Goal: Task Accomplishment & Management: Manage account settings

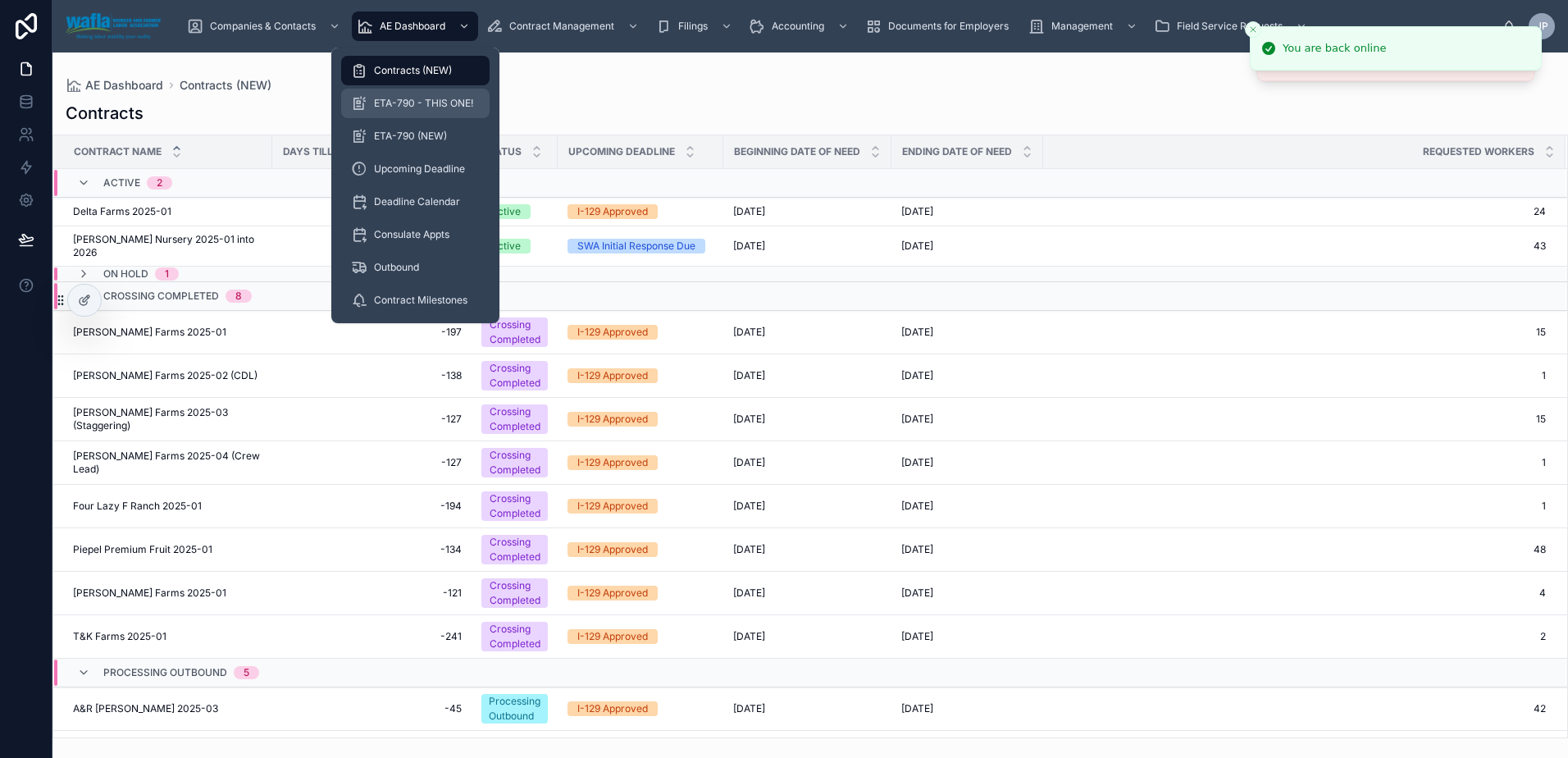
click at [438, 91] on div "ETA-790 - THIS ONE!" at bounding box center [415, 103] width 128 height 26
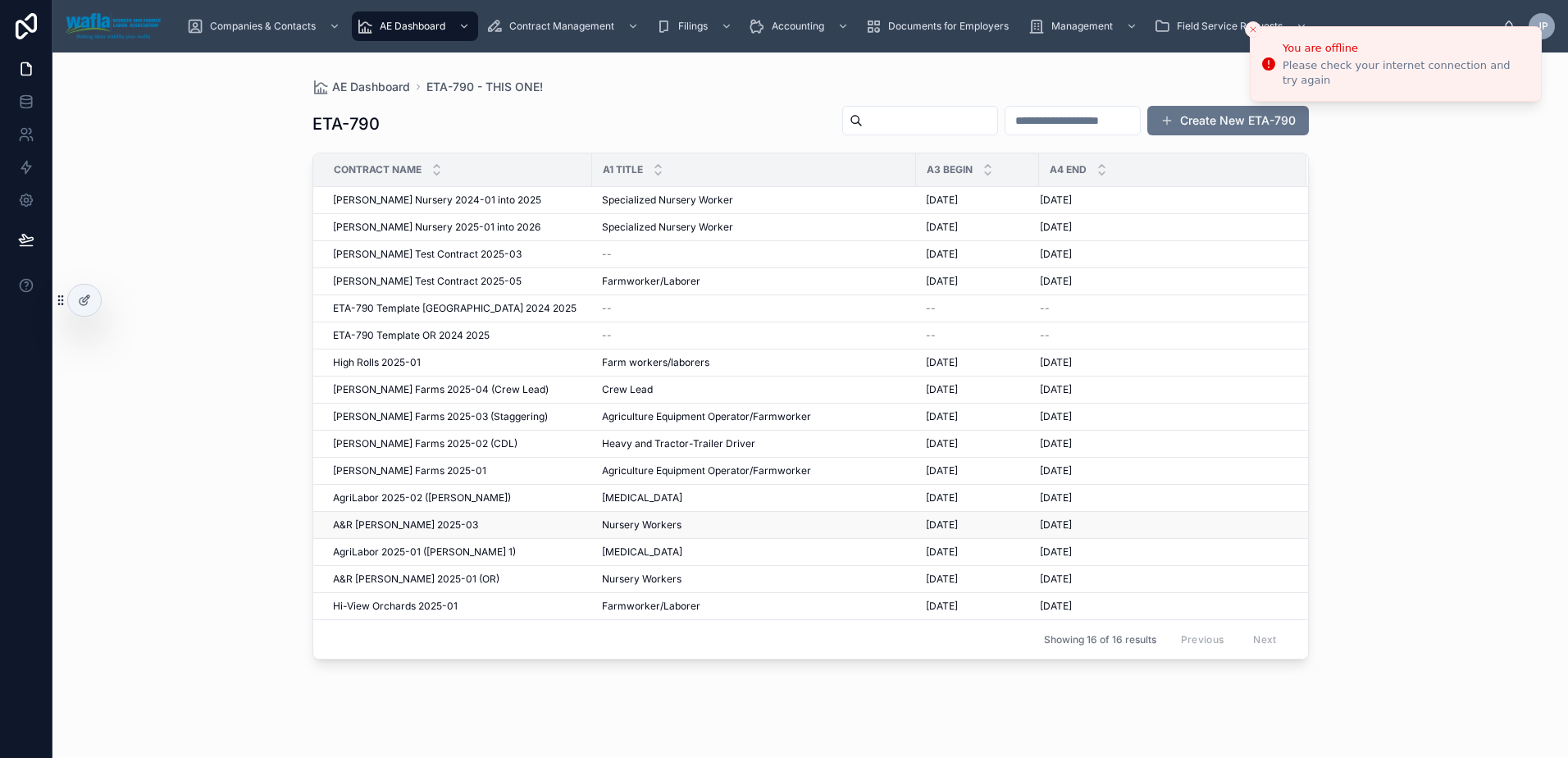
click at [417, 525] on span "A&R [PERSON_NAME] 2025-03" at bounding box center [404, 525] width 145 height 13
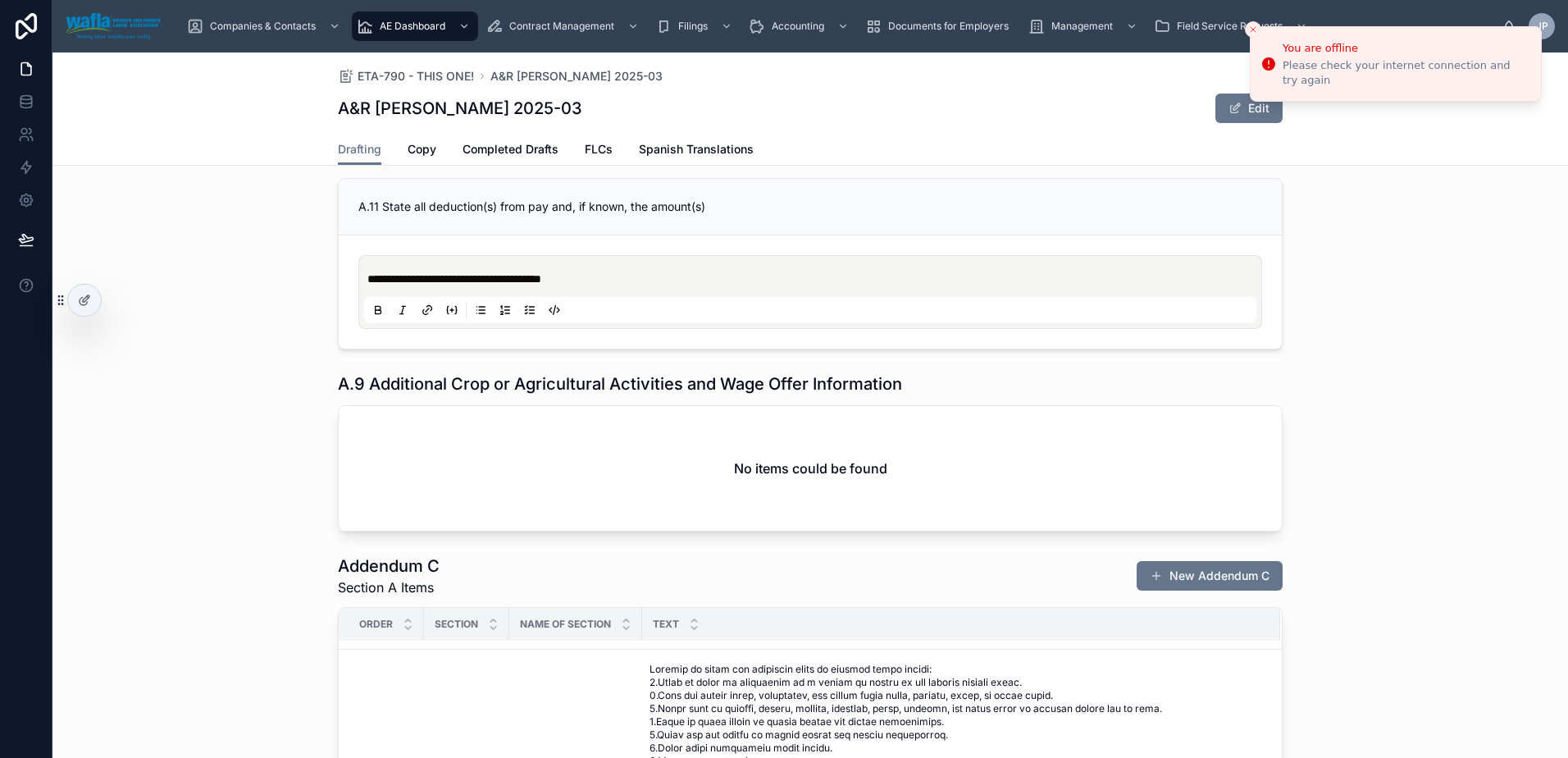
scroll to position [2952, 0]
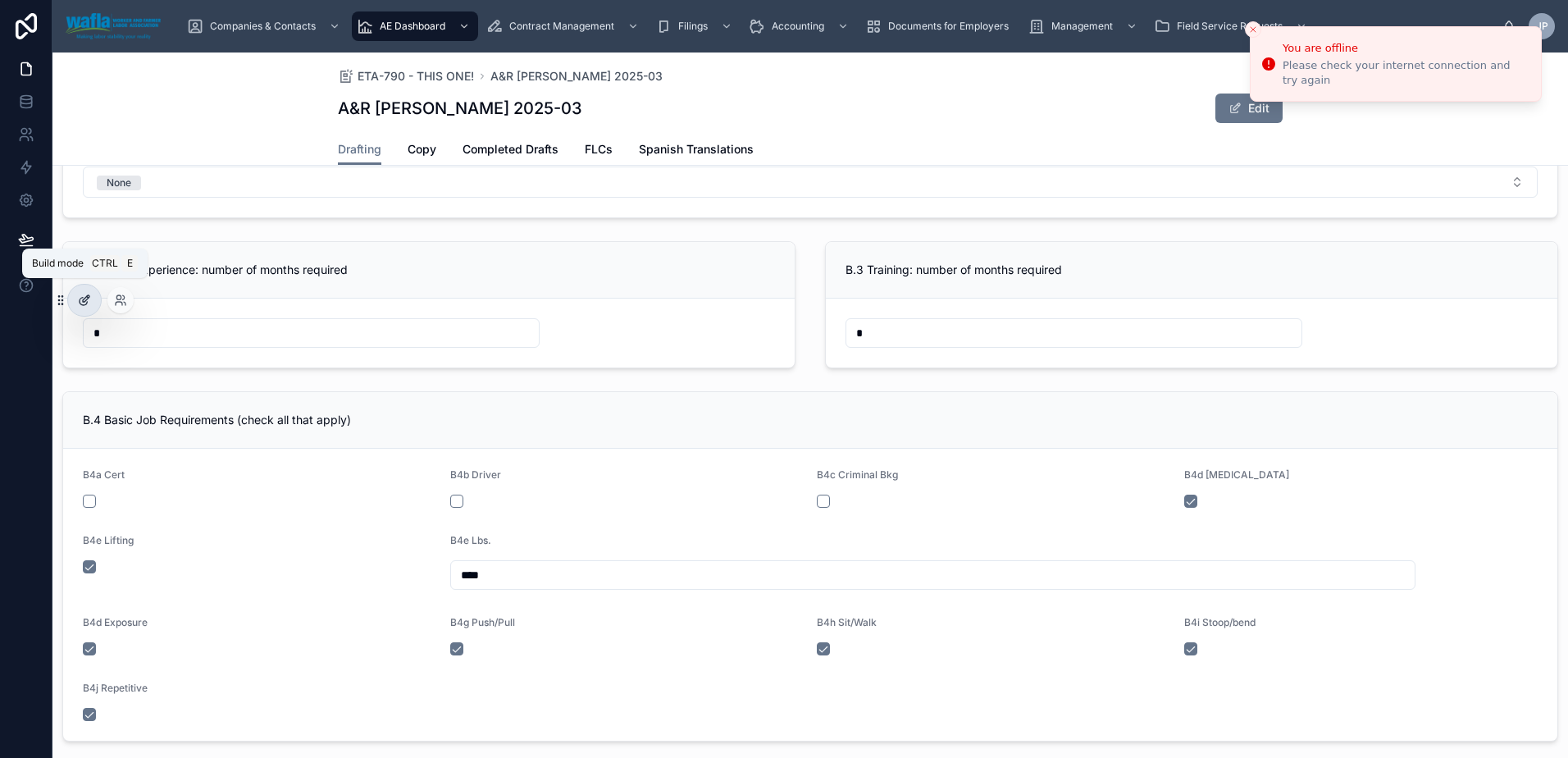
click at [84, 306] on icon at bounding box center [84, 300] width 13 height 13
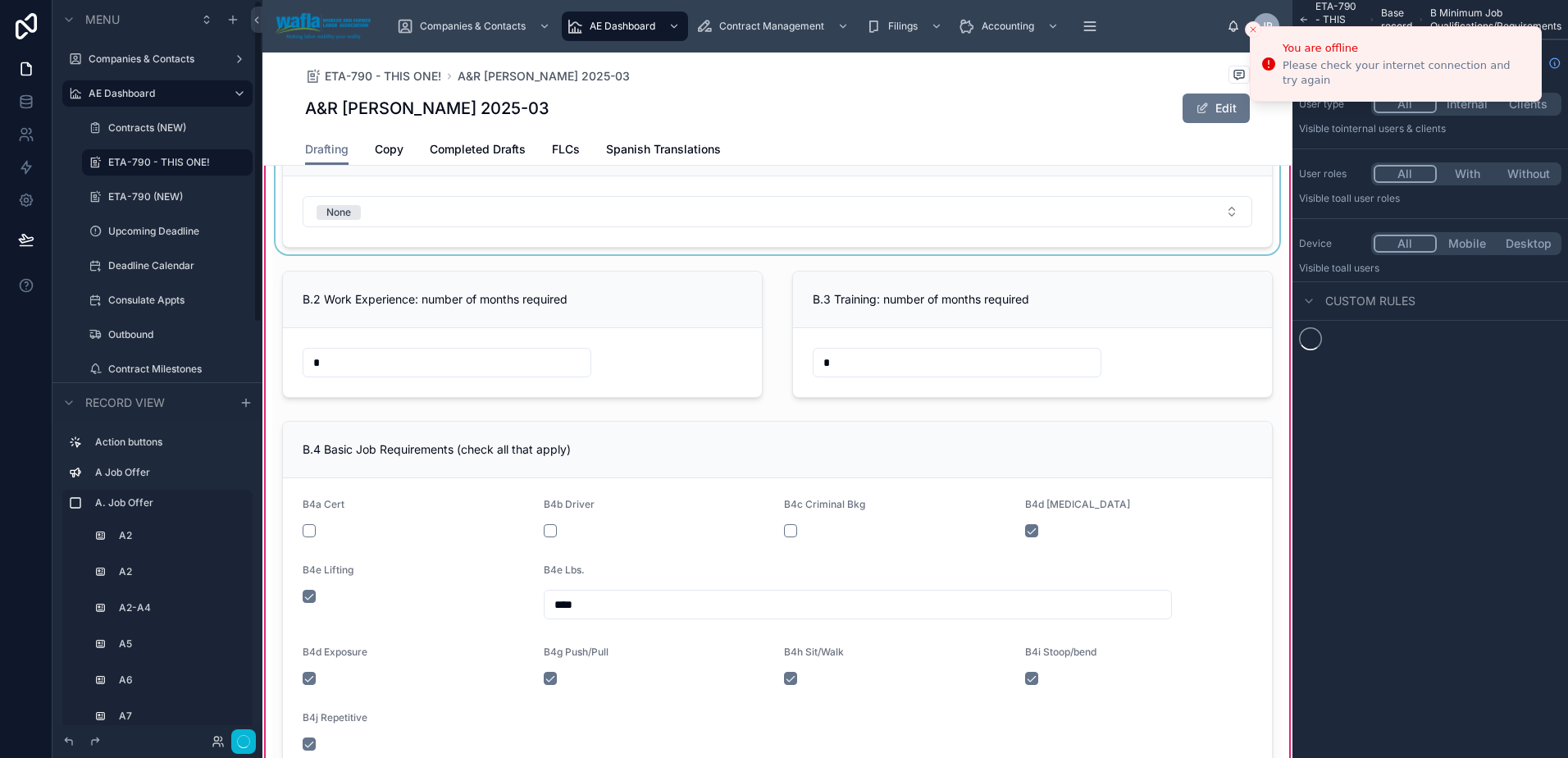
scroll to position [2722, 0]
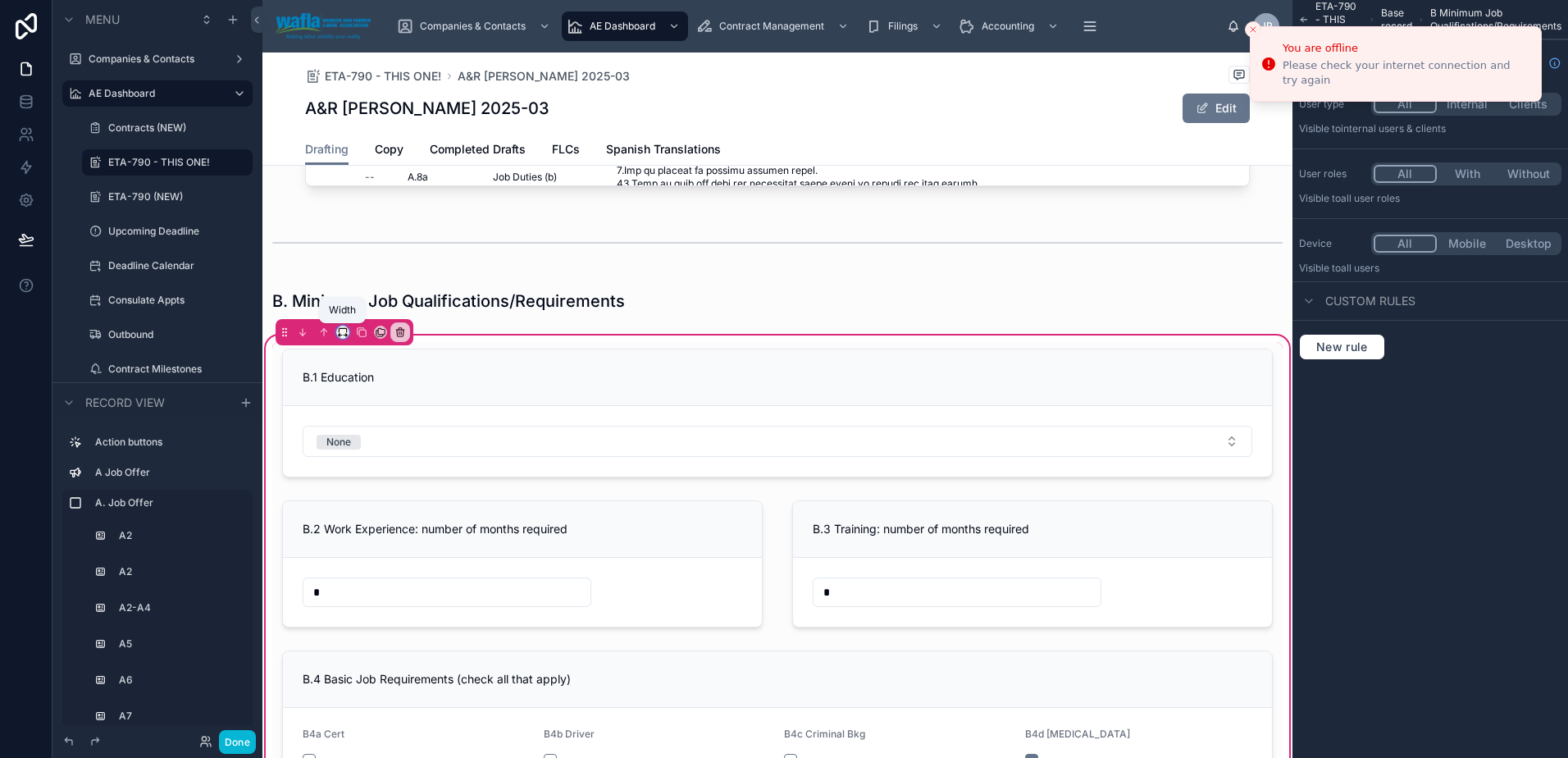
click at [348, 333] on icon at bounding box center [343, 333] width 12 height 11
click at [382, 363] on span "Default" at bounding box center [369, 362] width 38 height 20
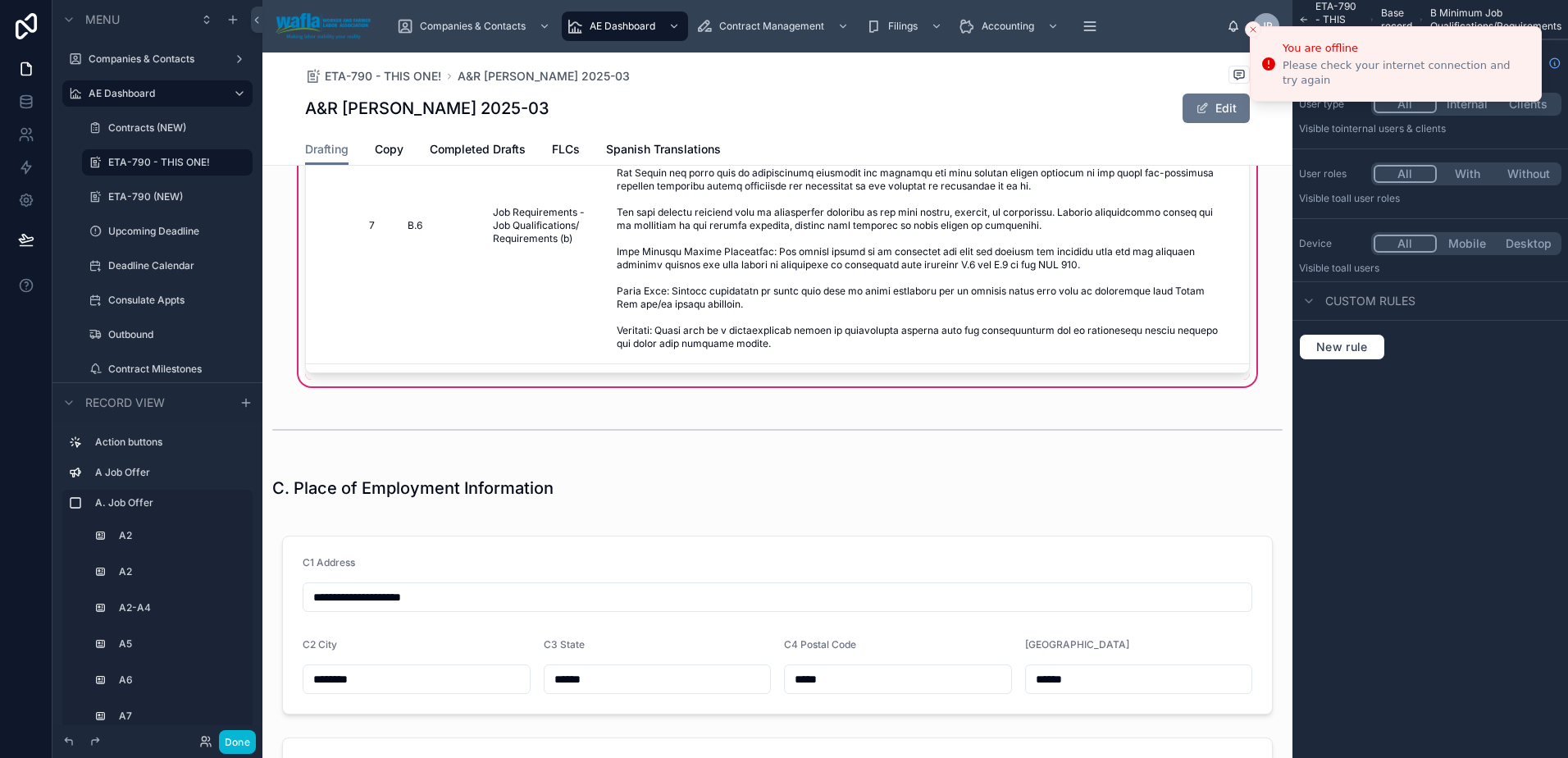
scroll to position [4690, 0]
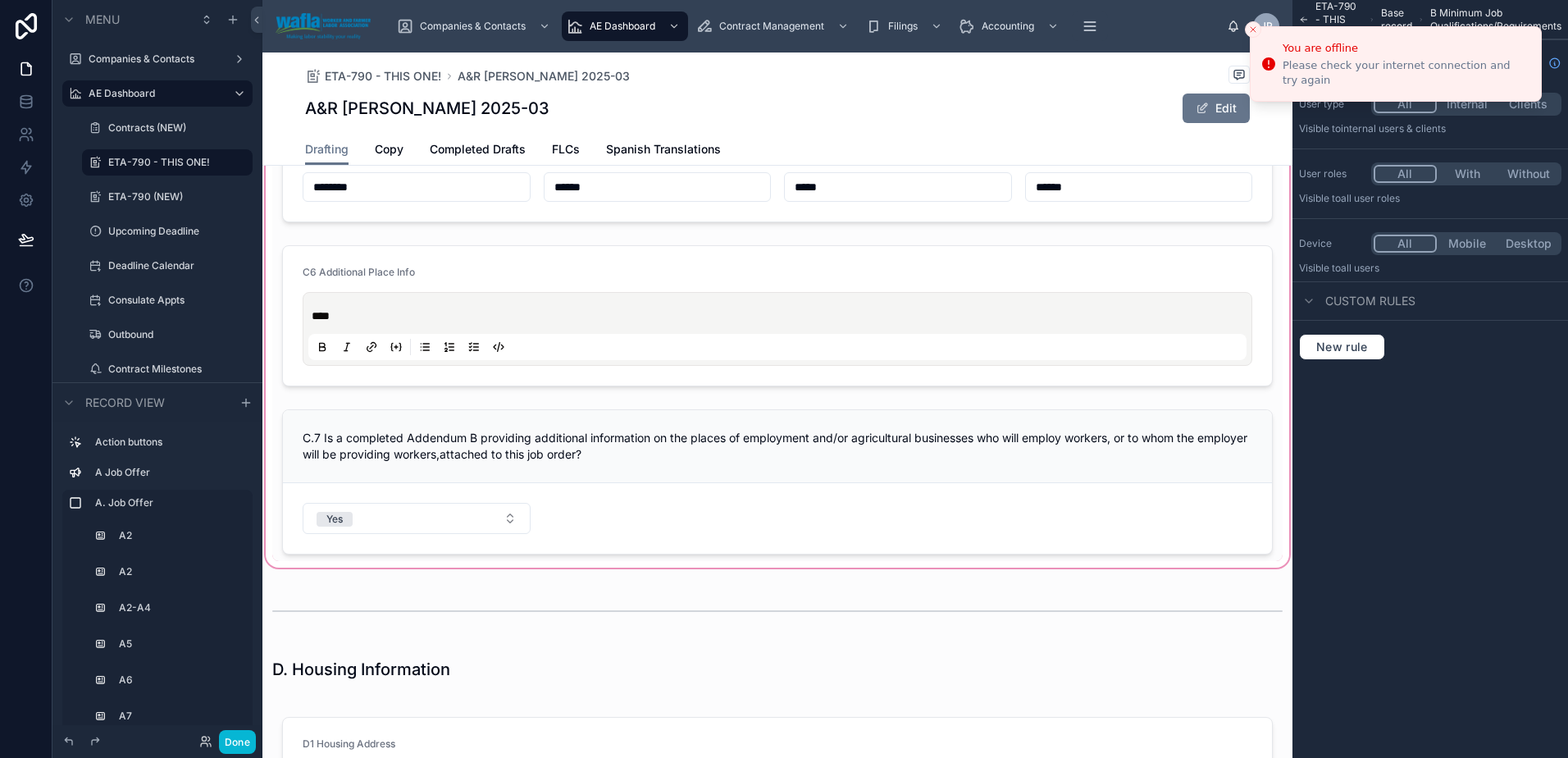
click at [510, 348] on div at bounding box center [777, 298] width 1030 height 543
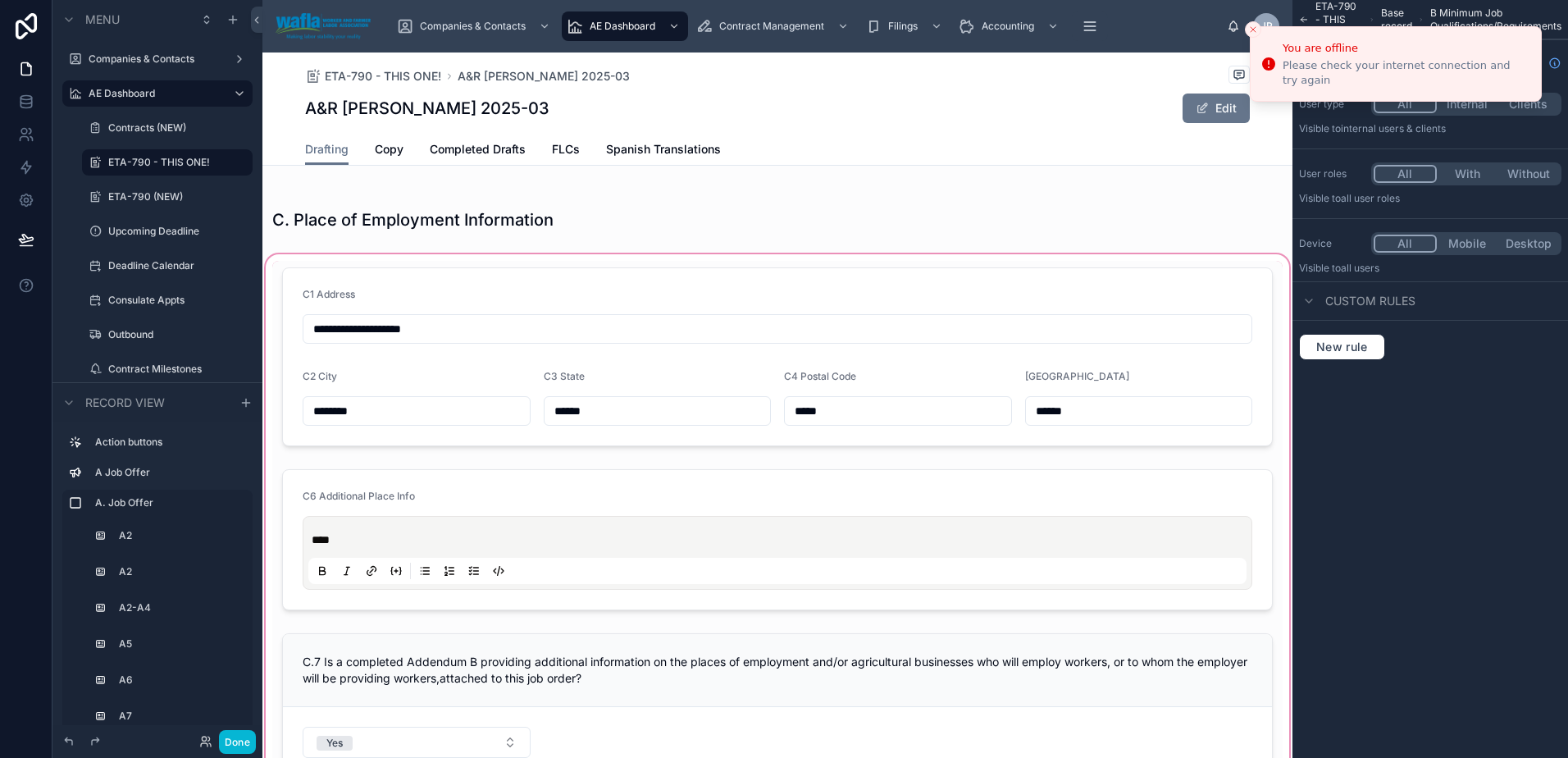
scroll to position [4444, 0]
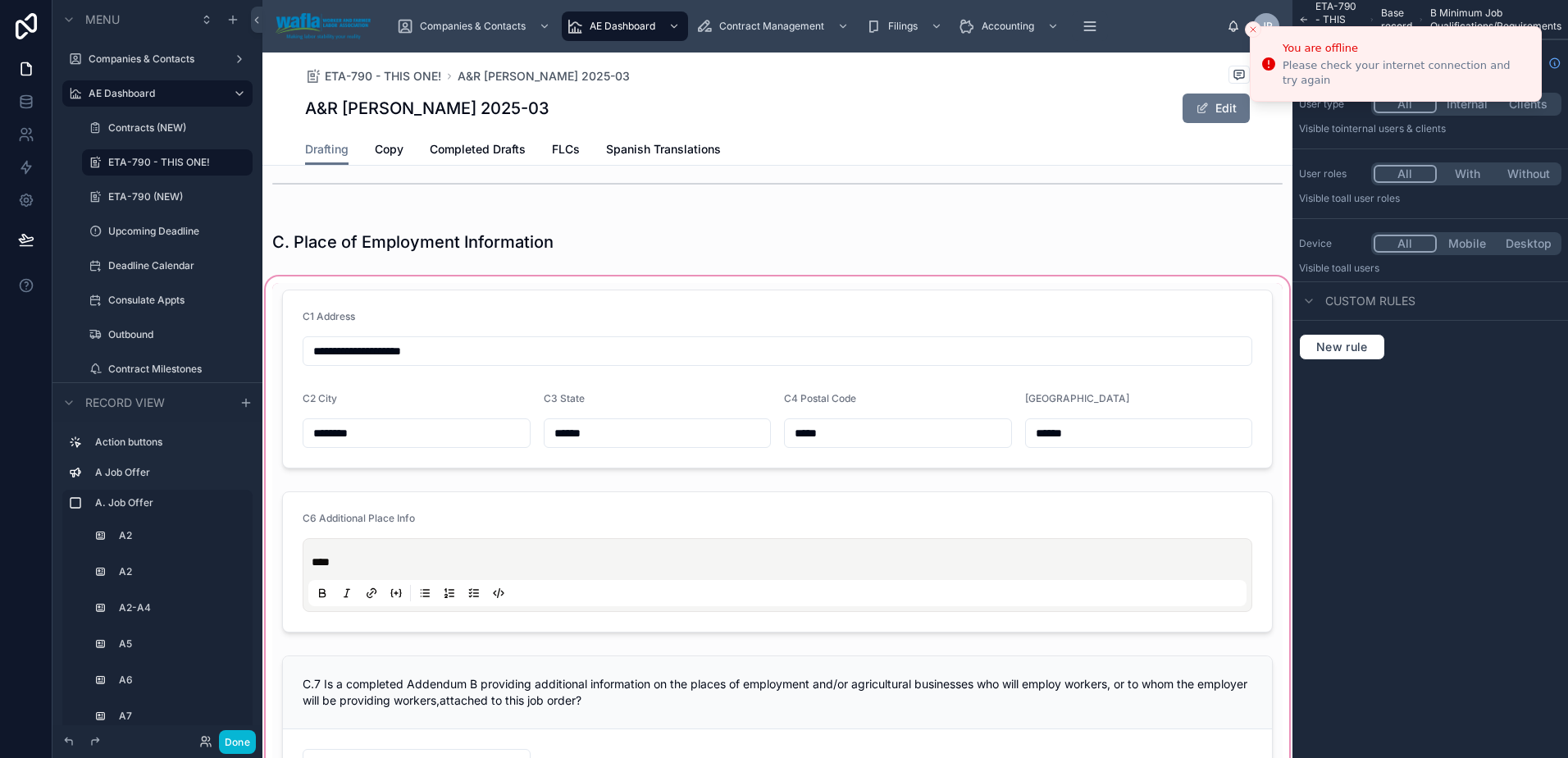
click at [342, 289] on div at bounding box center [777, 544] width 1030 height 543
click at [383, 302] on div at bounding box center [777, 544] width 1030 height 543
click at [702, 276] on div at bounding box center [777, 544] width 1030 height 543
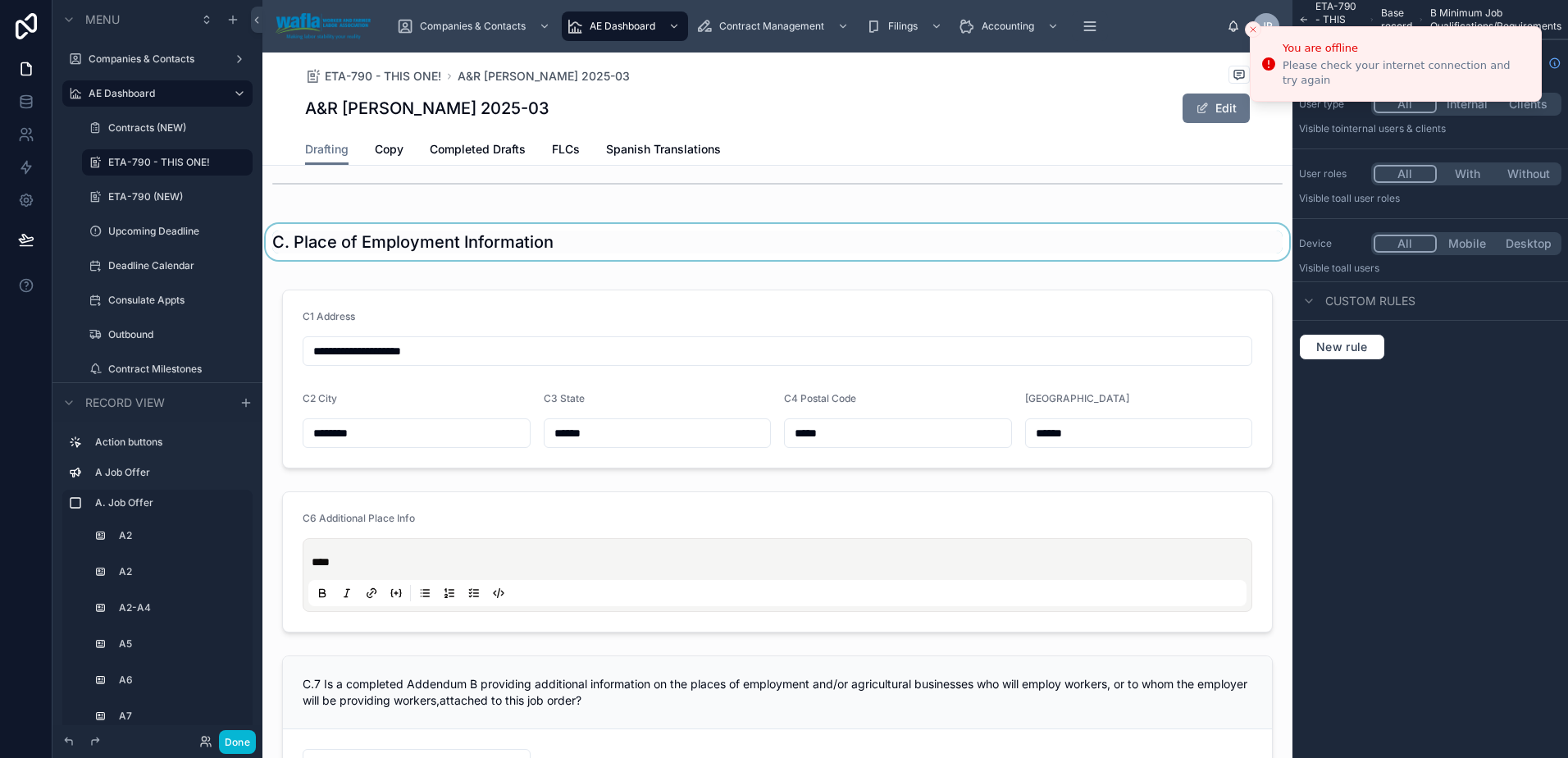
click at [871, 234] on div at bounding box center [777, 242] width 1030 height 36
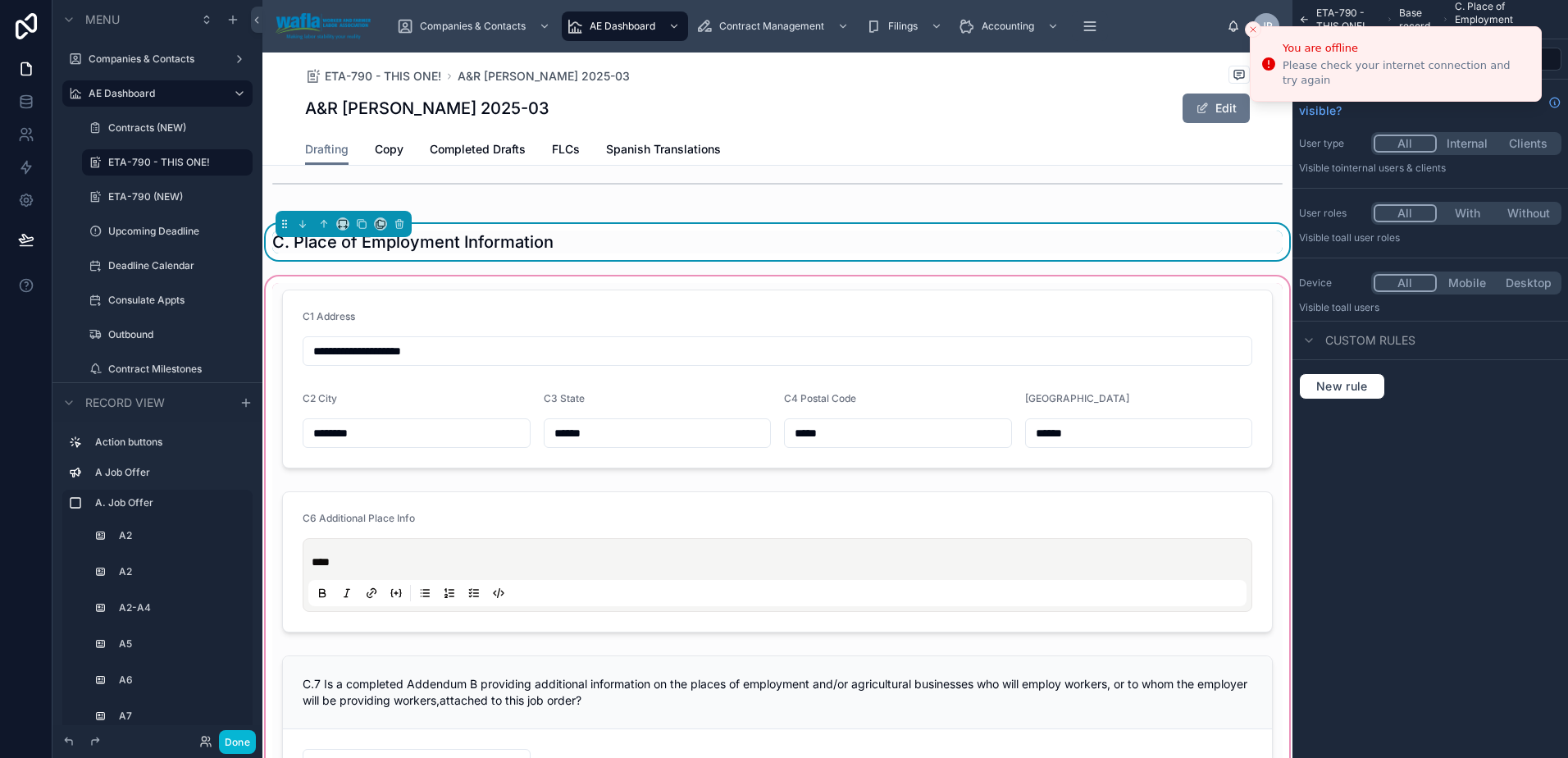
click at [676, 315] on div at bounding box center [777, 544] width 1030 height 543
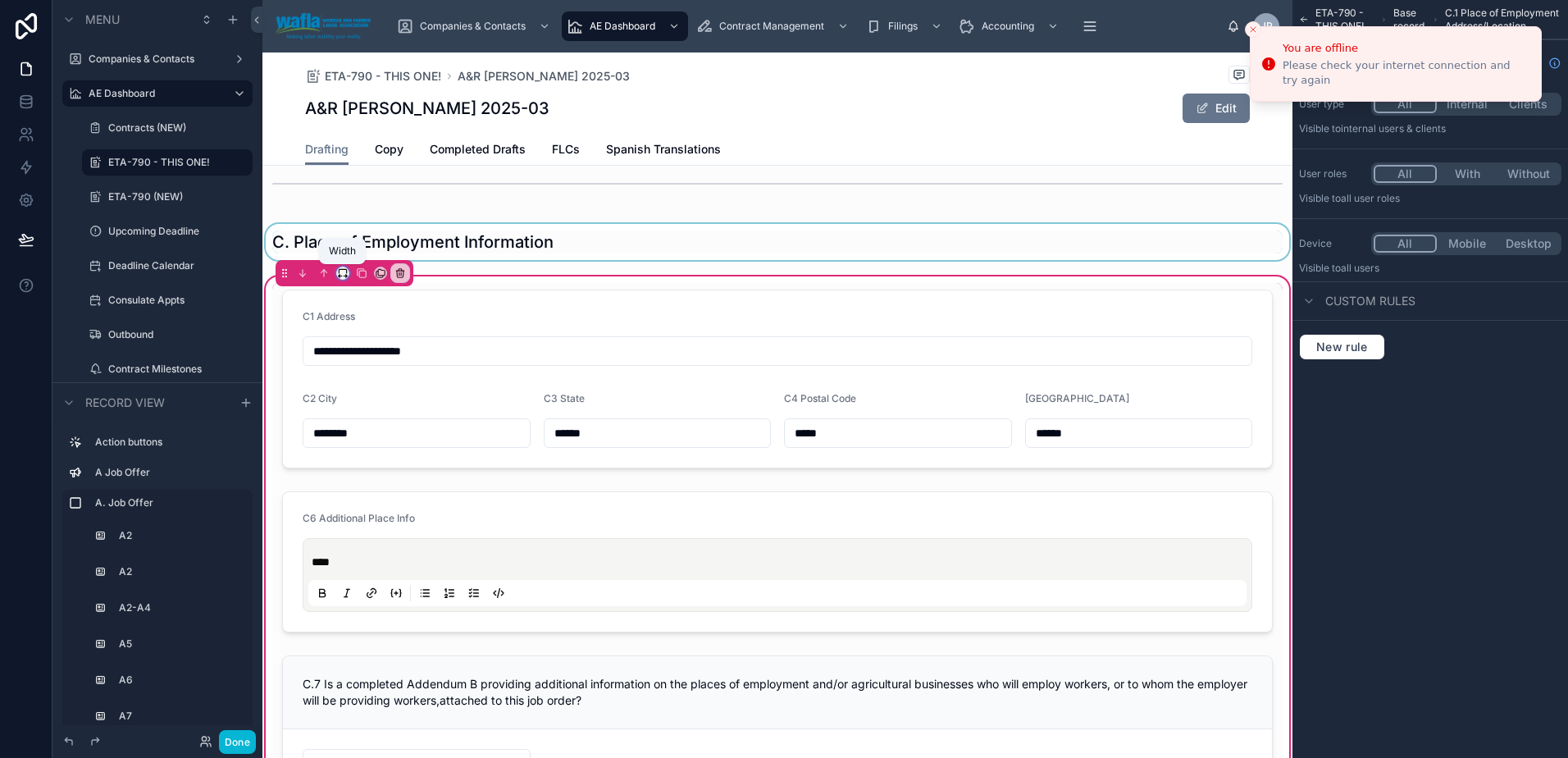
click at [347, 274] on icon at bounding box center [343, 273] width 12 height 11
click at [373, 299] on span "Default" at bounding box center [369, 303] width 38 height 20
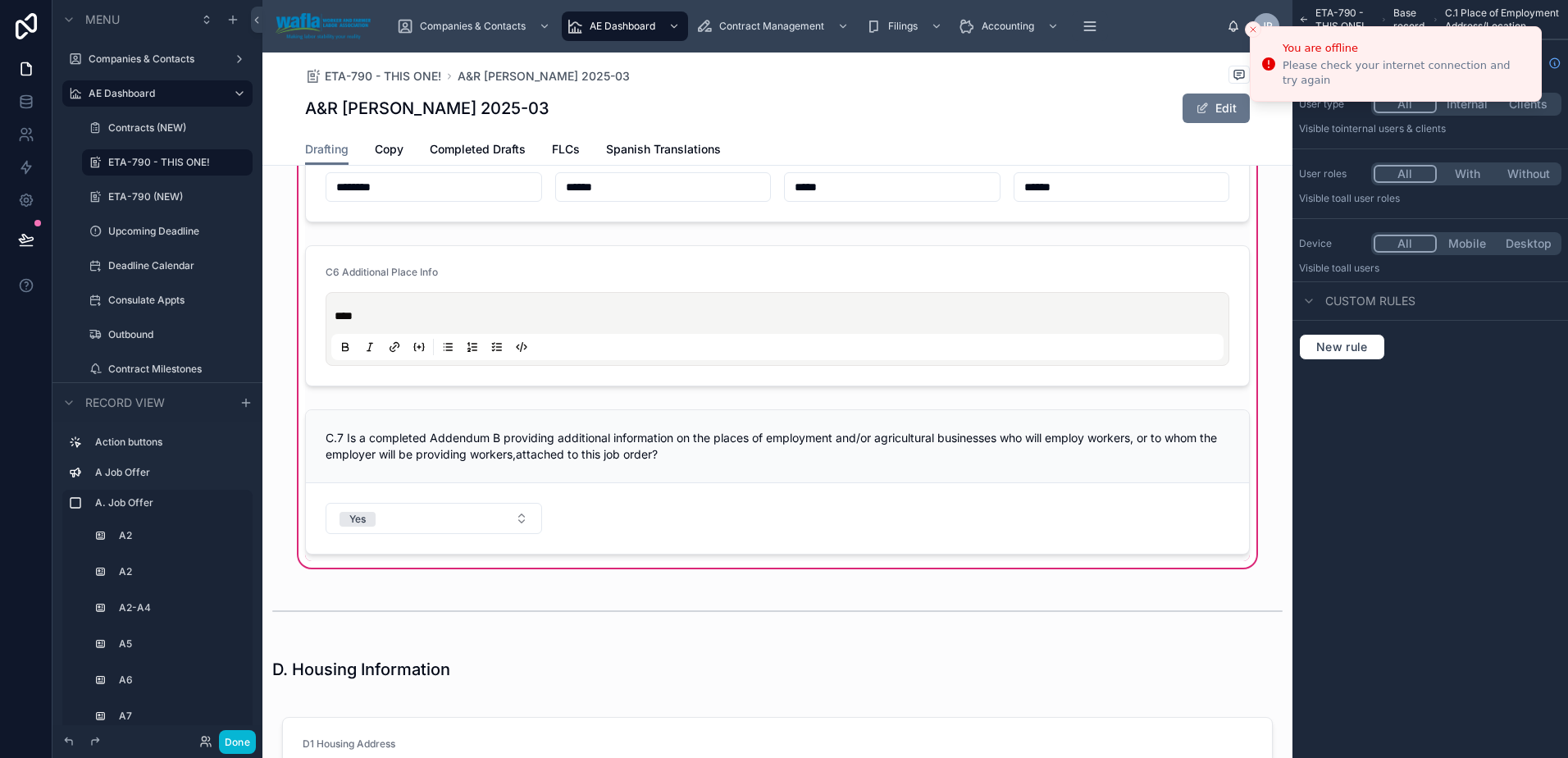
scroll to position [4936, 0]
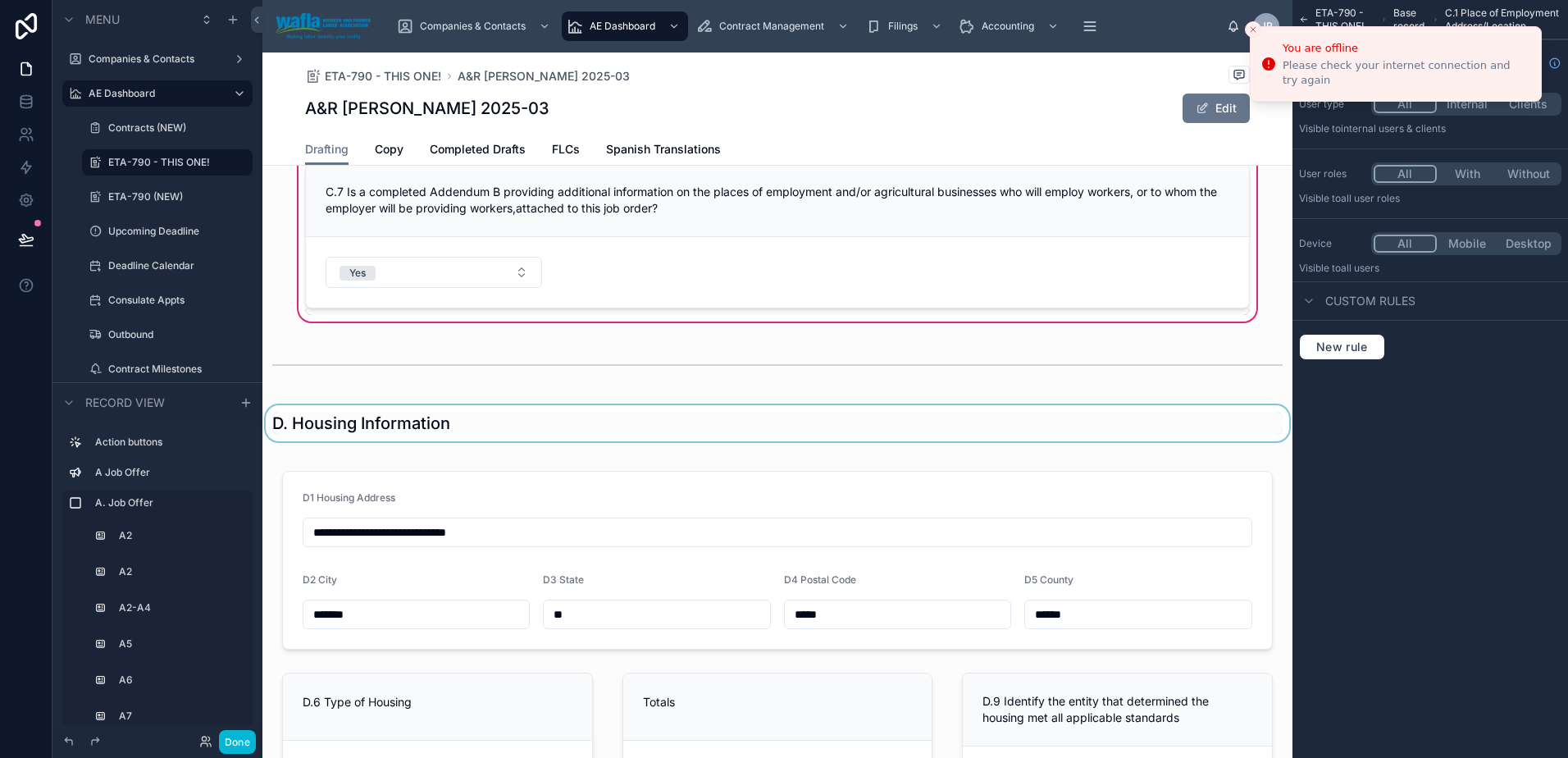
click at [463, 413] on div at bounding box center [777, 424] width 1030 height 36
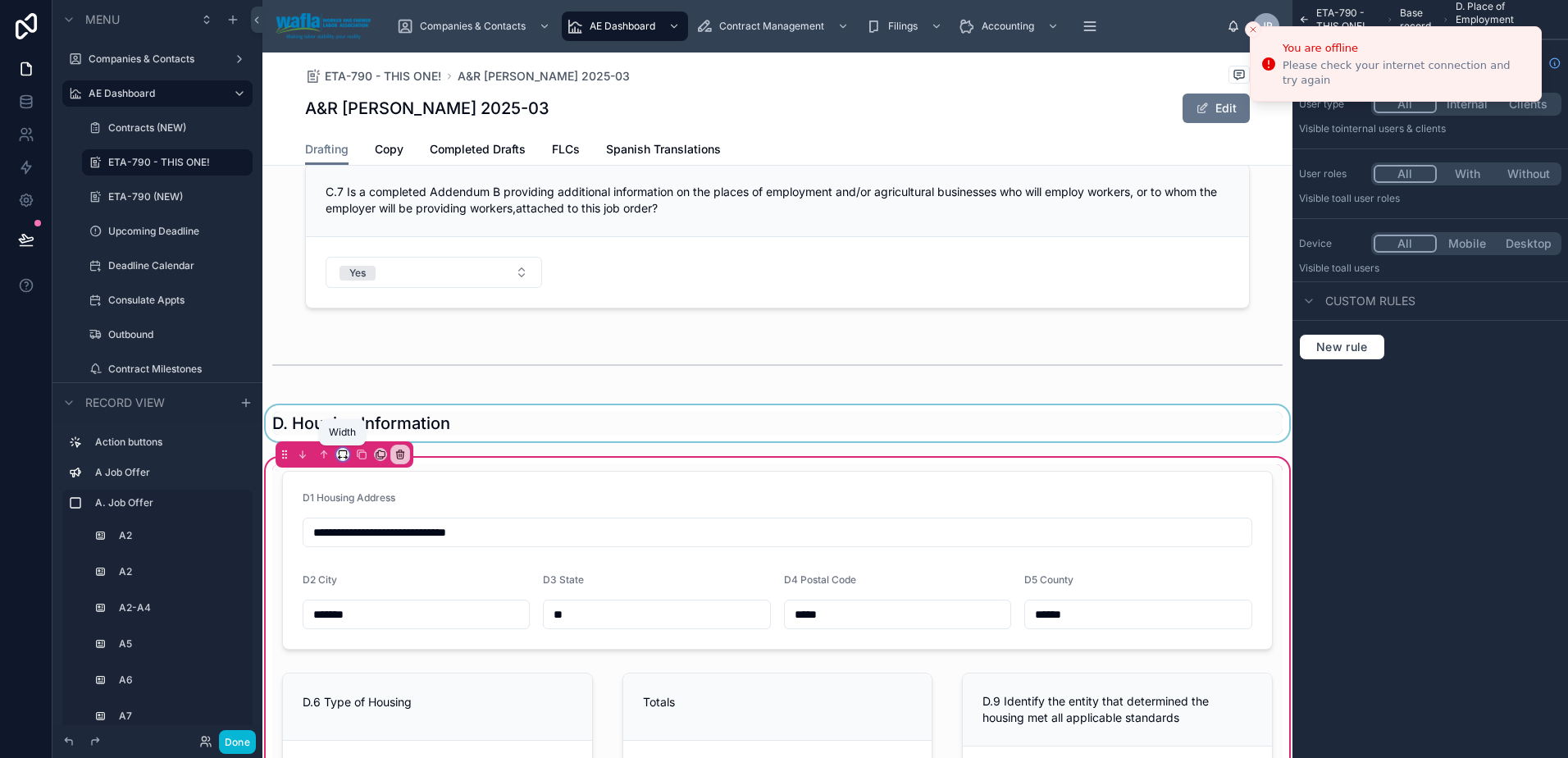
click at [344, 455] on icon at bounding box center [343, 454] width 12 height 11
click at [356, 487] on span "Default" at bounding box center [369, 484] width 38 height 20
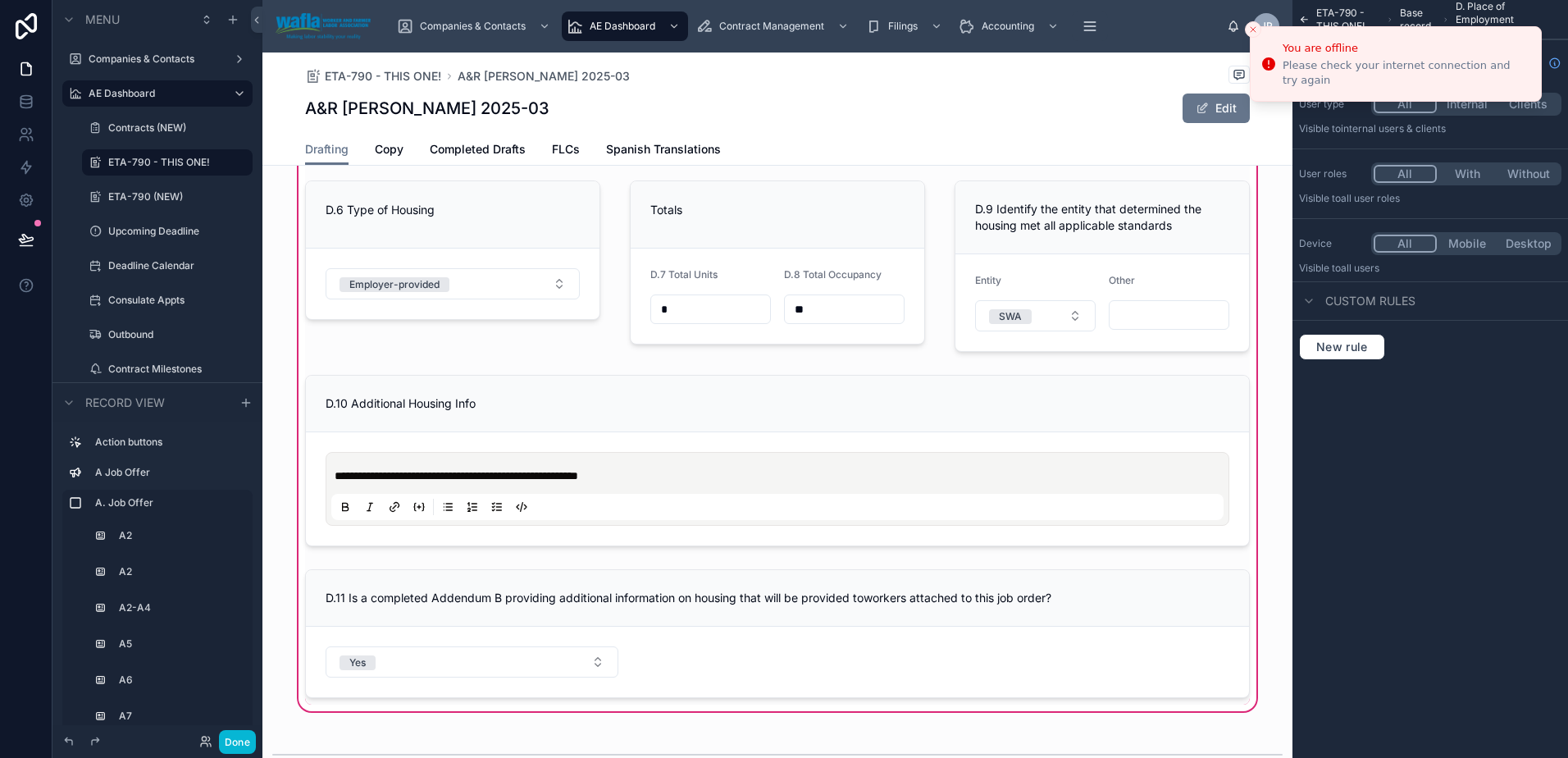
scroll to position [5919, 0]
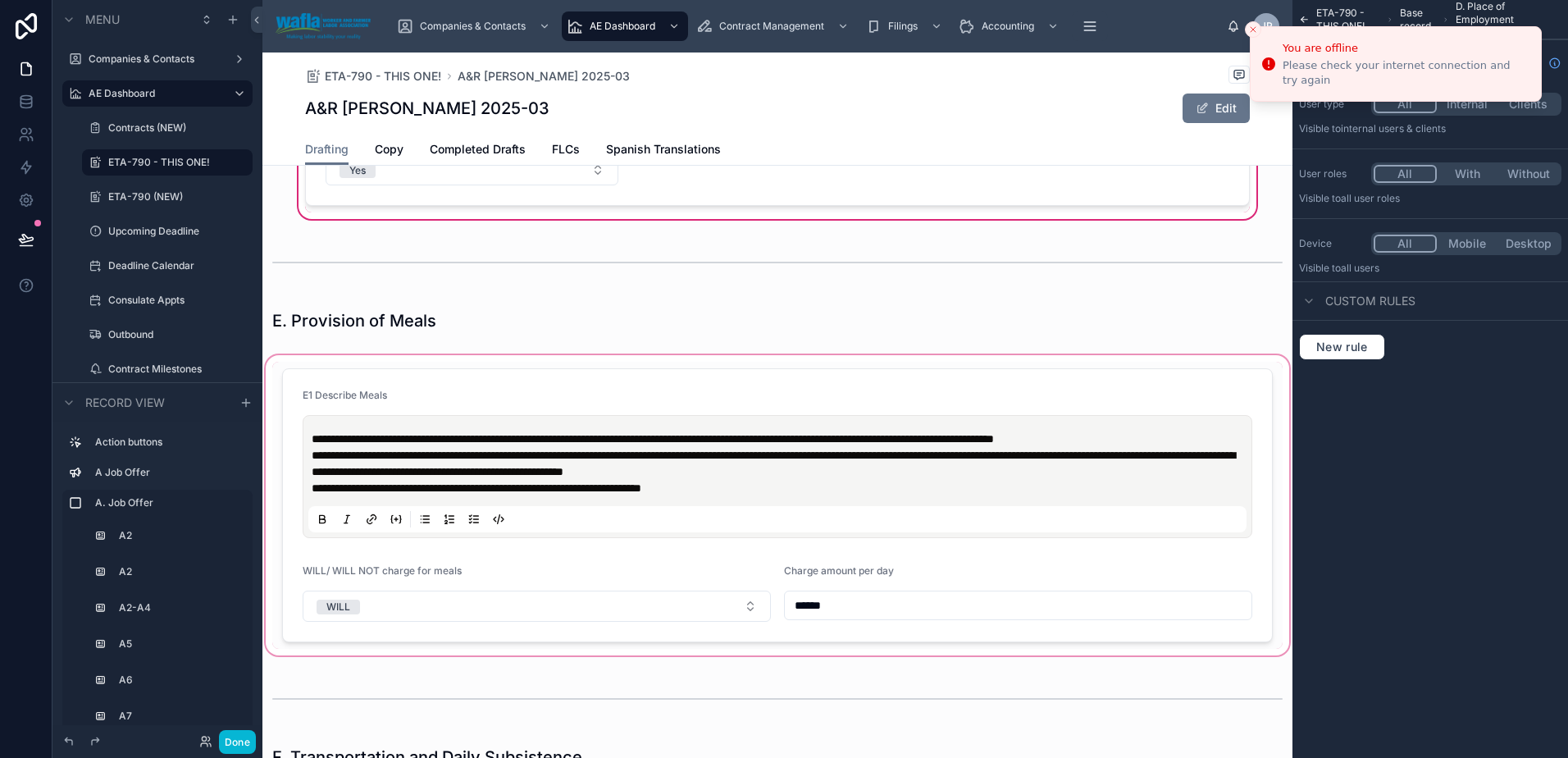
drag, startPoint x: 356, startPoint y: 487, endPoint x: 550, endPoint y: 491, distance: 194.0
click at [550, 491] on div at bounding box center [777, 505] width 1030 height 307
click at [406, 413] on div at bounding box center [777, 505] width 1030 height 307
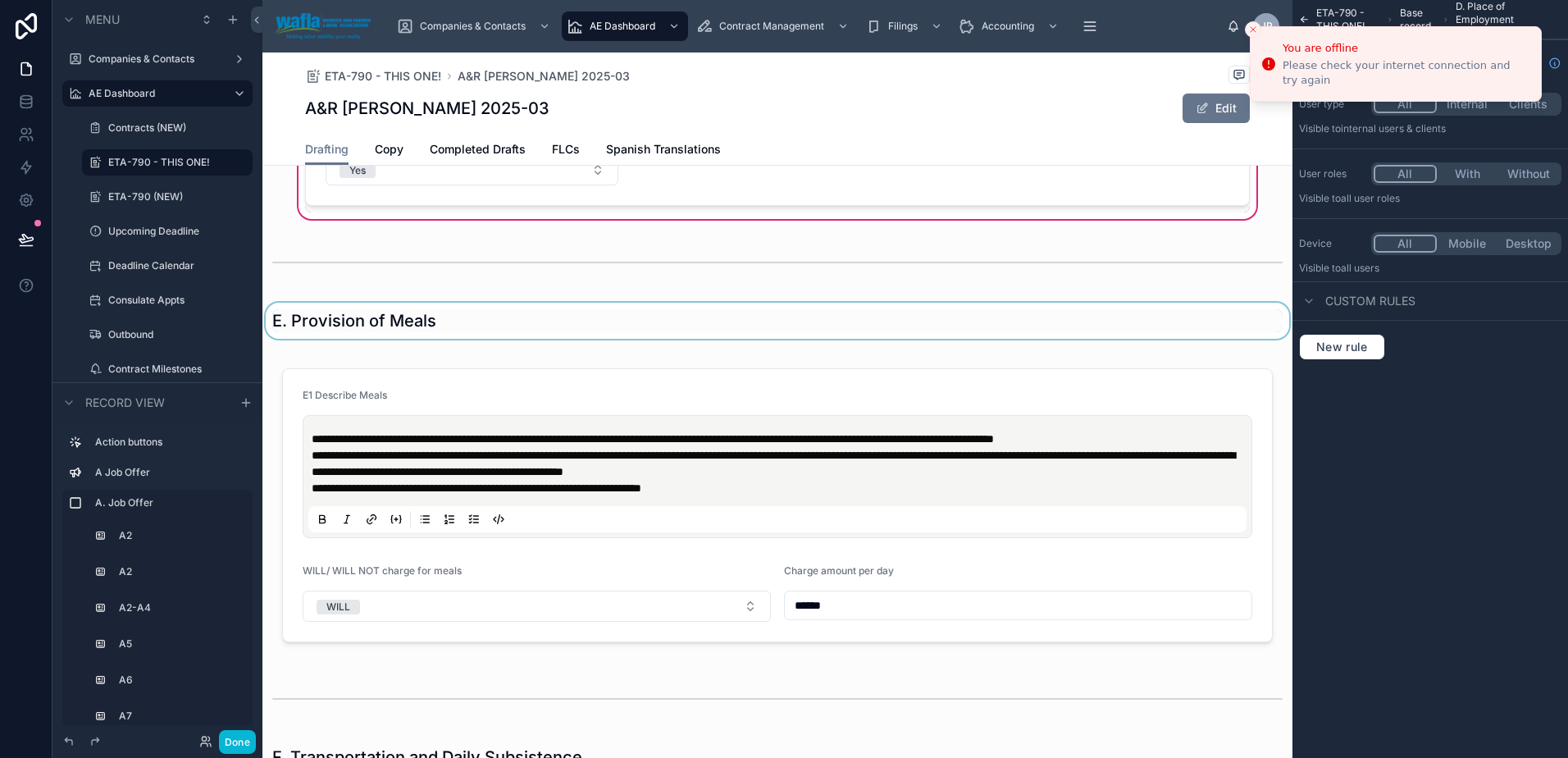
click at [408, 332] on div at bounding box center [777, 321] width 1030 height 36
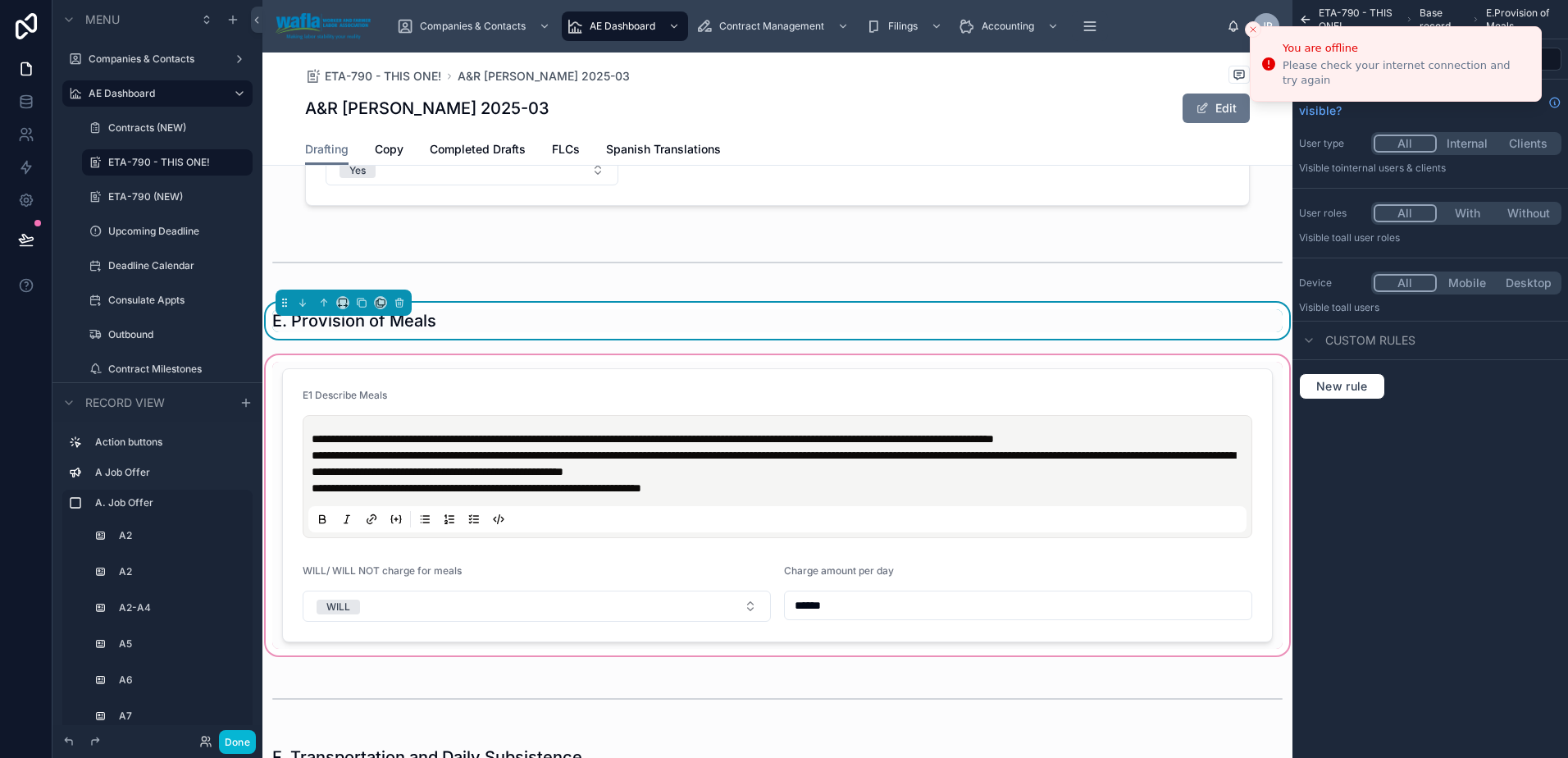
click at [407, 405] on div at bounding box center [777, 505] width 1030 height 307
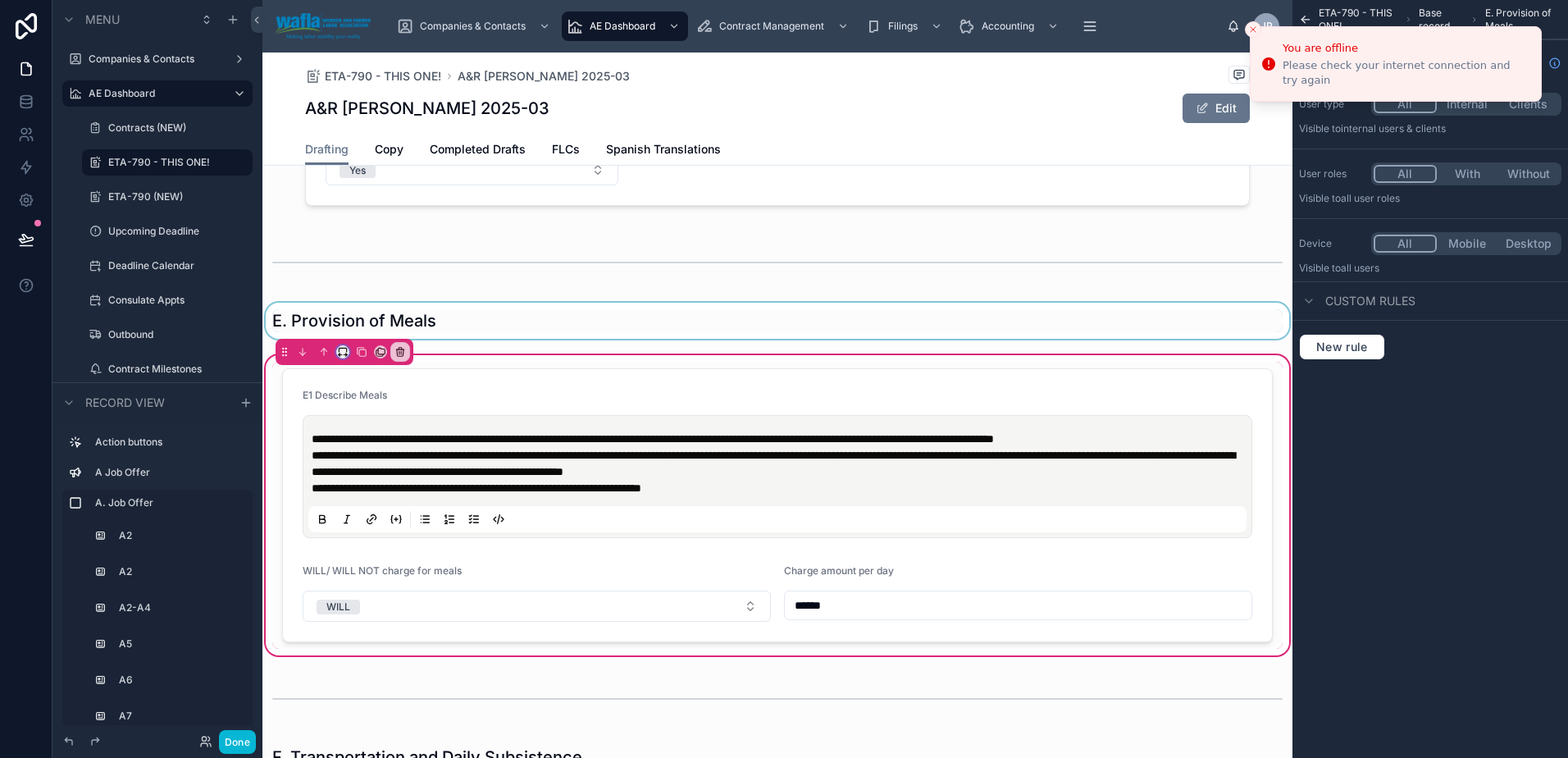
click at [336, 349] on button at bounding box center [343, 352] width 13 height 13
click at [355, 378] on span "Default" at bounding box center [369, 381] width 38 height 20
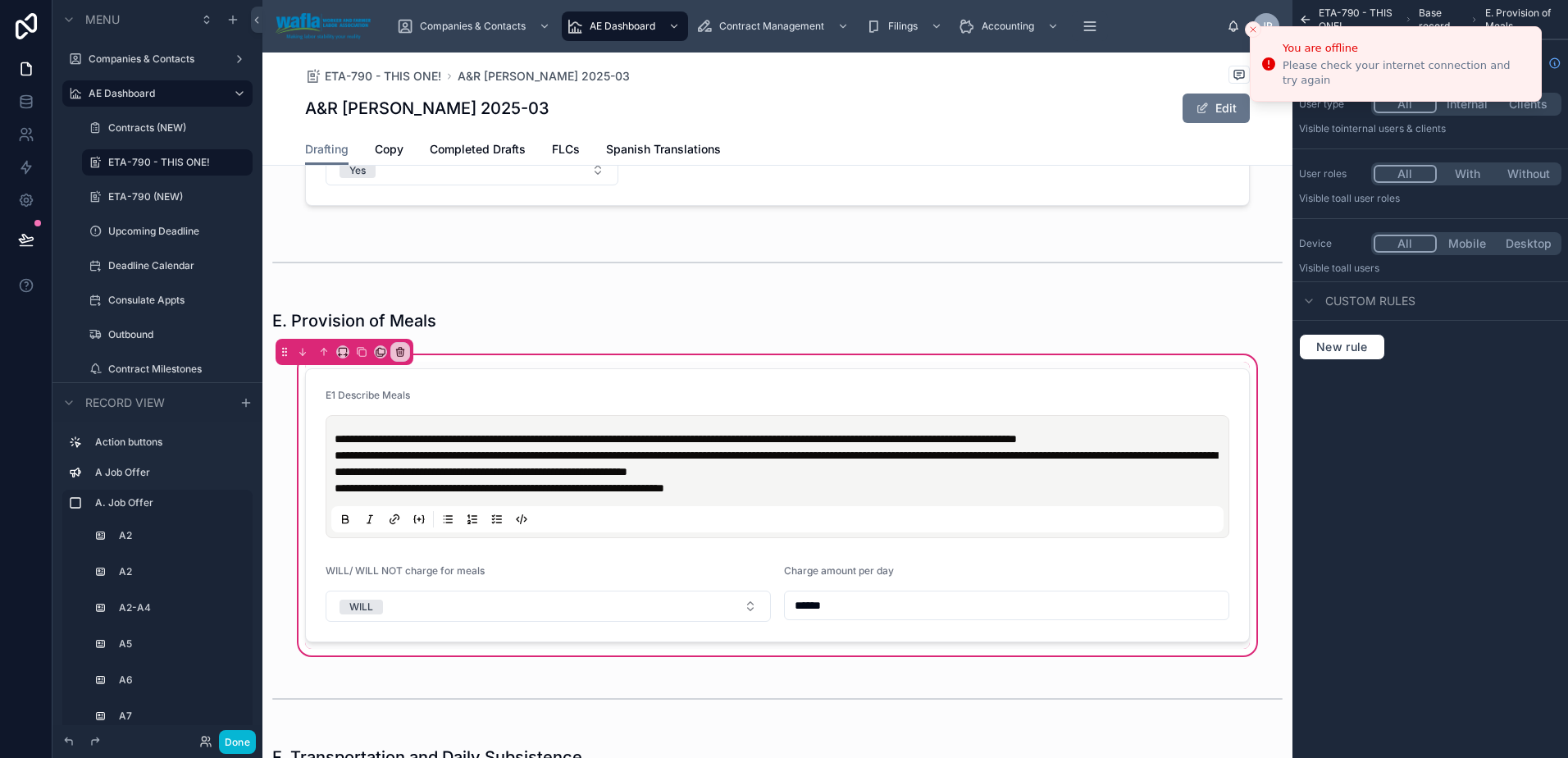
scroll to position [6444, 0]
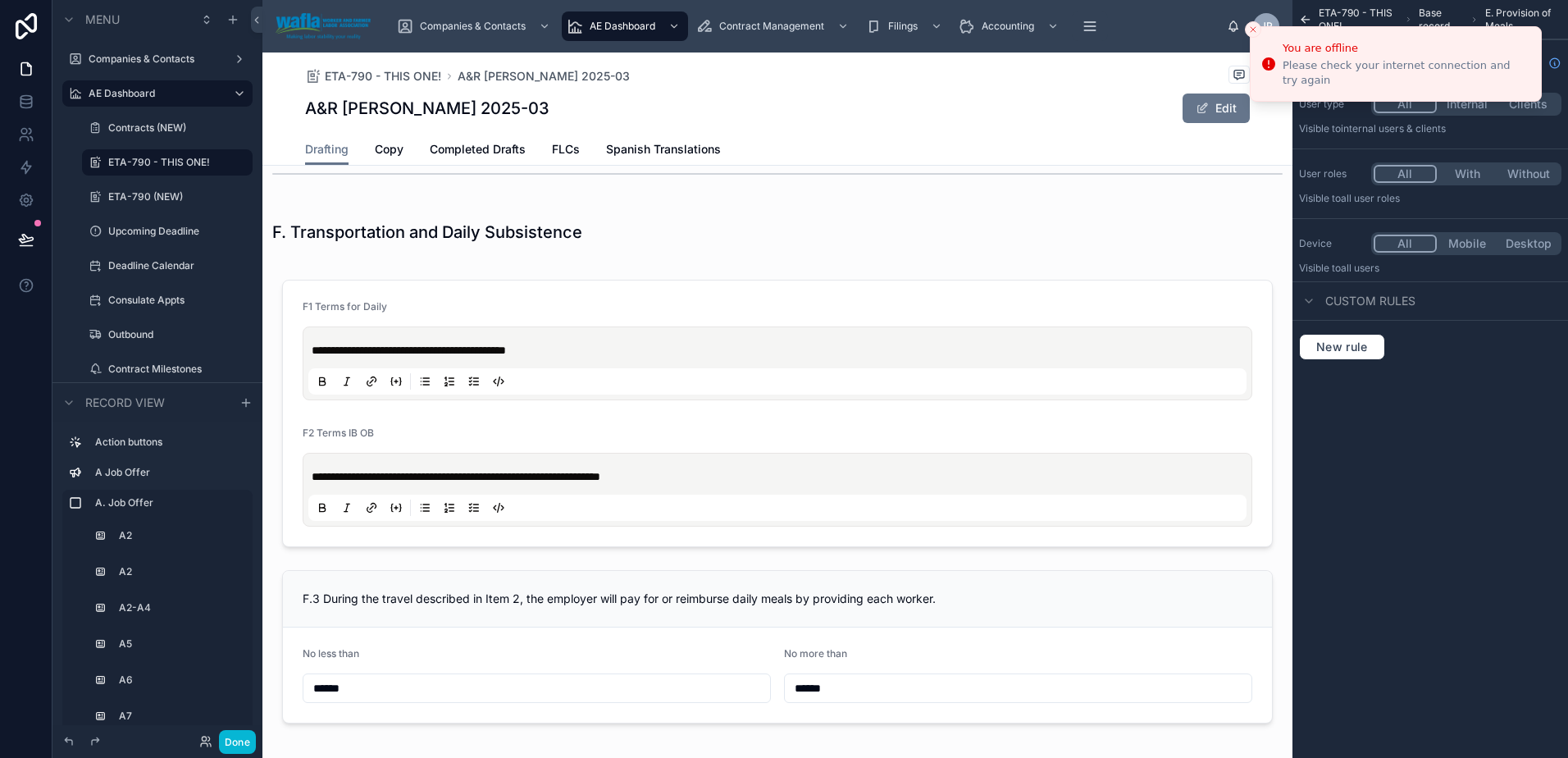
click at [480, 451] on div at bounding box center [777, 501] width 1030 height 476
click at [405, 237] on div at bounding box center [777, 232] width 1030 height 36
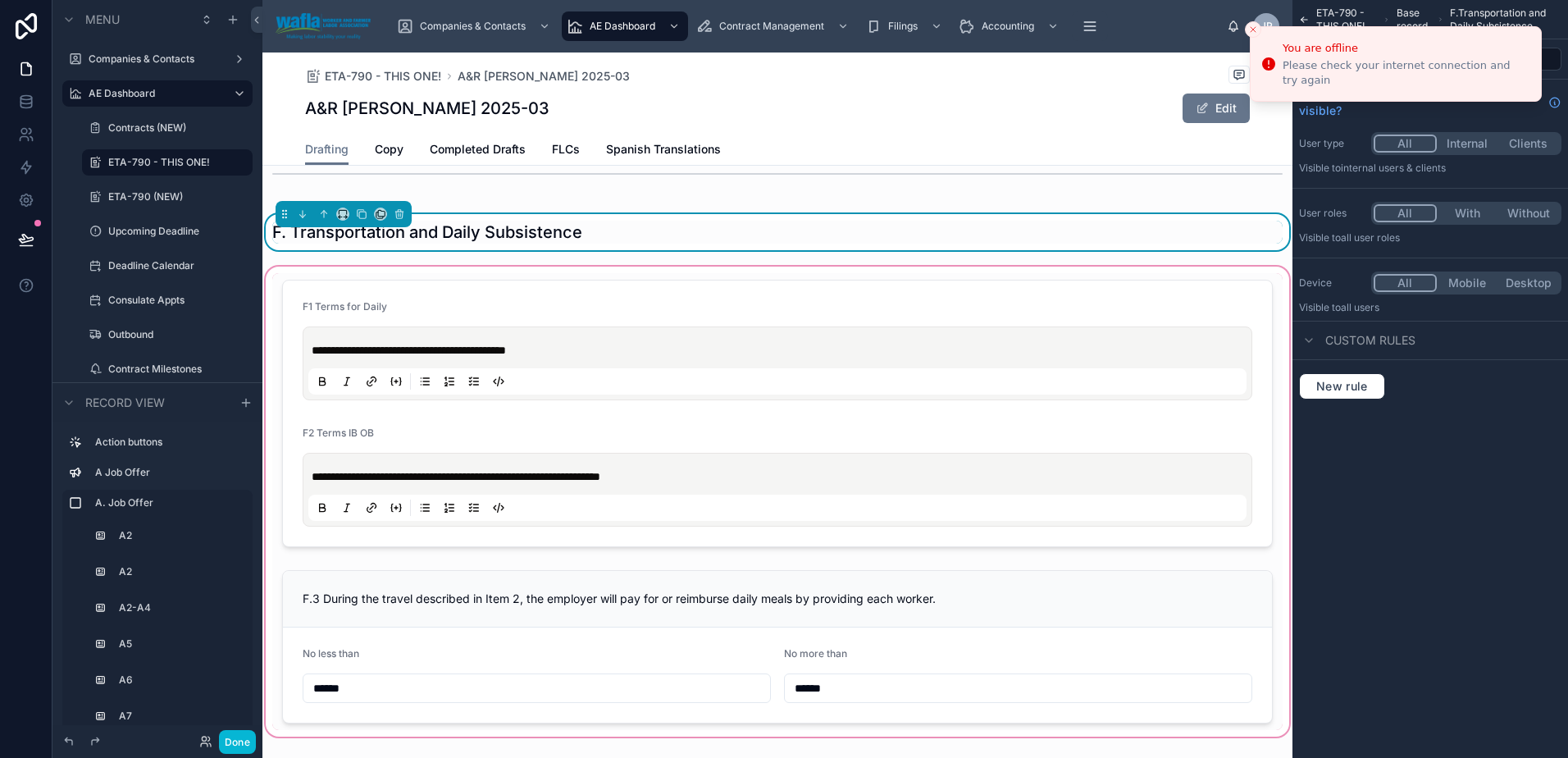
click at [404, 344] on div at bounding box center [777, 501] width 1030 height 476
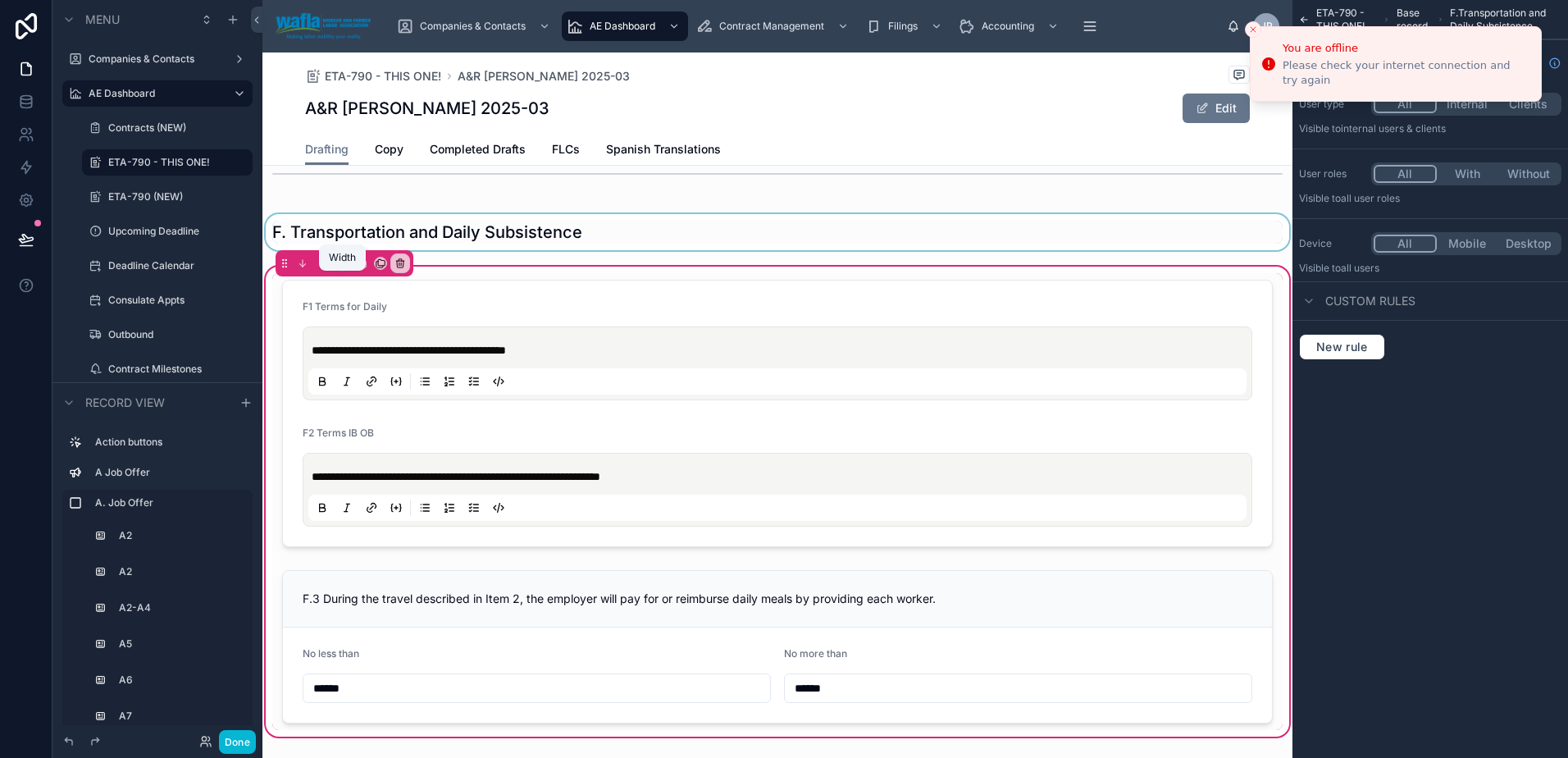
click at [346, 268] on icon at bounding box center [347, 265] width 2 height 3
click at [345, 308] on div "Default" at bounding box center [378, 310] width 76 height 30
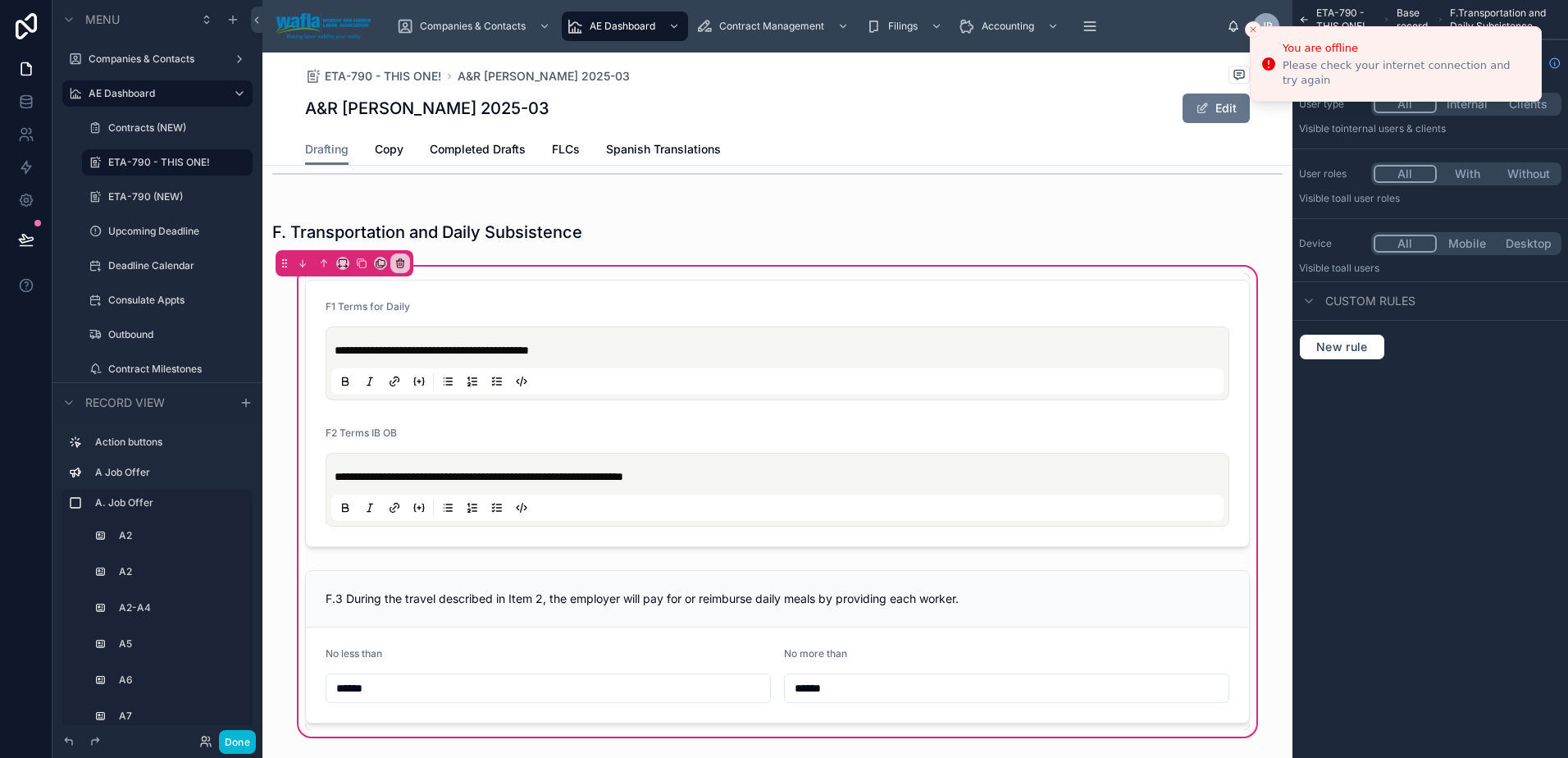
scroll to position [7051, 0]
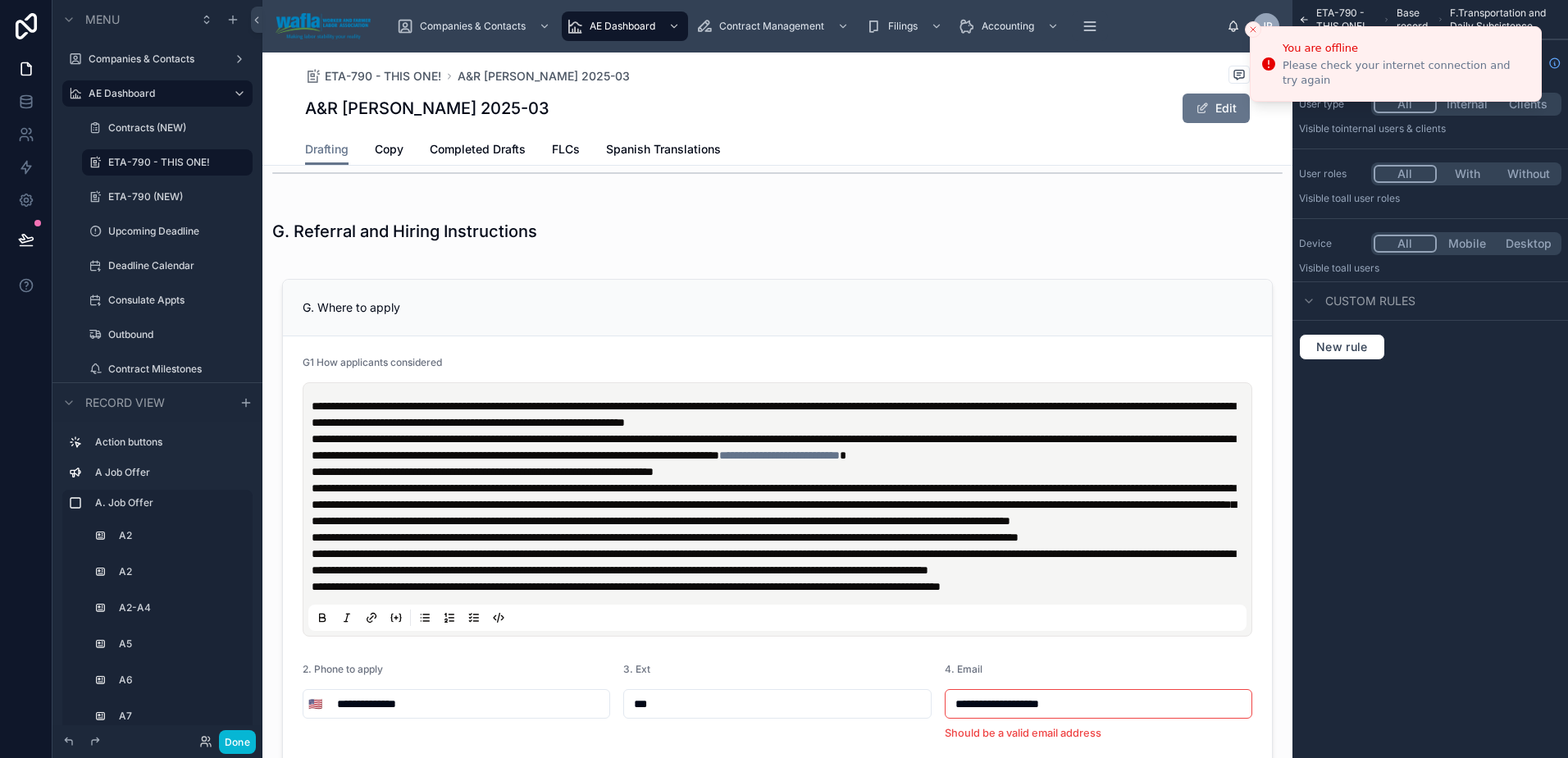
click at [706, 402] on div at bounding box center [777, 562] width 1030 height 598
click at [554, 244] on div at bounding box center [777, 231] width 1030 height 36
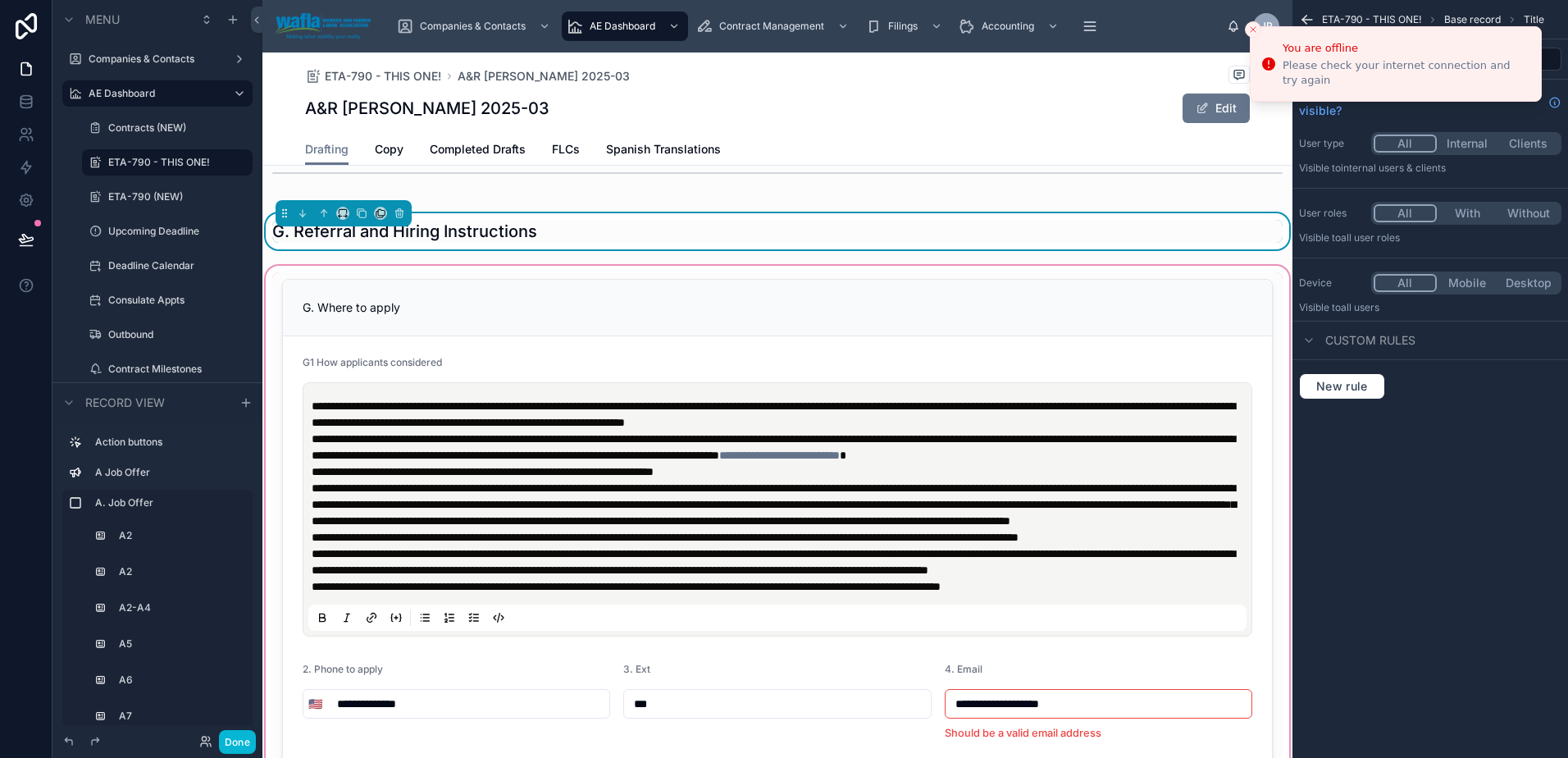
click at [518, 351] on div at bounding box center [777, 562] width 1030 height 598
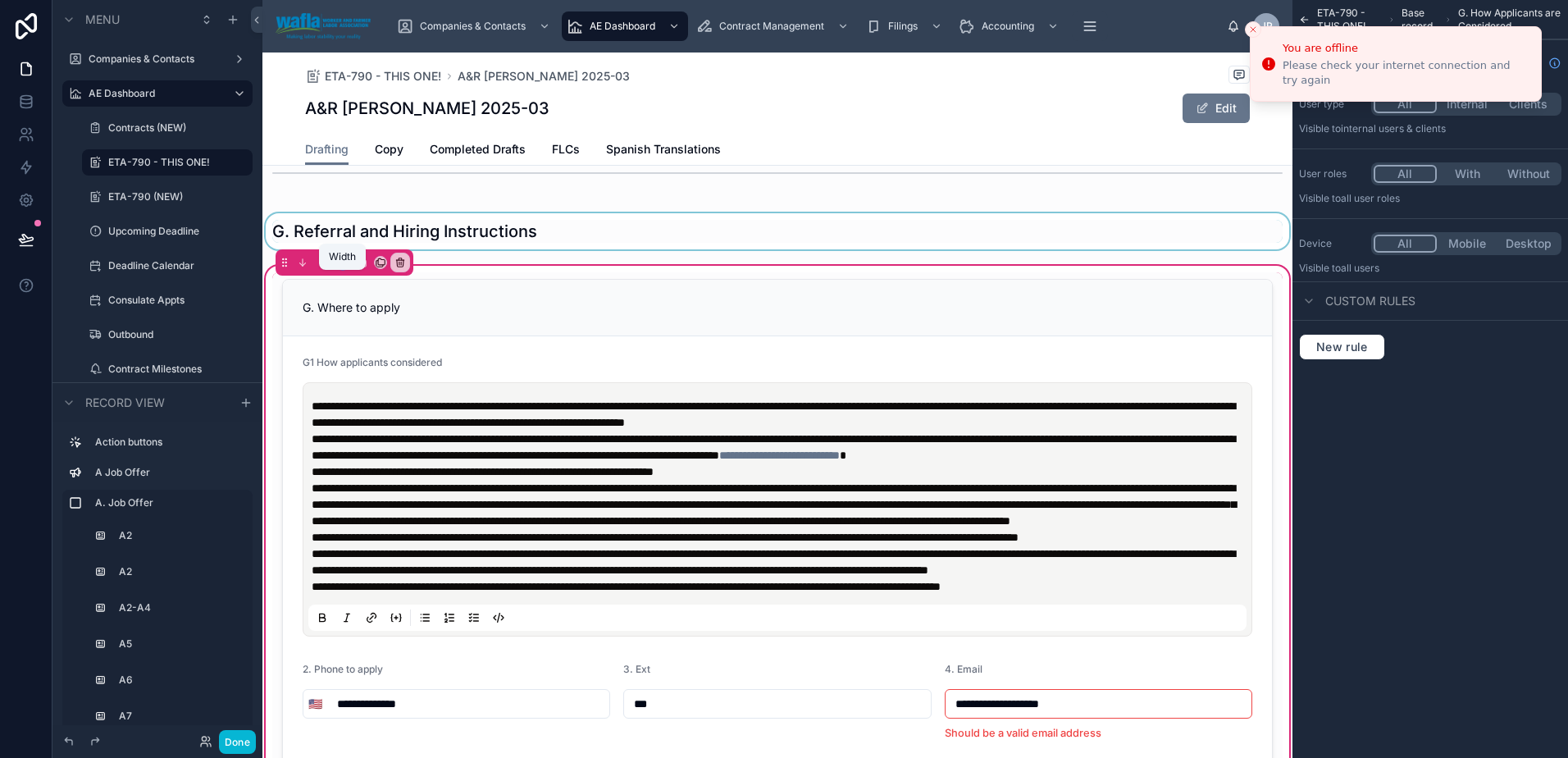
click at [346, 267] on icon at bounding box center [347, 264] width 2 height 3
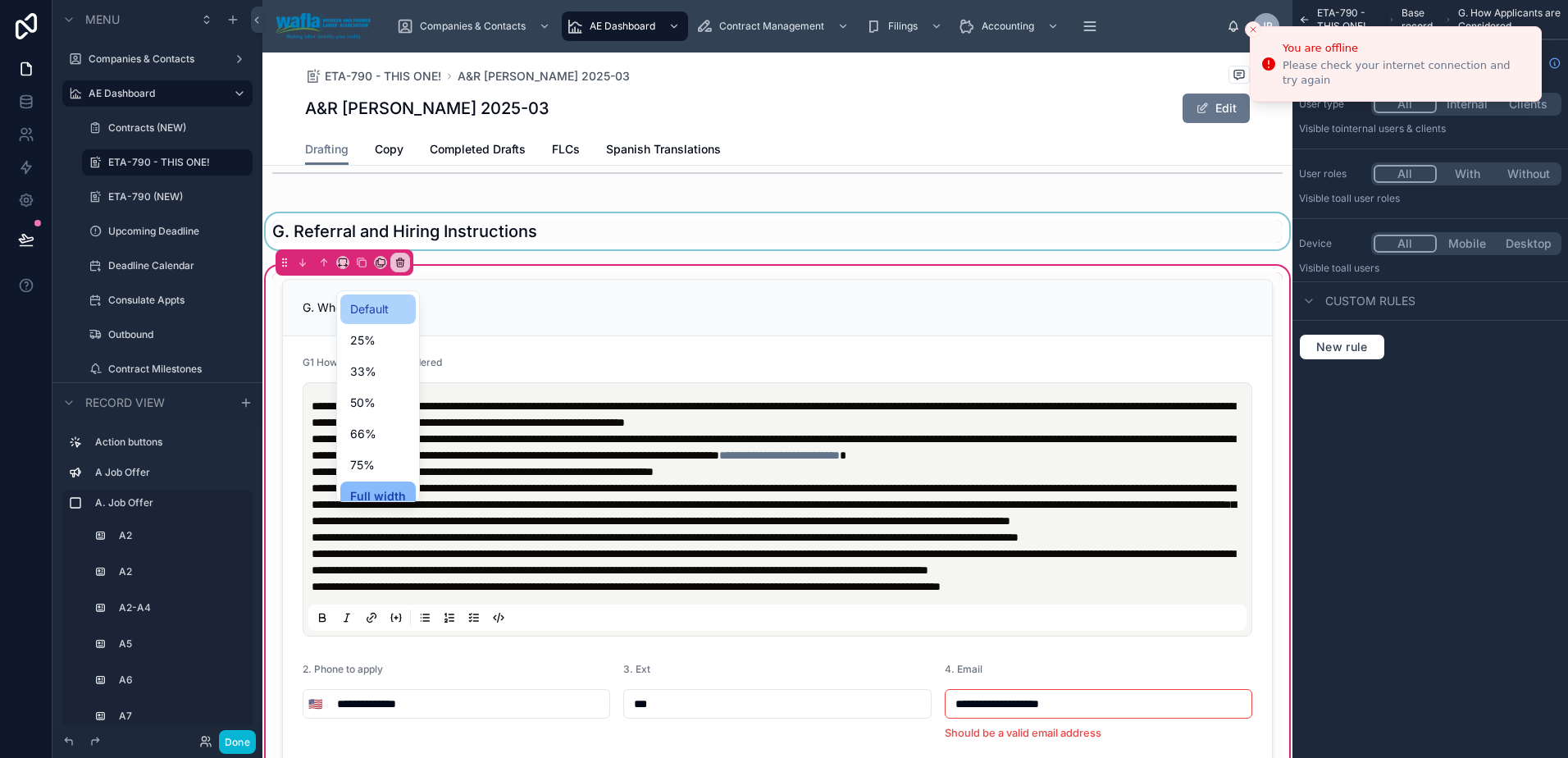
click at [357, 307] on span "Default" at bounding box center [369, 309] width 38 height 20
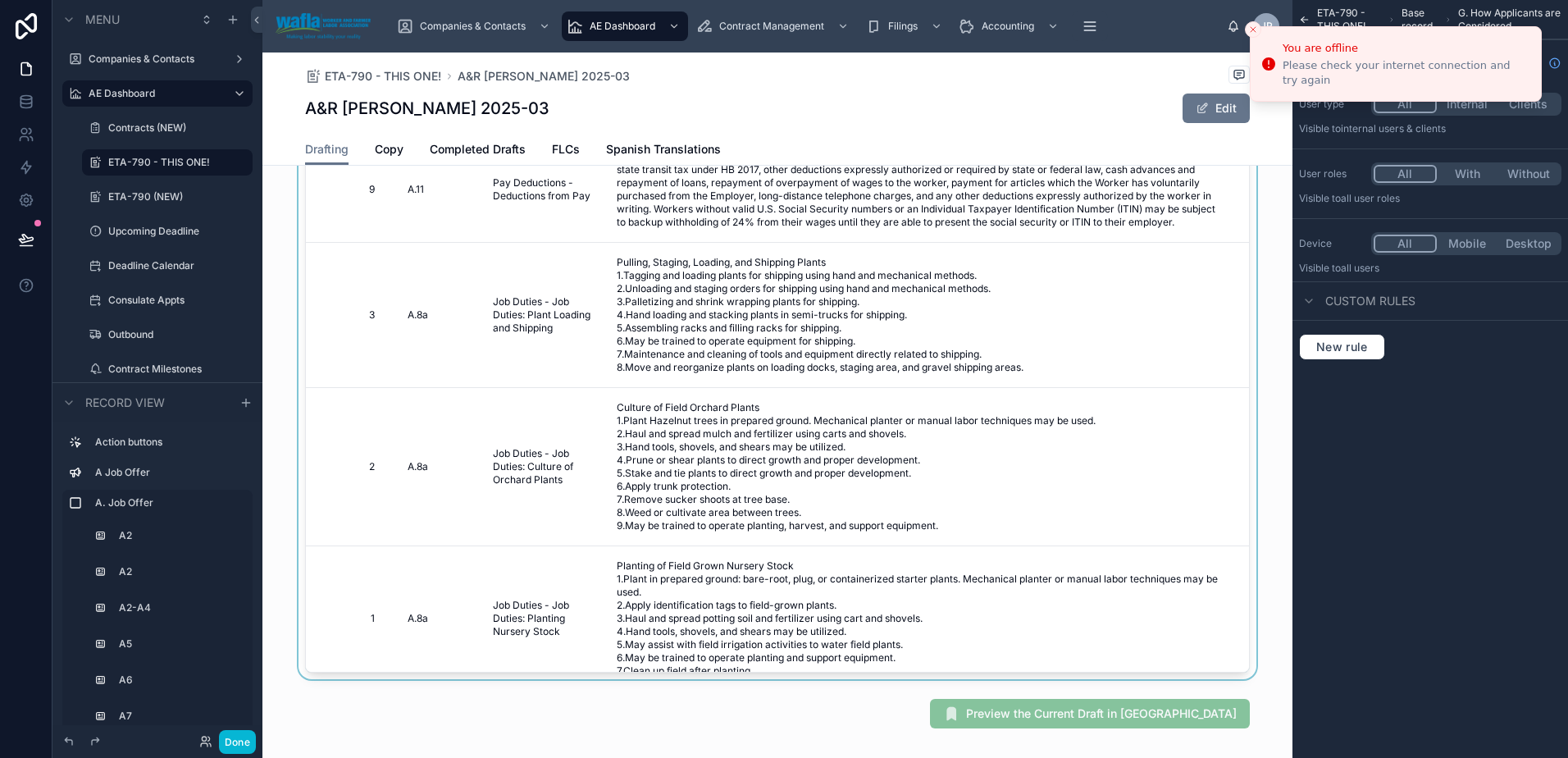
scroll to position [7690, 0]
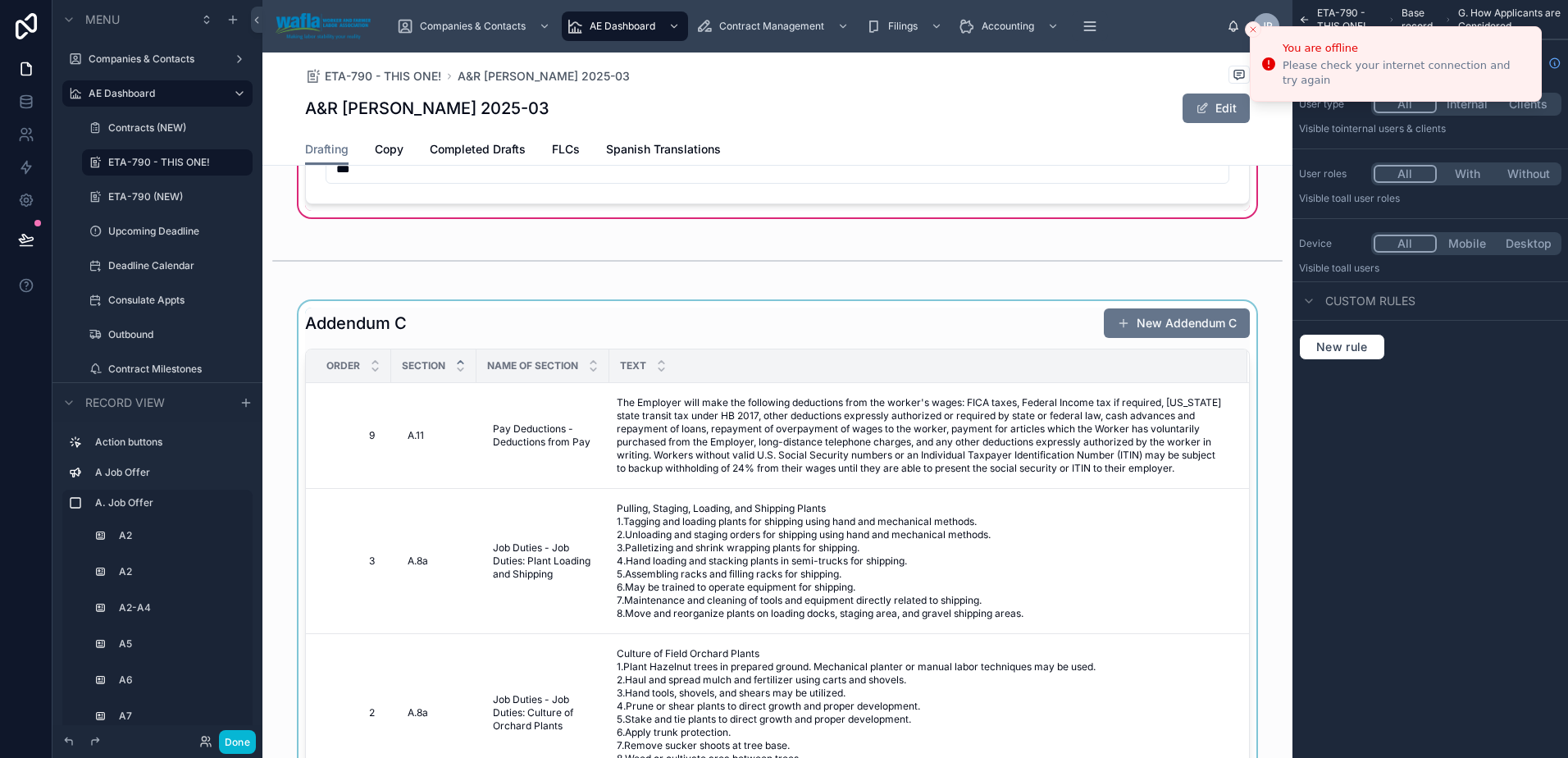
click at [504, 405] on div at bounding box center [777, 612] width 1030 height 624
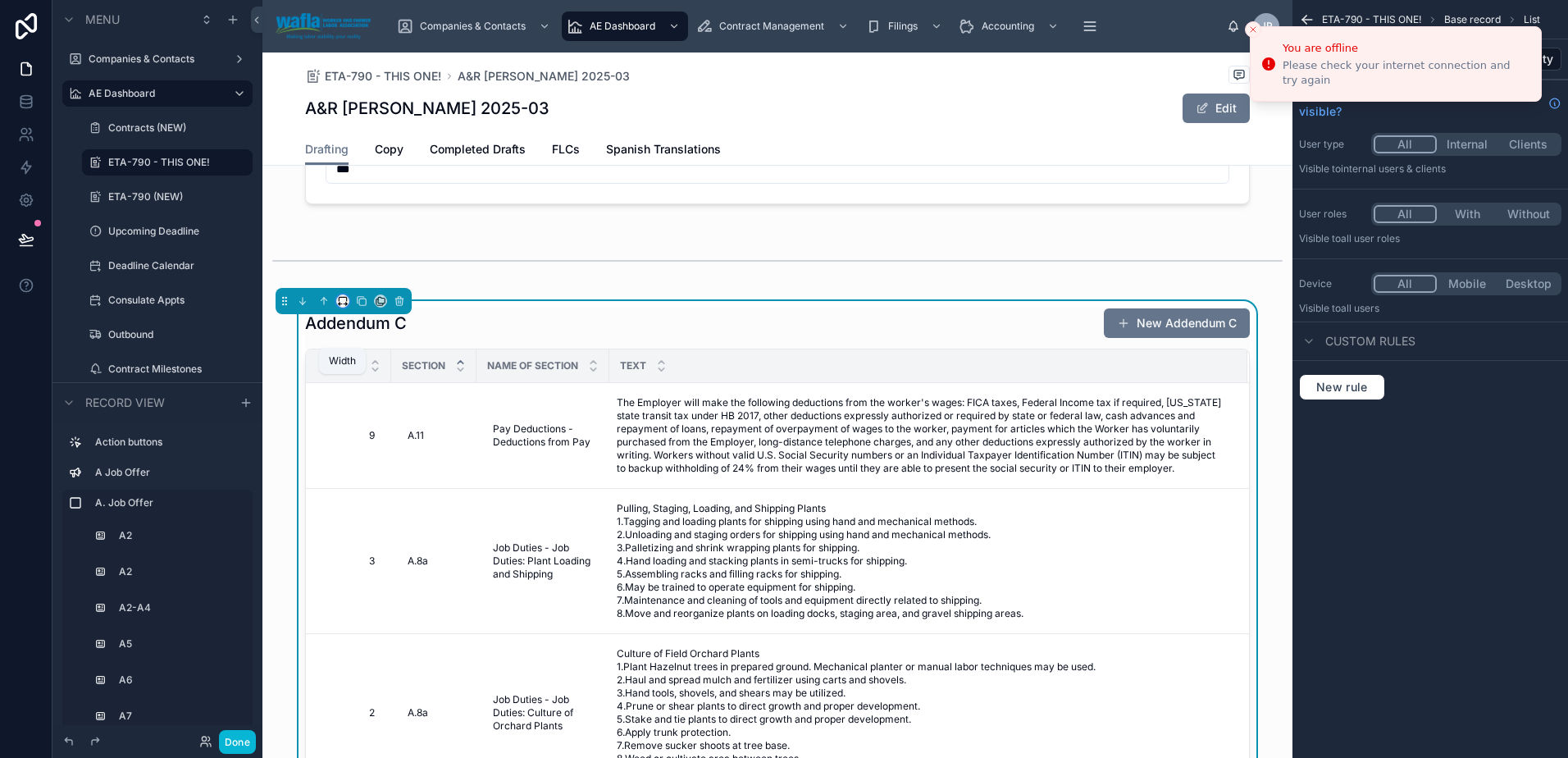
click at [340, 306] on icon at bounding box center [339, 304] width 2 height 3
click at [379, 599] on span "Full width" at bounding box center [375, 600] width 51 height 20
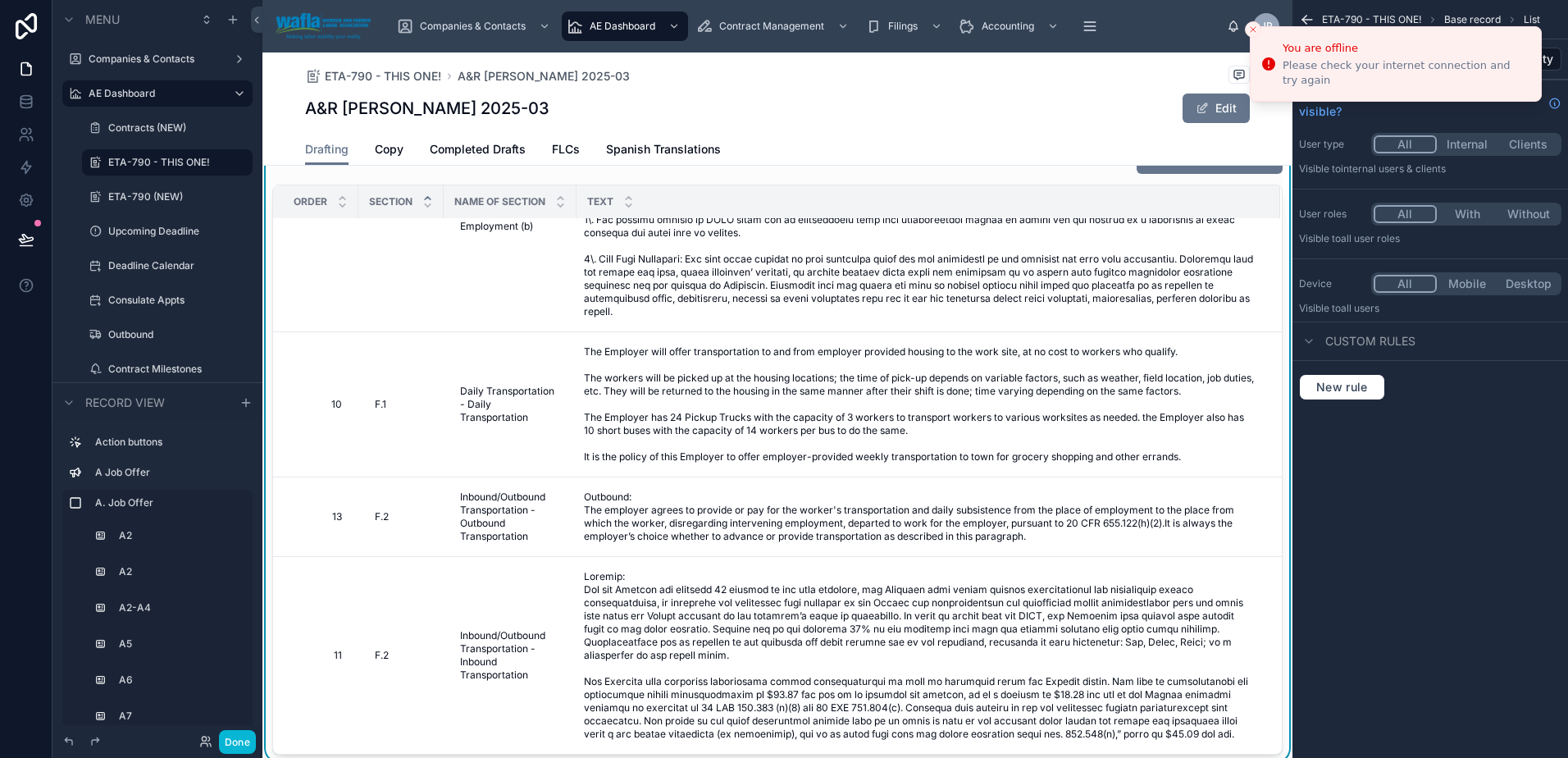
scroll to position [2849, 0]
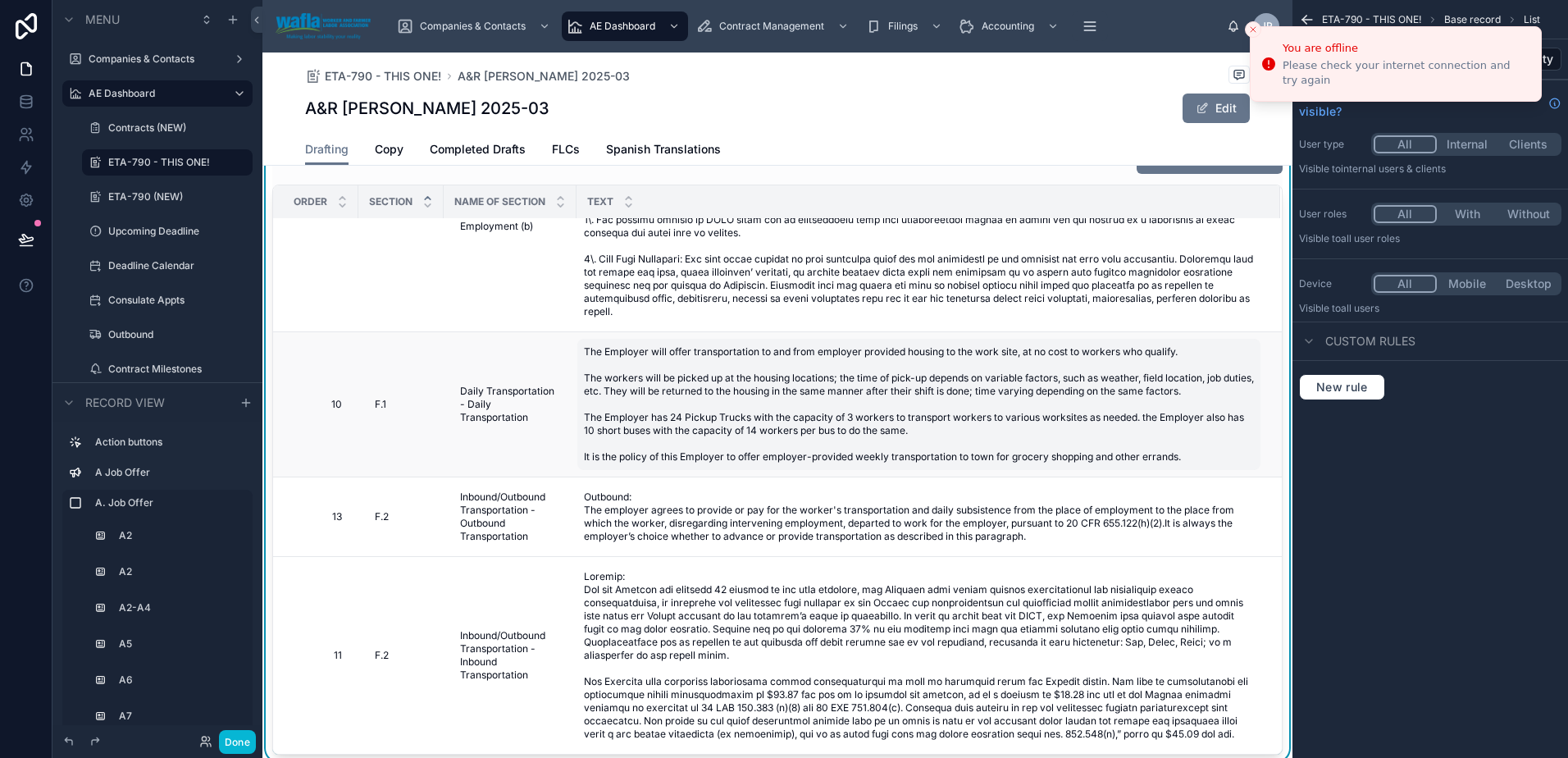
click at [697, 451] on span "The Employer will offer transportation to and from employer provided housing to…" at bounding box center [918, 403] width 670 height 118
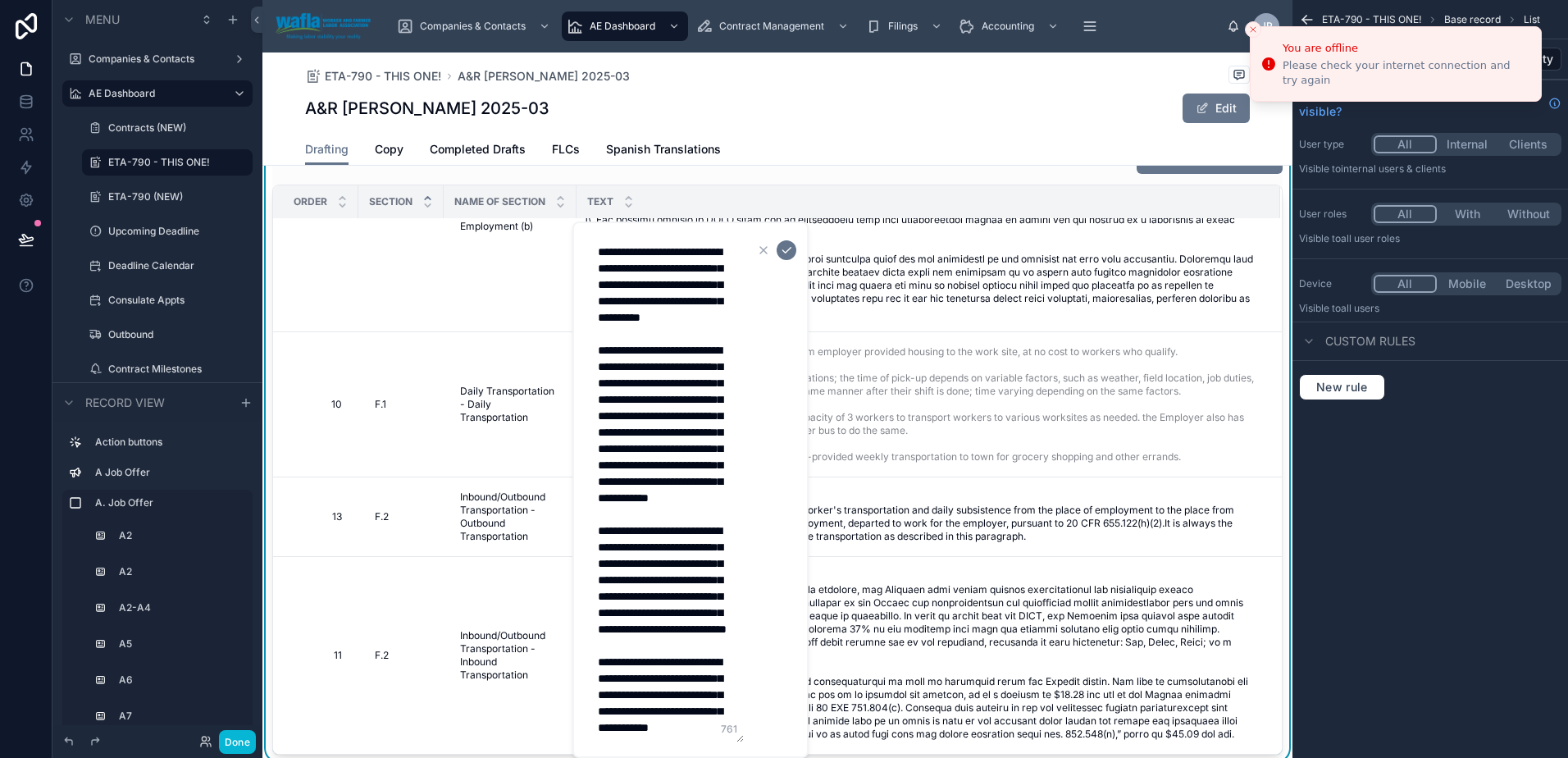
scroll to position [0, 0]
click at [830, 174] on div "Addendum C New Addendum C" at bounding box center [777, 159] width 1010 height 32
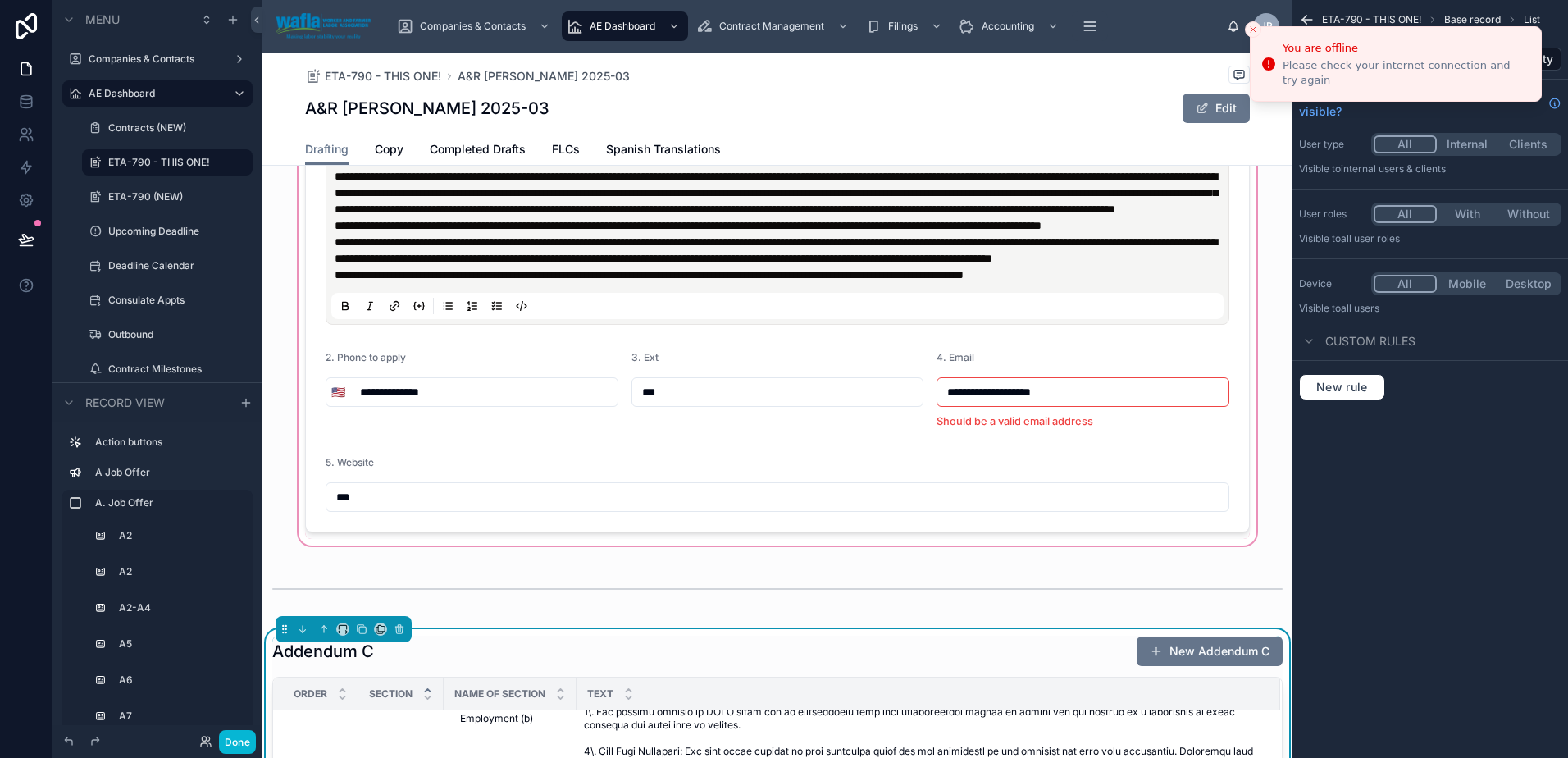
scroll to position [7855, 0]
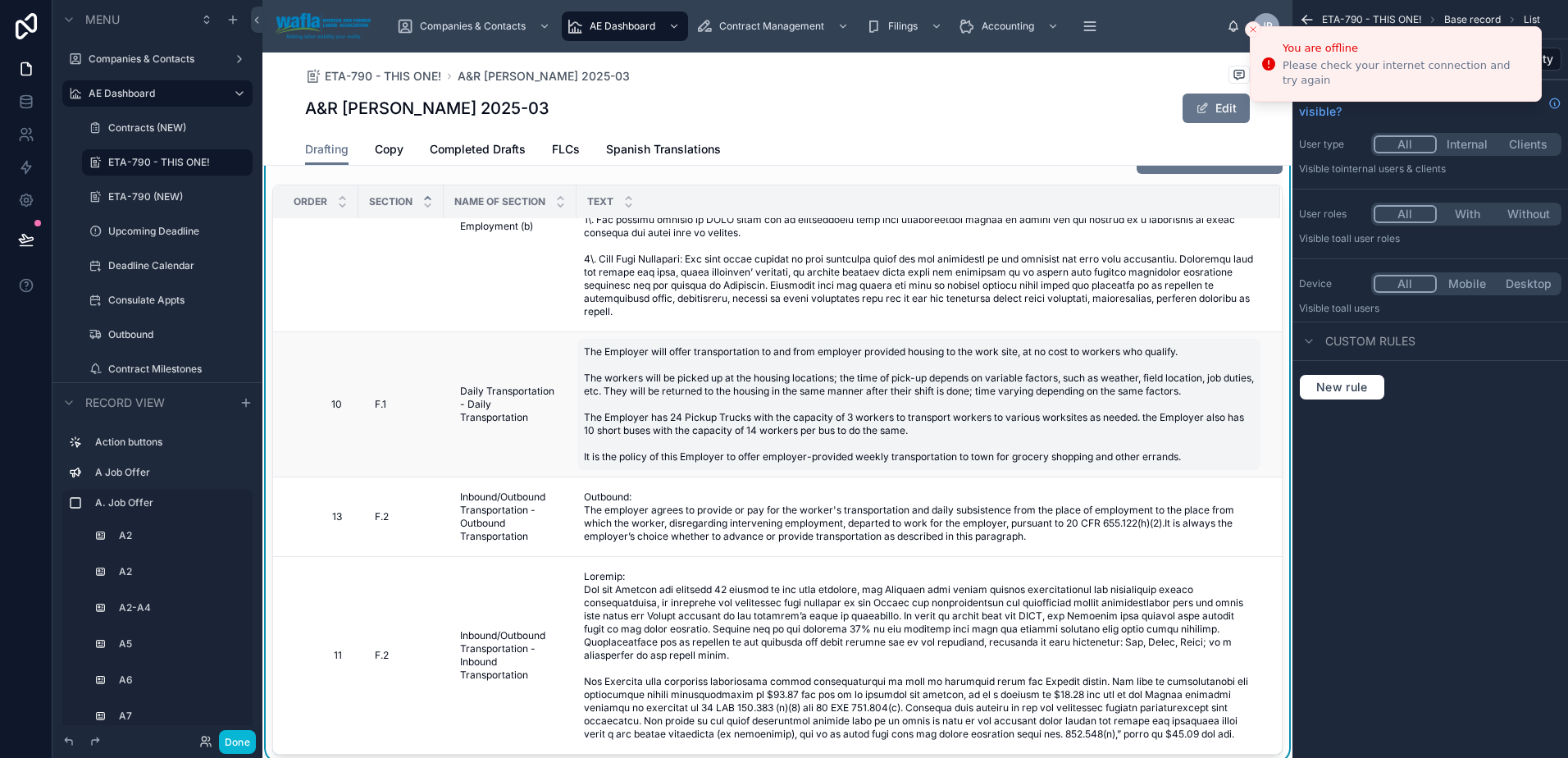
click at [620, 463] on span "The Employer will offer transportation to and from employer provided housing to…" at bounding box center [918, 403] width 670 height 118
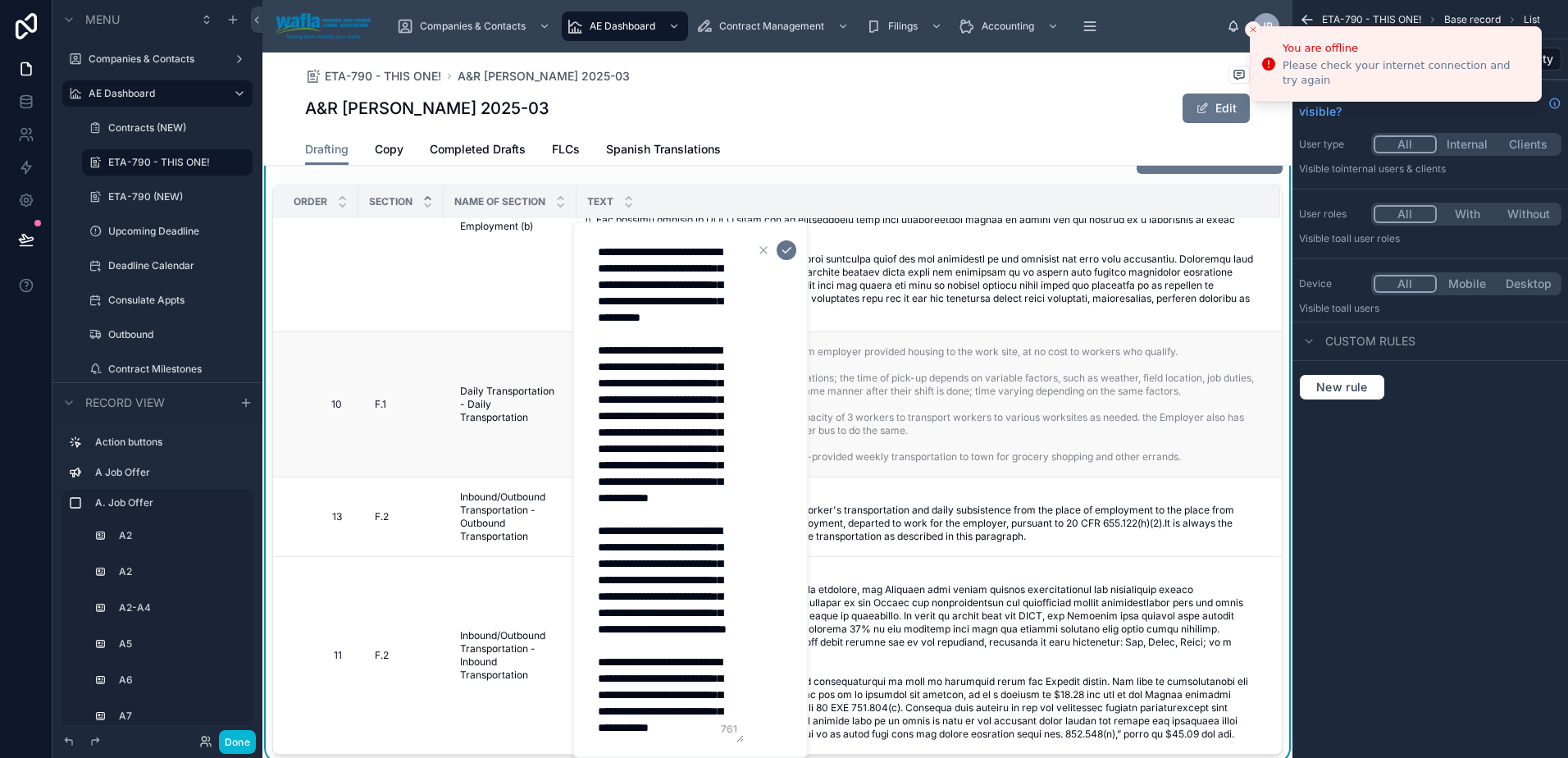
click at [348, 437] on td "10 10" at bounding box center [315, 404] width 85 height 145
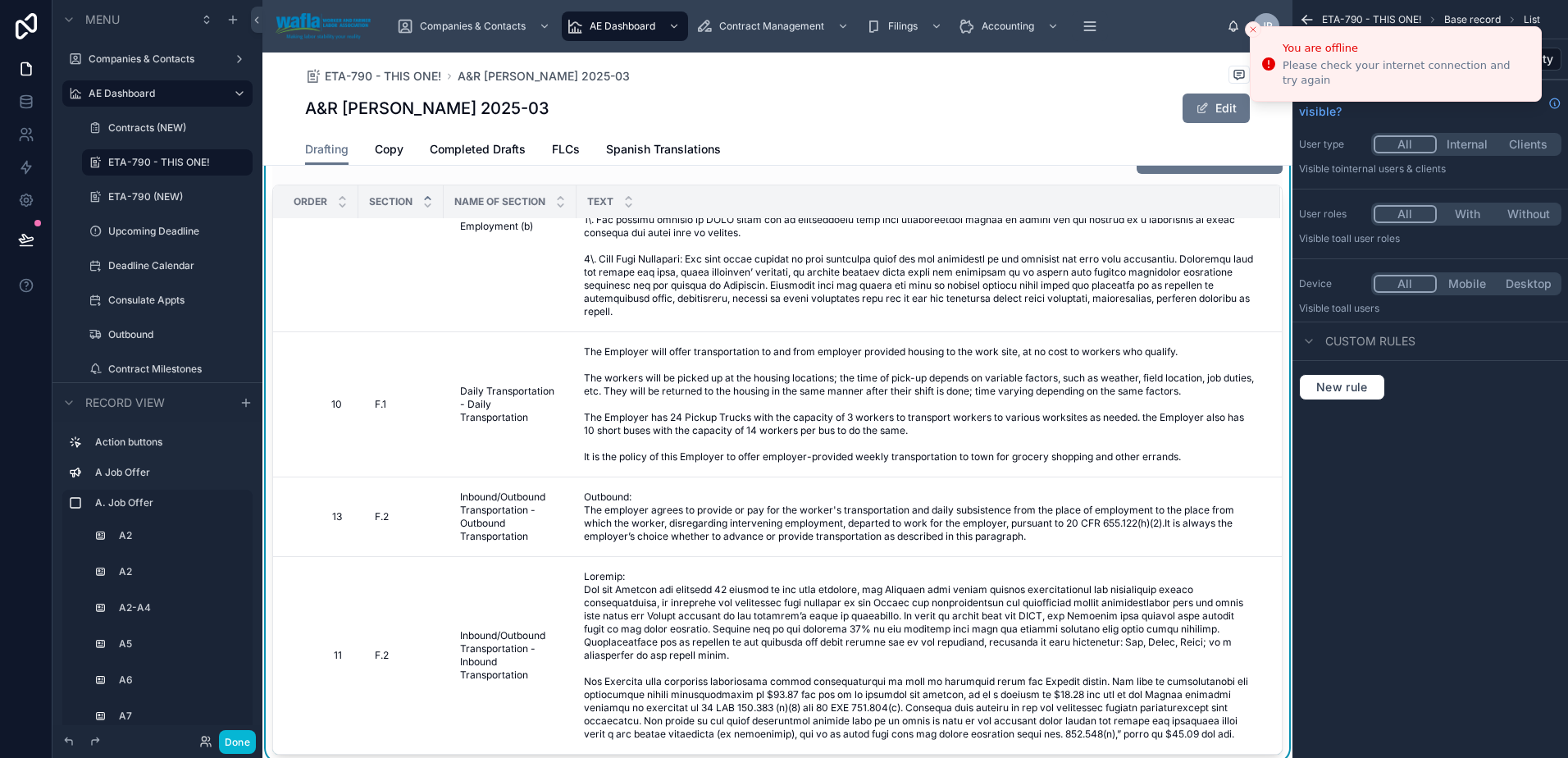
click at [496, 174] on div "Addendum C New Addendum C" at bounding box center [777, 159] width 1010 height 32
click at [1250, 30] on icon "Close toast" at bounding box center [1253, 30] width 10 height 10
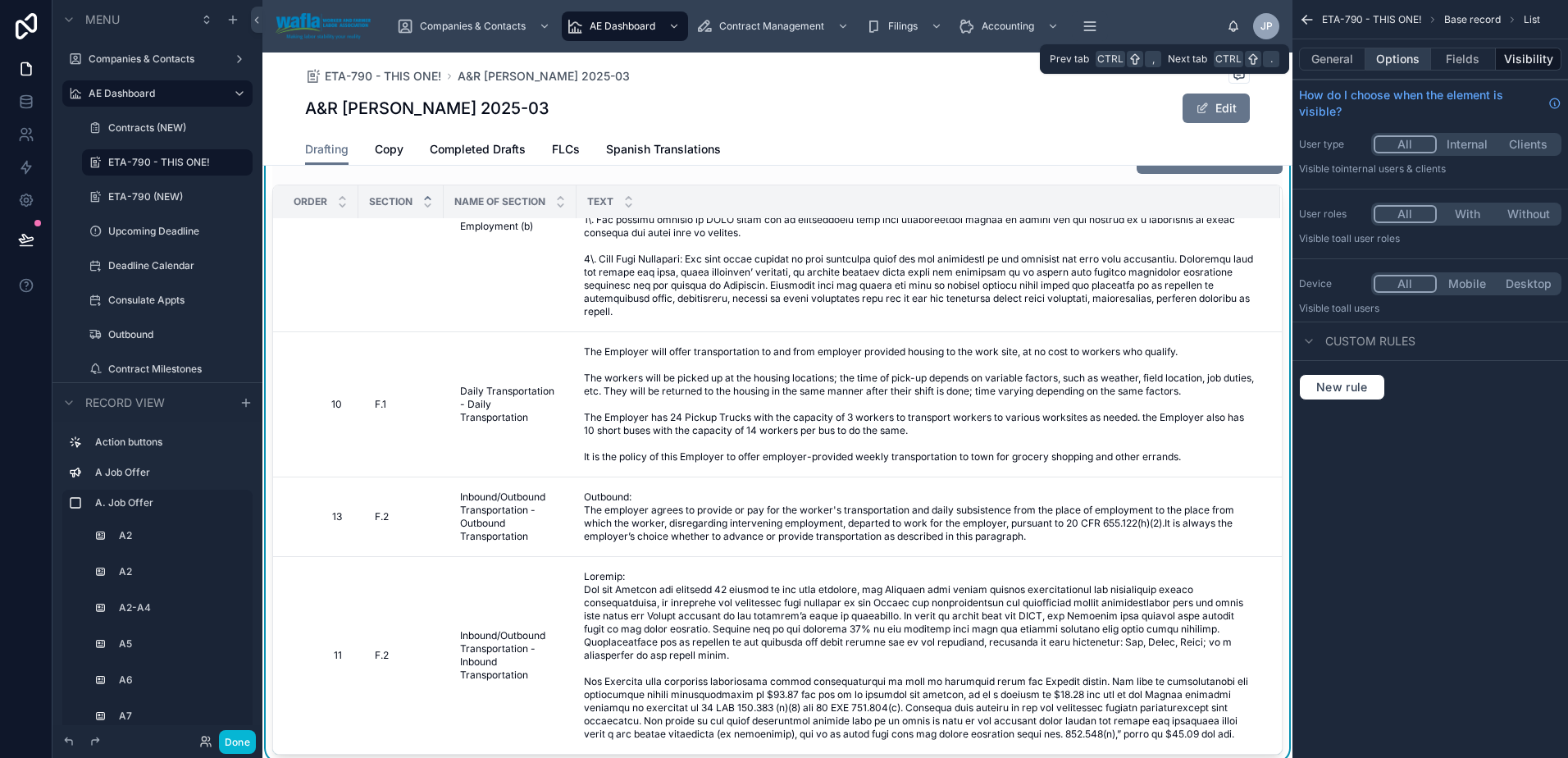
click at [1407, 54] on button "Options" at bounding box center [1398, 59] width 65 height 23
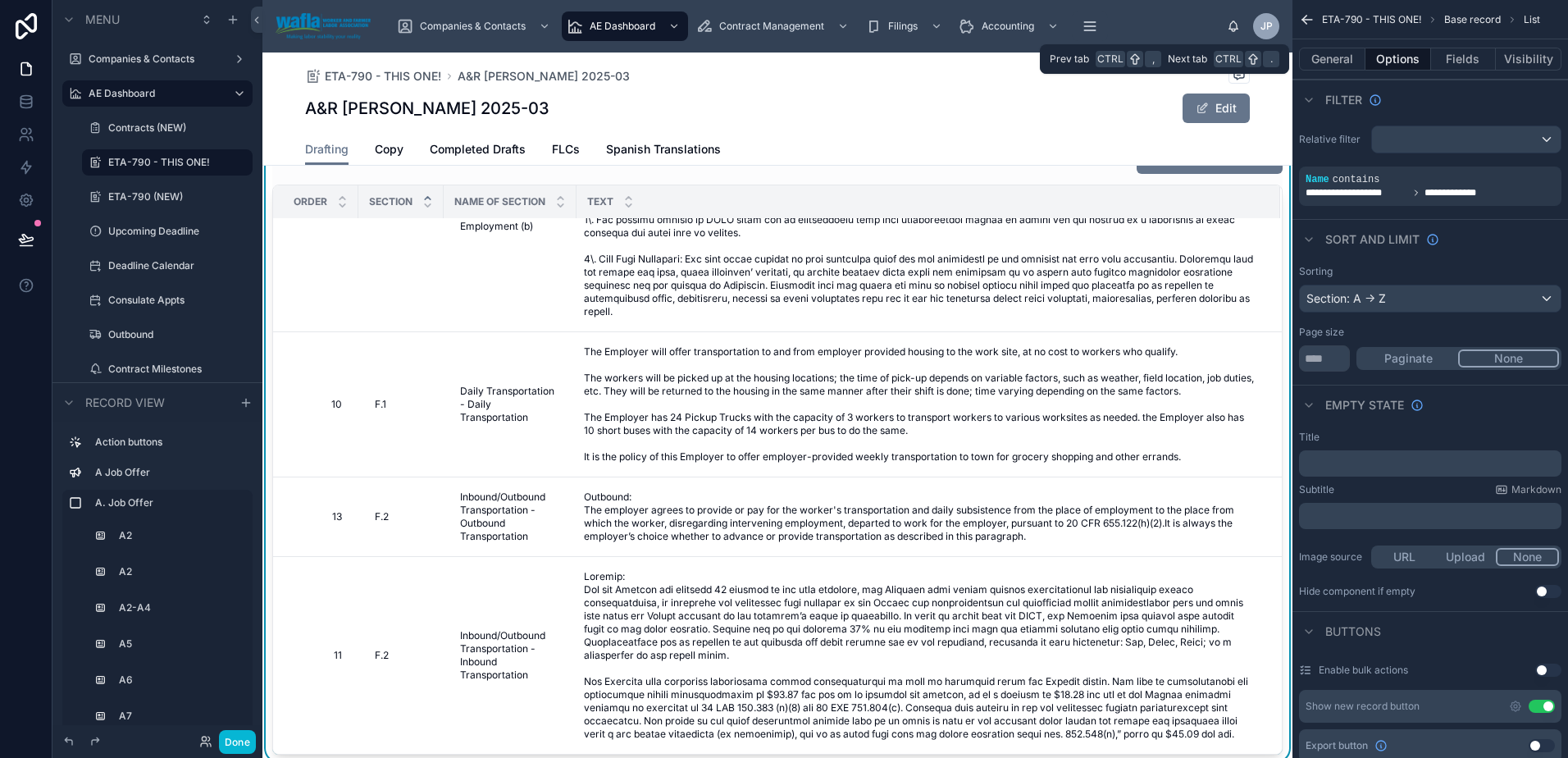
drag, startPoint x: 1441, startPoint y: 54, endPoint x: 1424, endPoint y: 55, distance: 17.0
click at [1424, 55] on div "General Options Fields Visibility" at bounding box center [1430, 59] width 263 height 23
click at [1442, 64] on button "Fields" at bounding box center [1464, 59] width 65 height 23
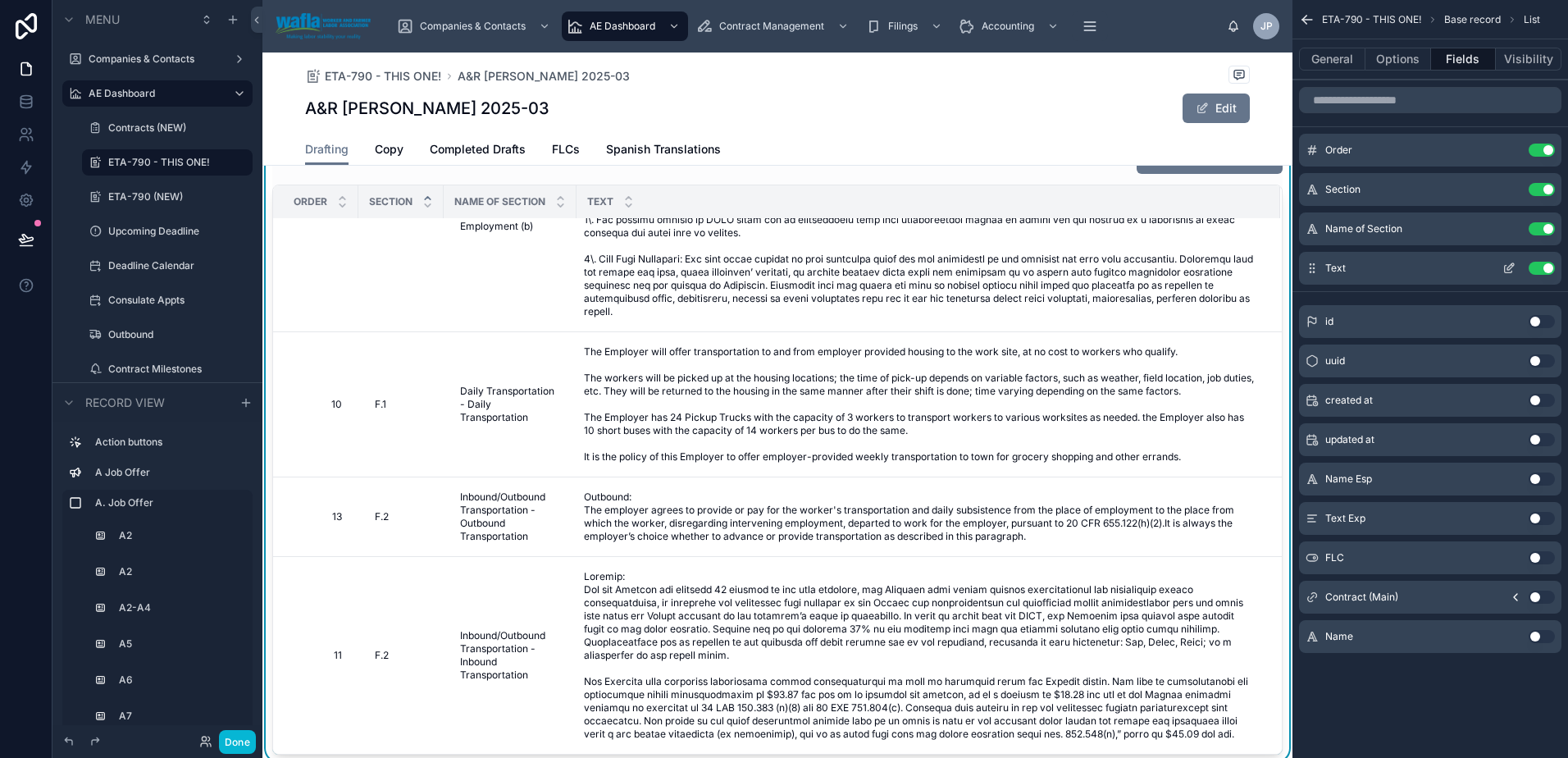
click at [1505, 268] on icon "scrollable content" at bounding box center [1509, 269] width 8 height 8
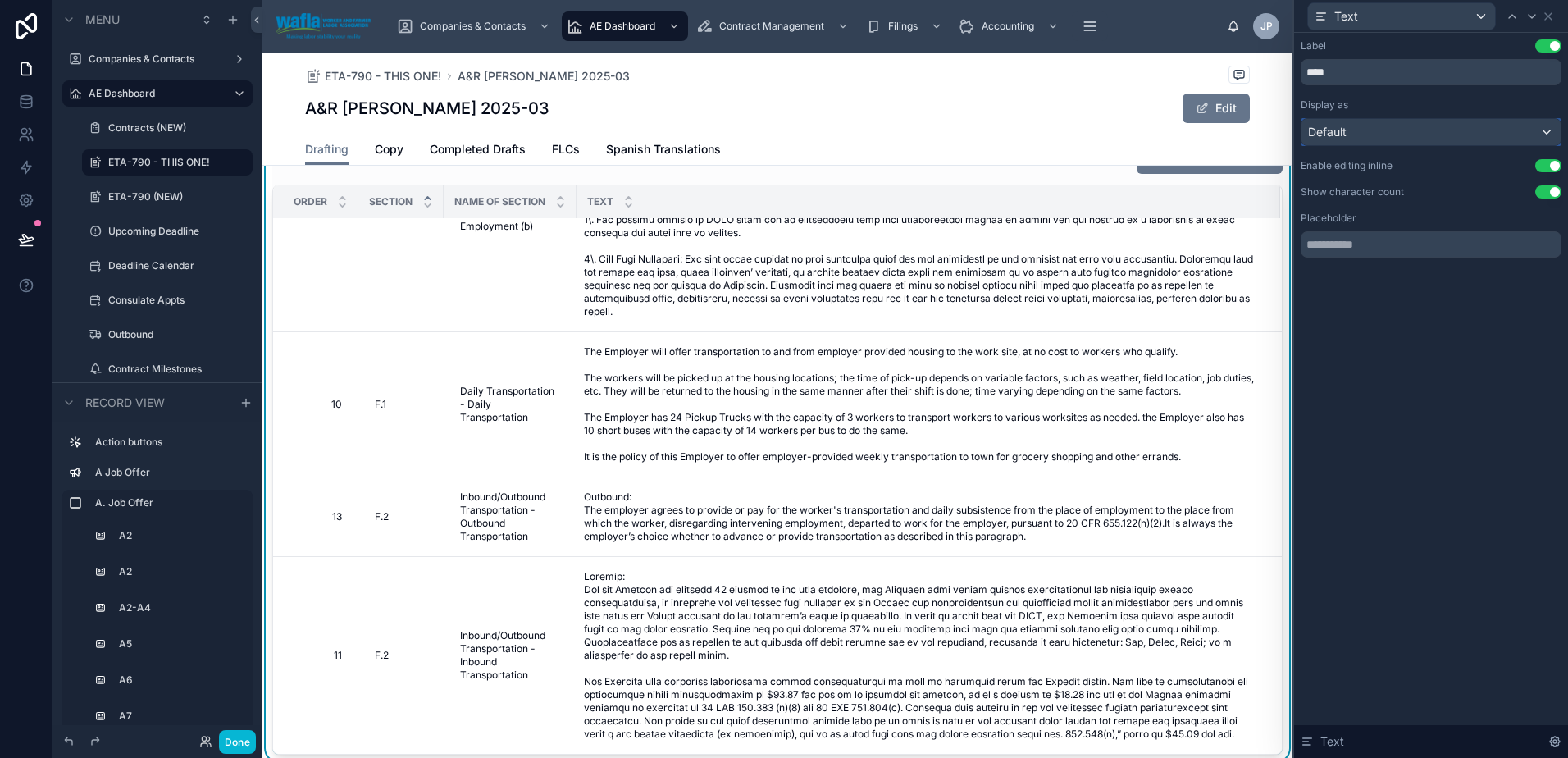
click at [1405, 129] on div "Default" at bounding box center [1431, 131] width 259 height 26
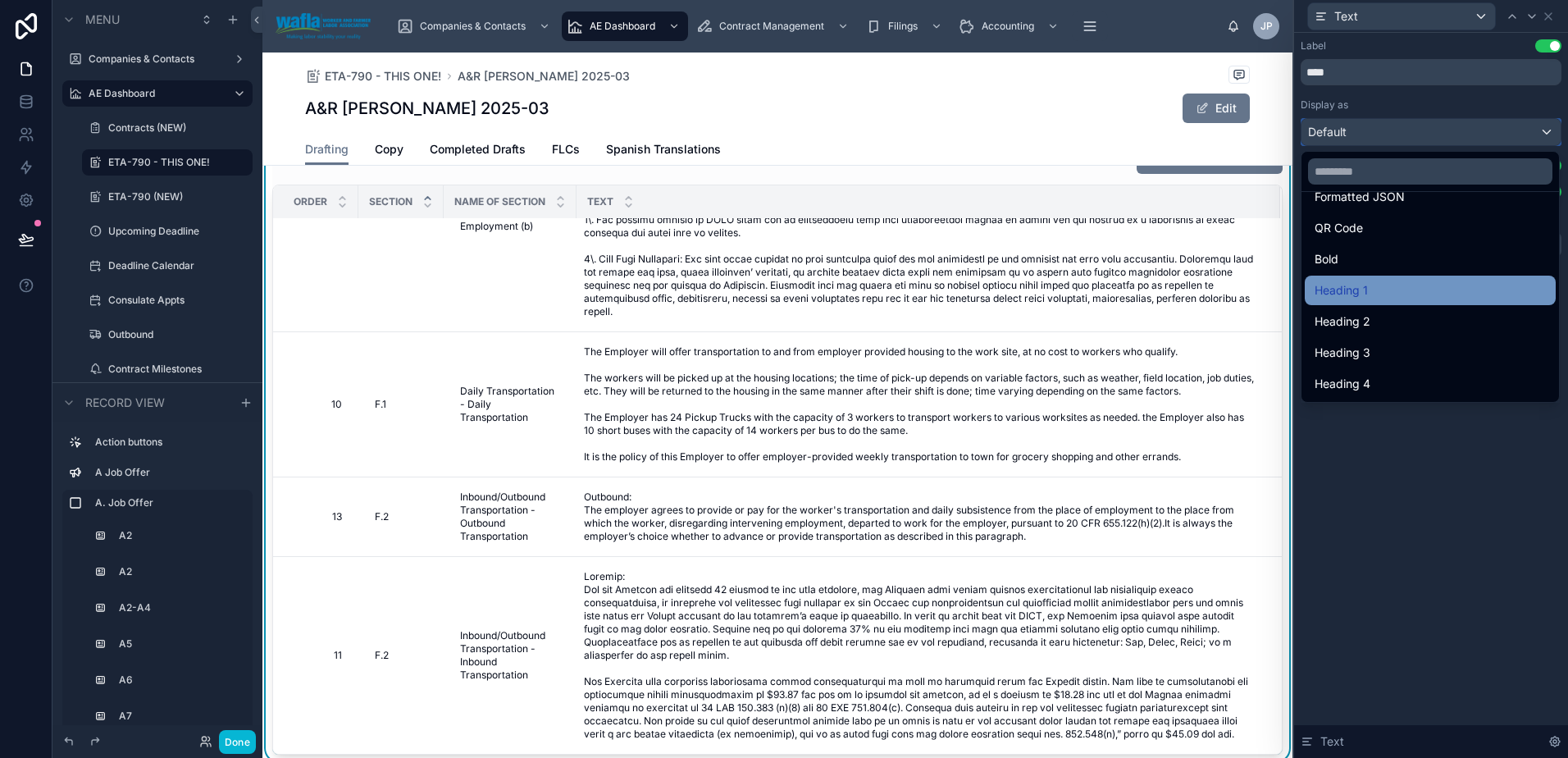
scroll to position [0, 0]
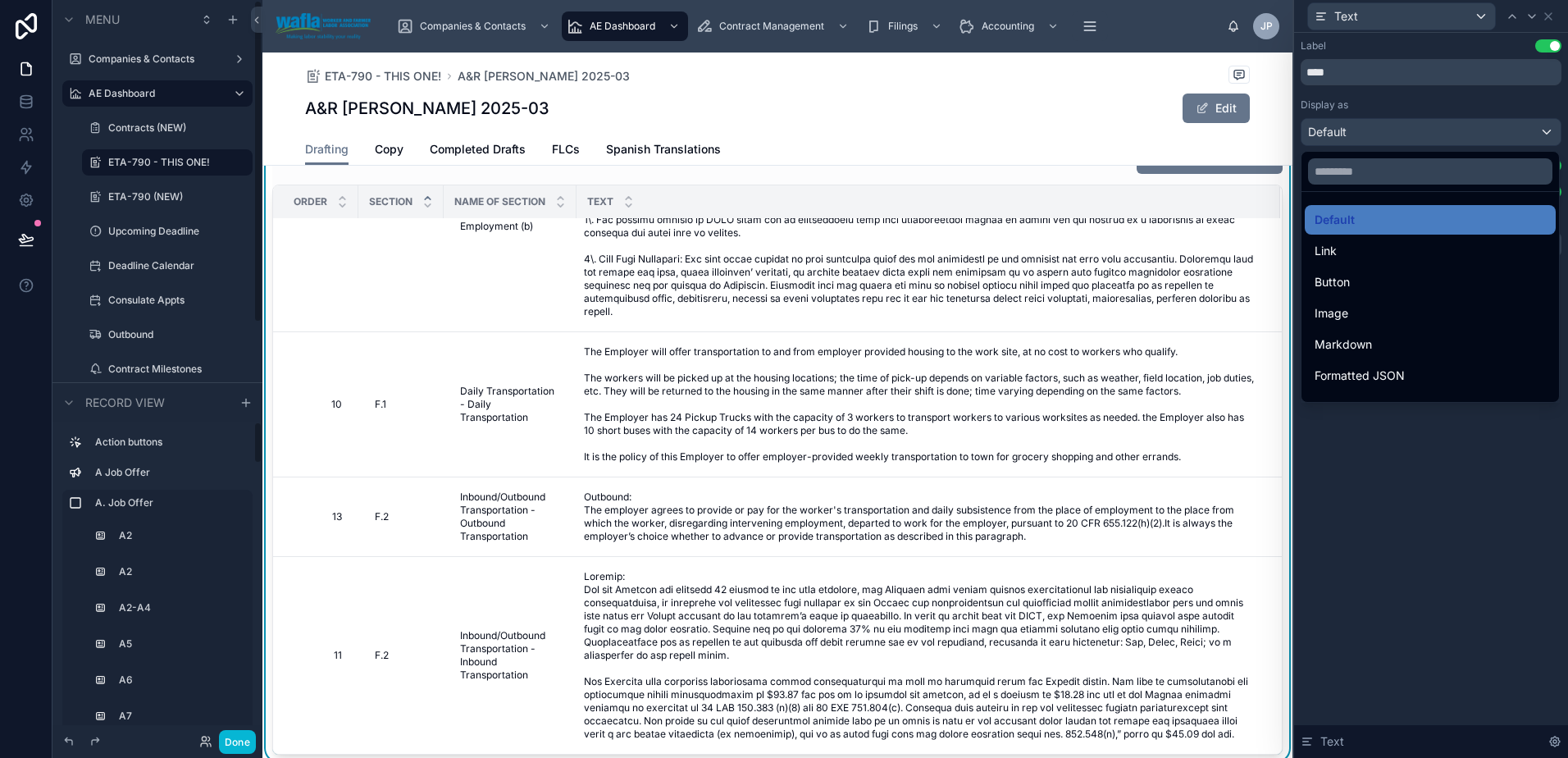
click at [30, 236] on icon at bounding box center [26, 239] width 16 height 16
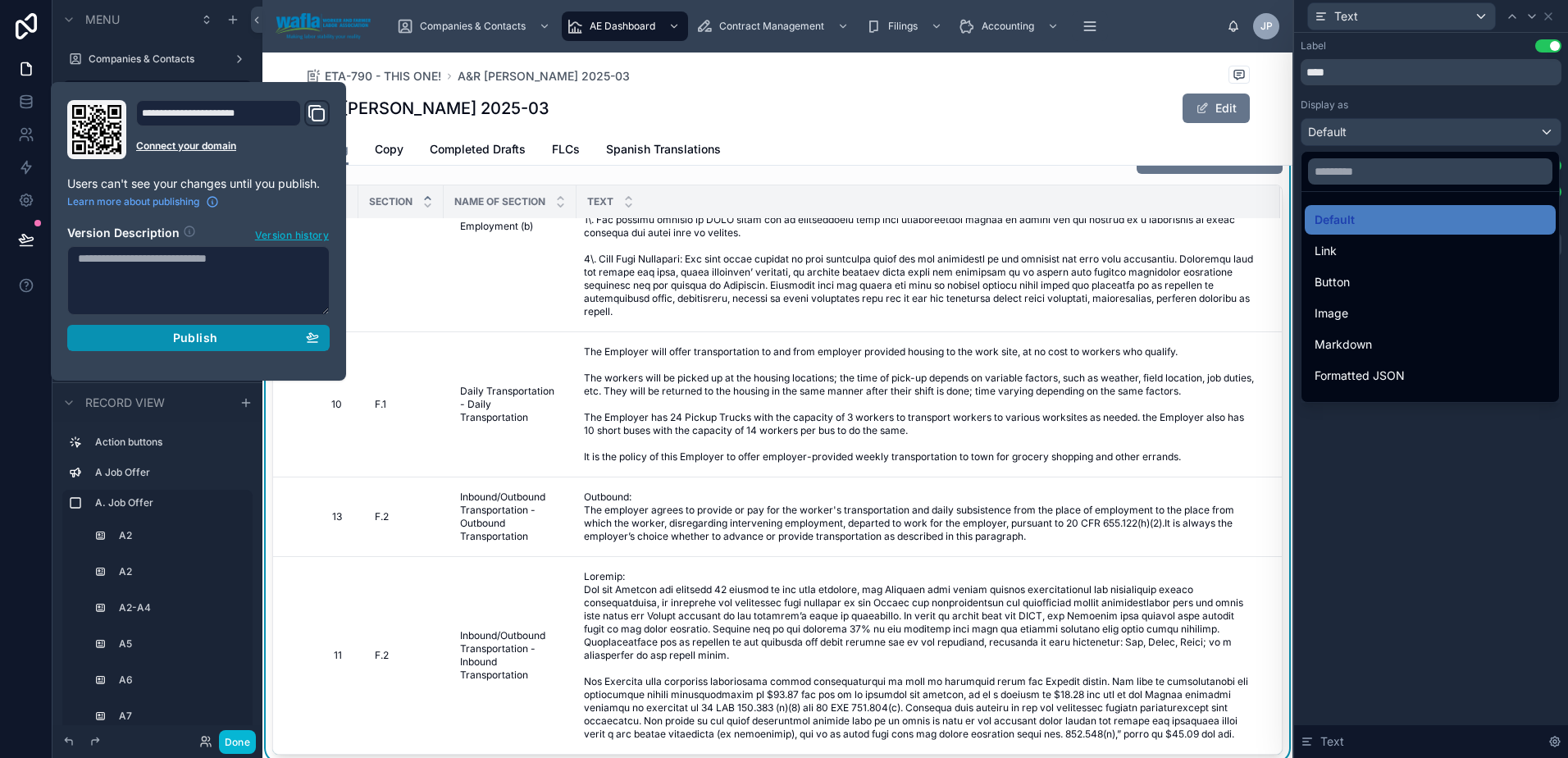
click at [149, 333] on div "Publish" at bounding box center [198, 337] width 242 height 14
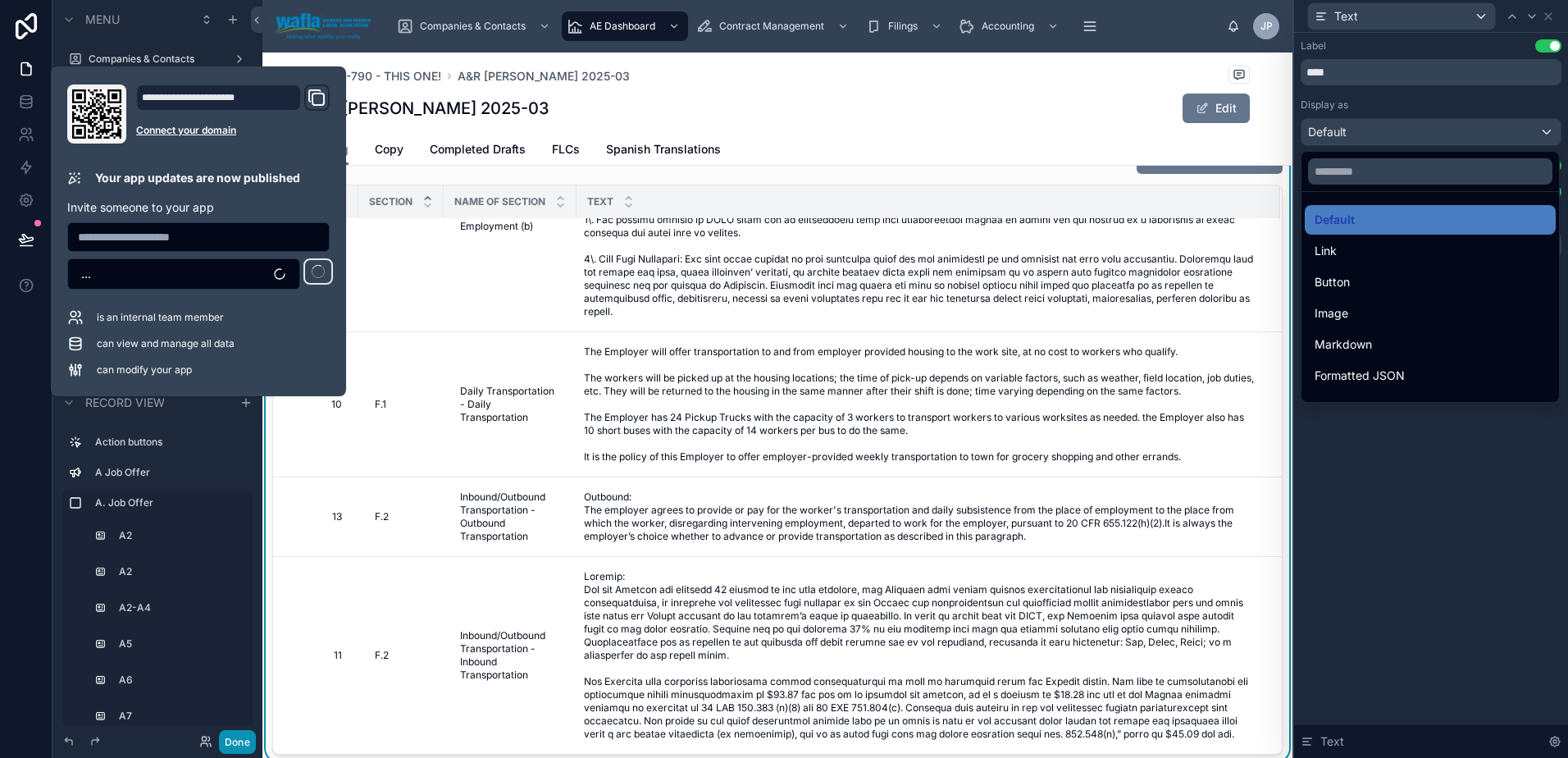
click at [233, 741] on button "Done" at bounding box center [237, 741] width 37 height 24
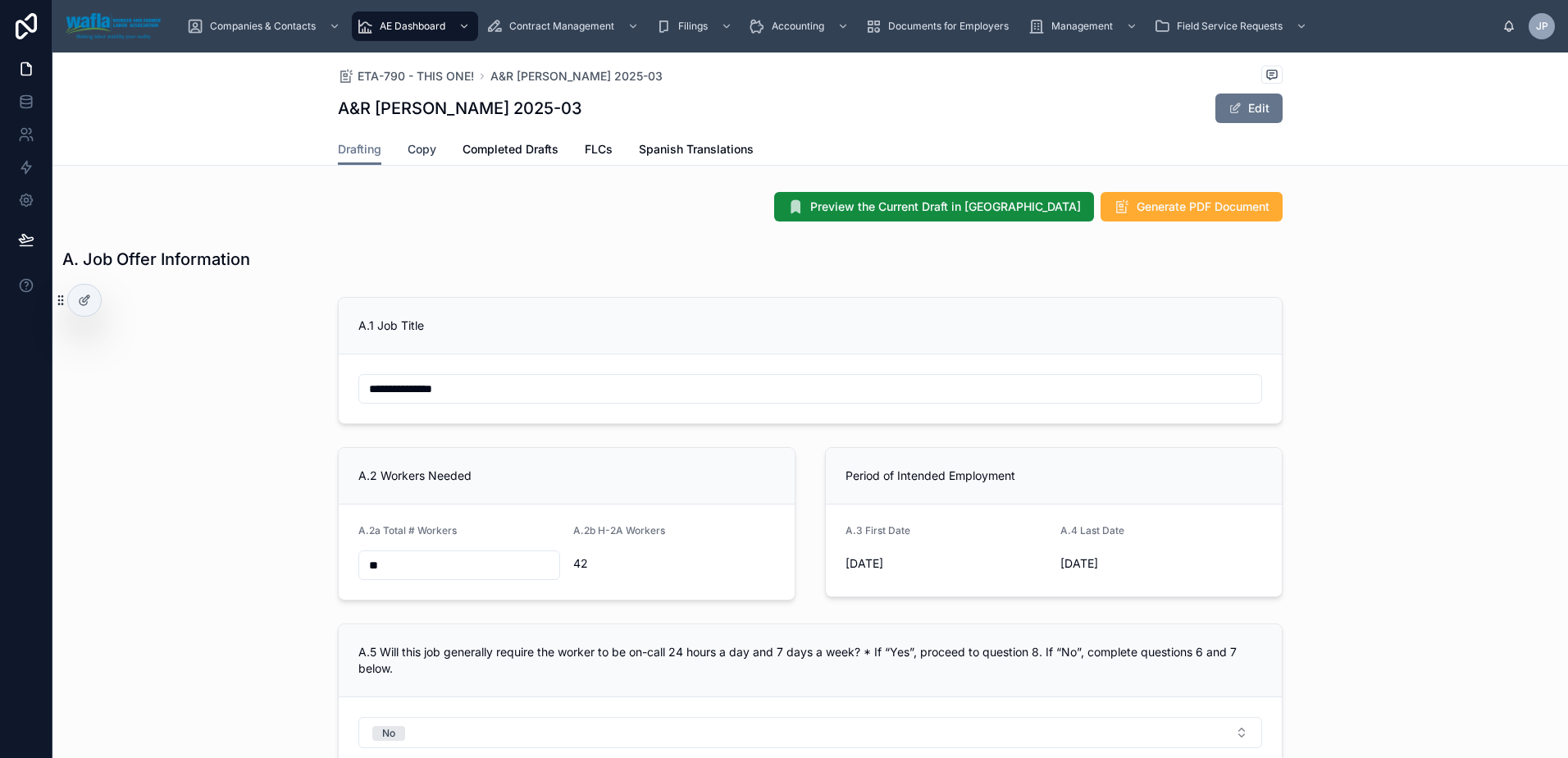
click at [423, 150] on span "Copy" at bounding box center [422, 149] width 29 height 16
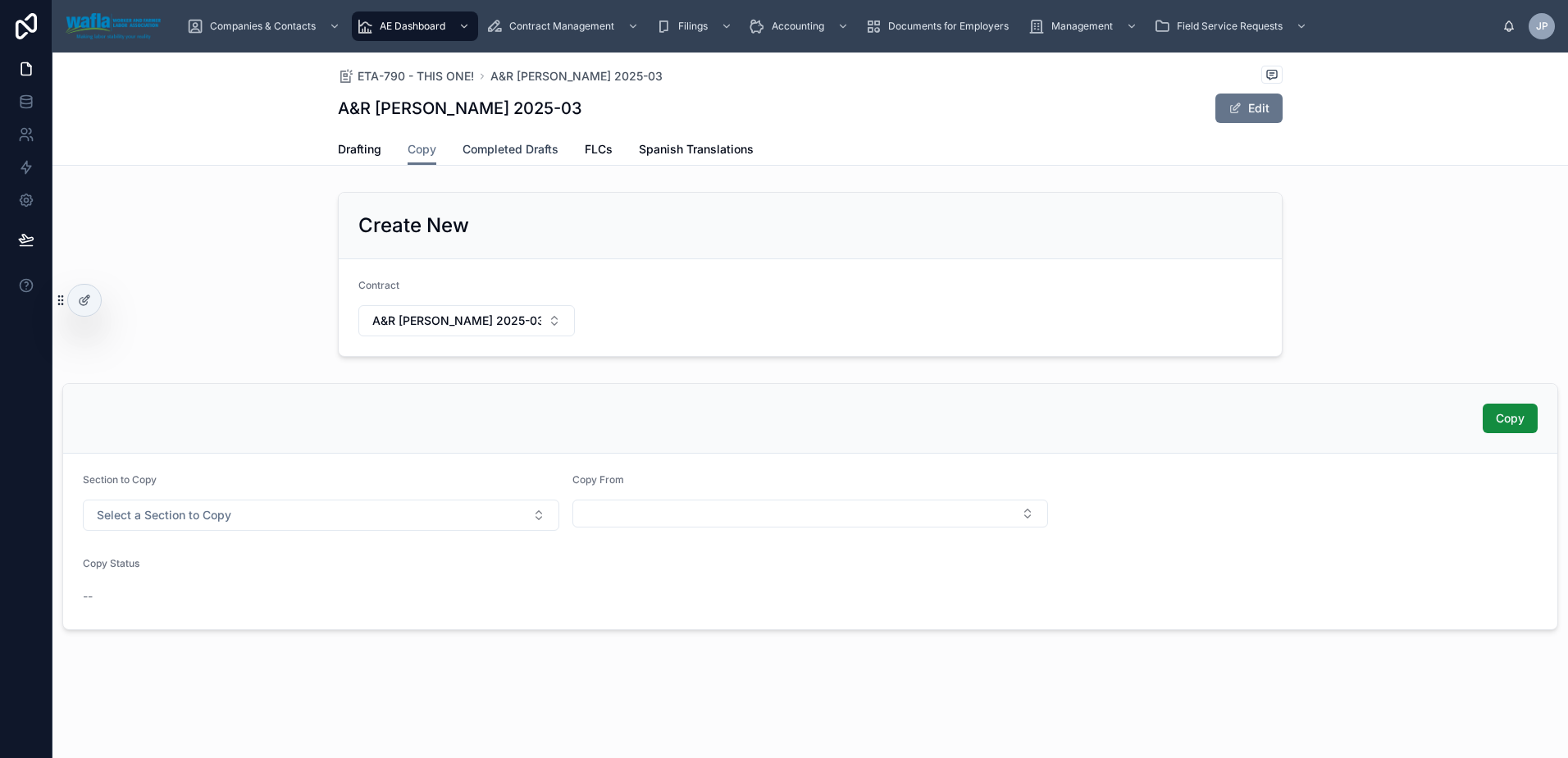
click at [553, 145] on span "Completed Drafts" at bounding box center [511, 149] width 96 height 16
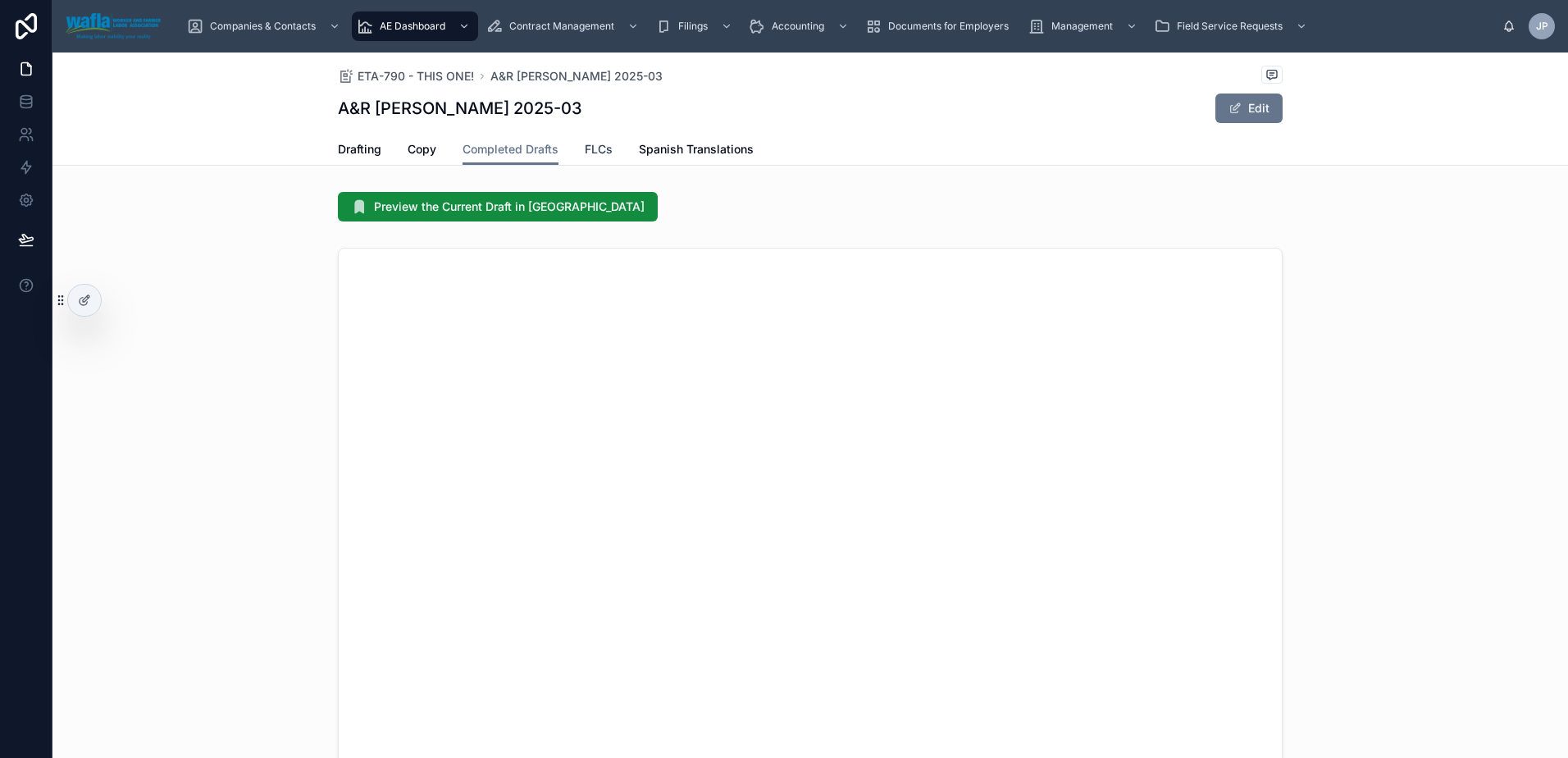
click at [601, 150] on span "FLCs" at bounding box center [598, 149] width 28 height 16
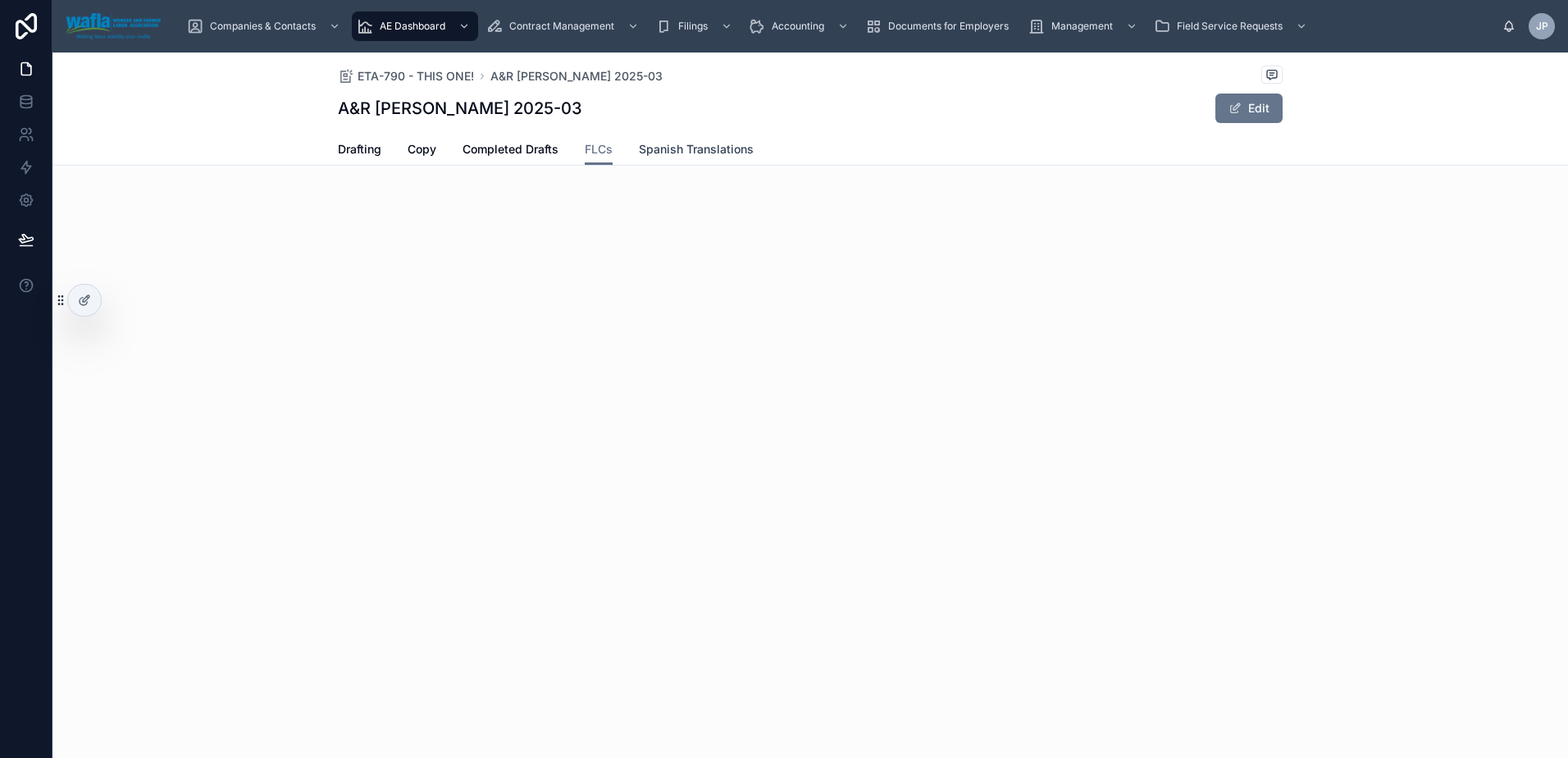
click at [679, 150] on span "Spanish Translations" at bounding box center [697, 149] width 115 height 16
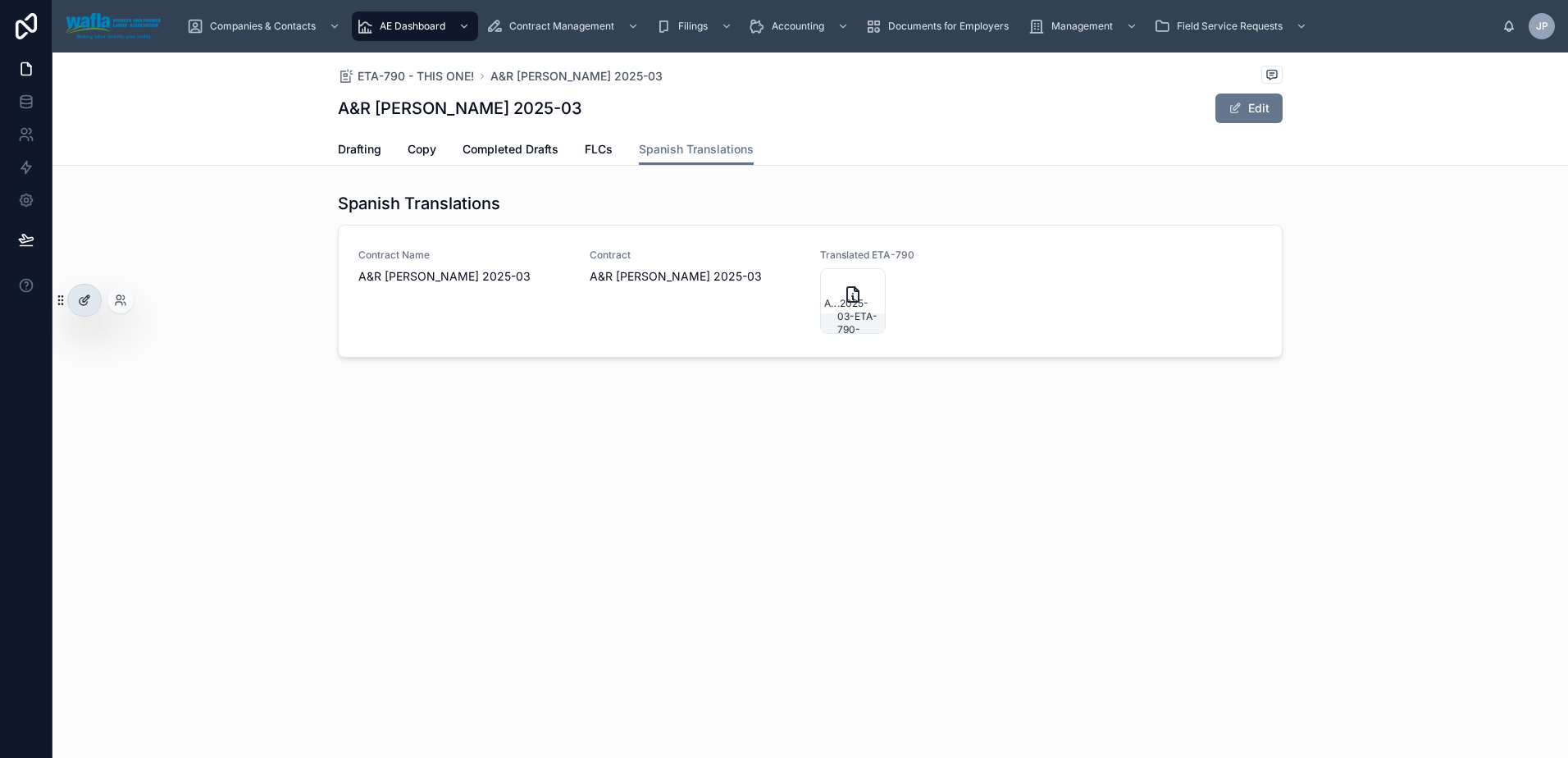
click at [97, 300] on div at bounding box center [84, 300] width 33 height 32
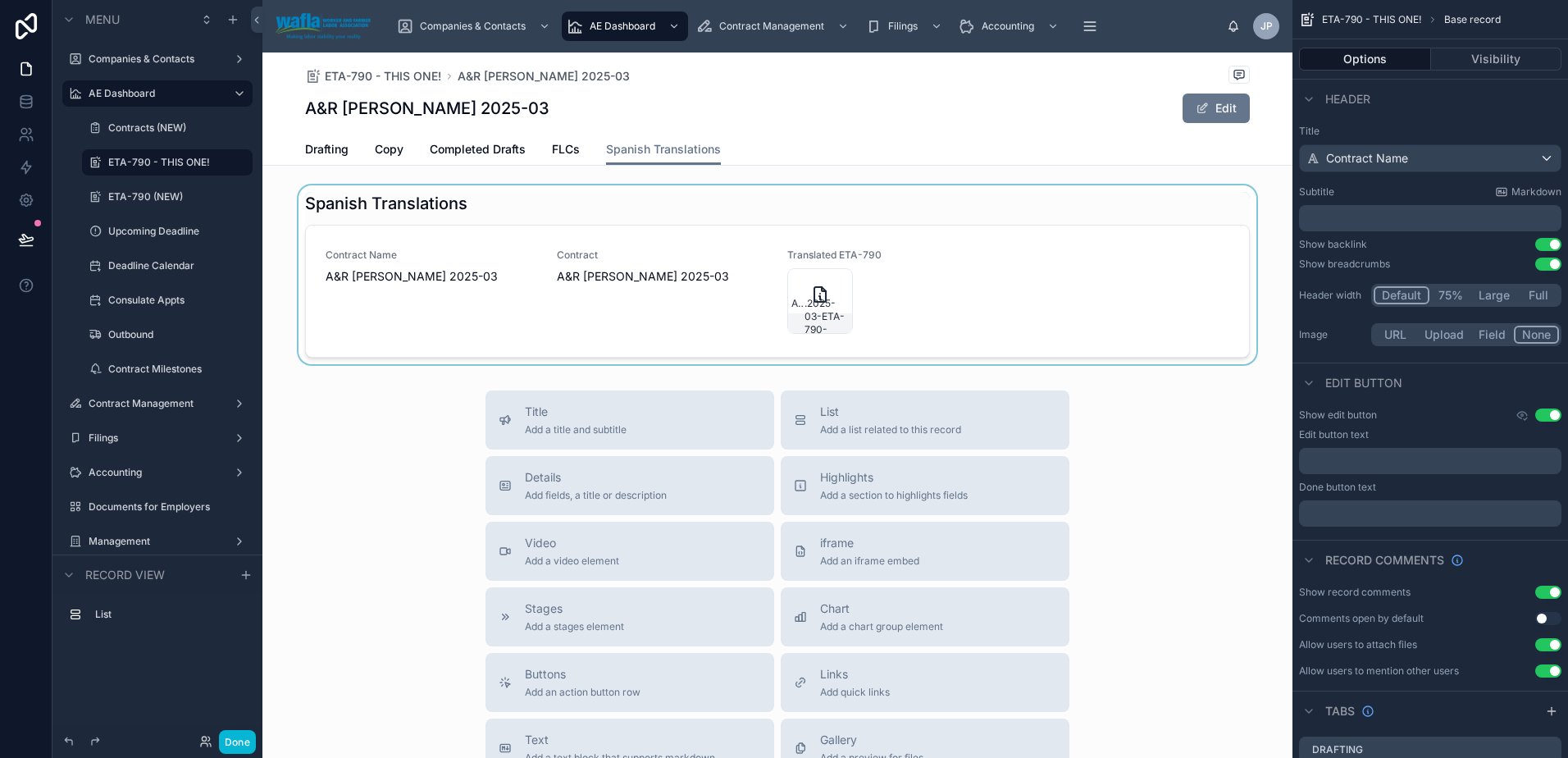
click at [872, 275] on div at bounding box center [777, 274] width 1030 height 179
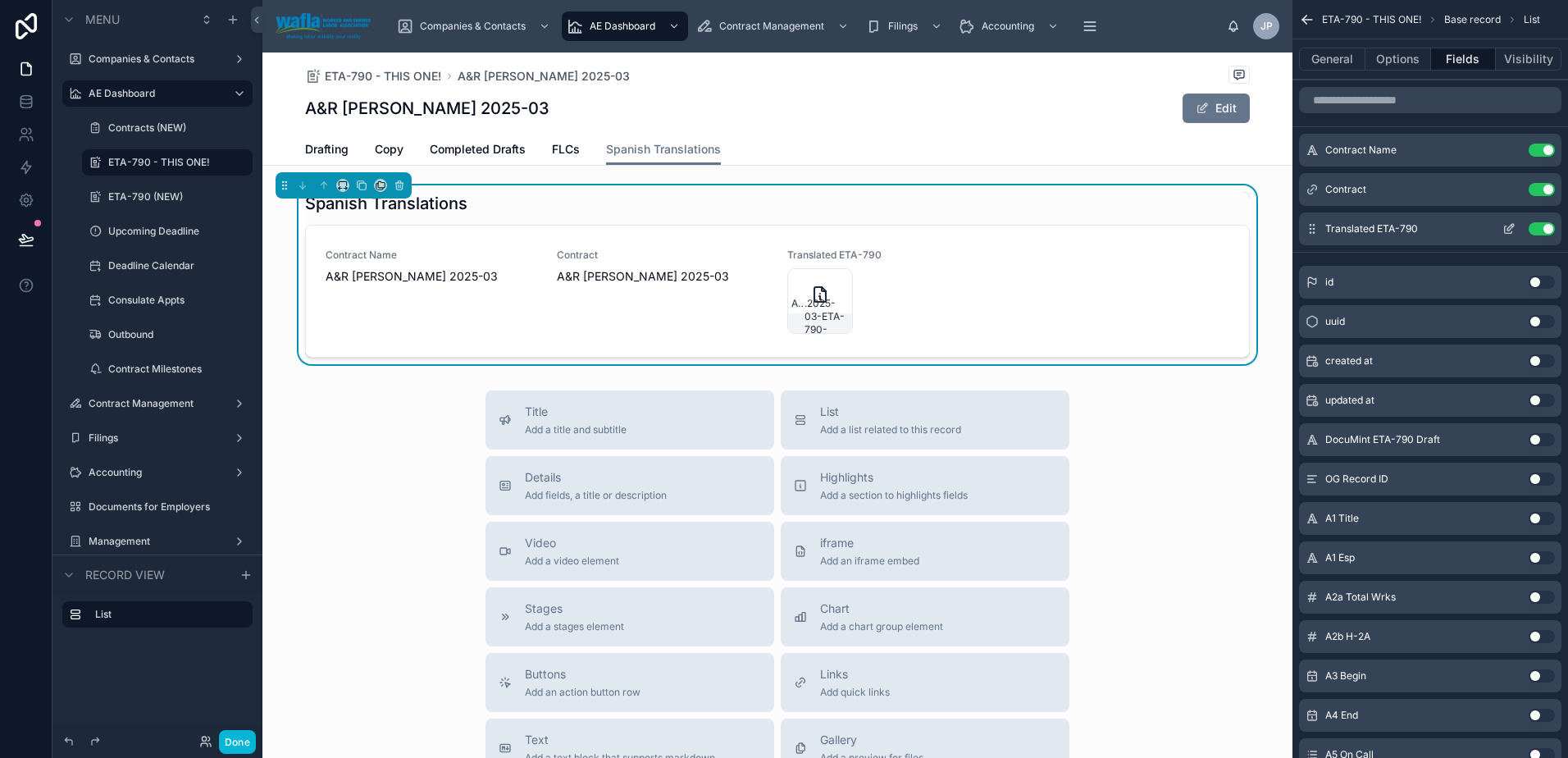
click at [1514, 229] on icon "scrollable content" at bounding box center [1509, 229] width 13 height 13
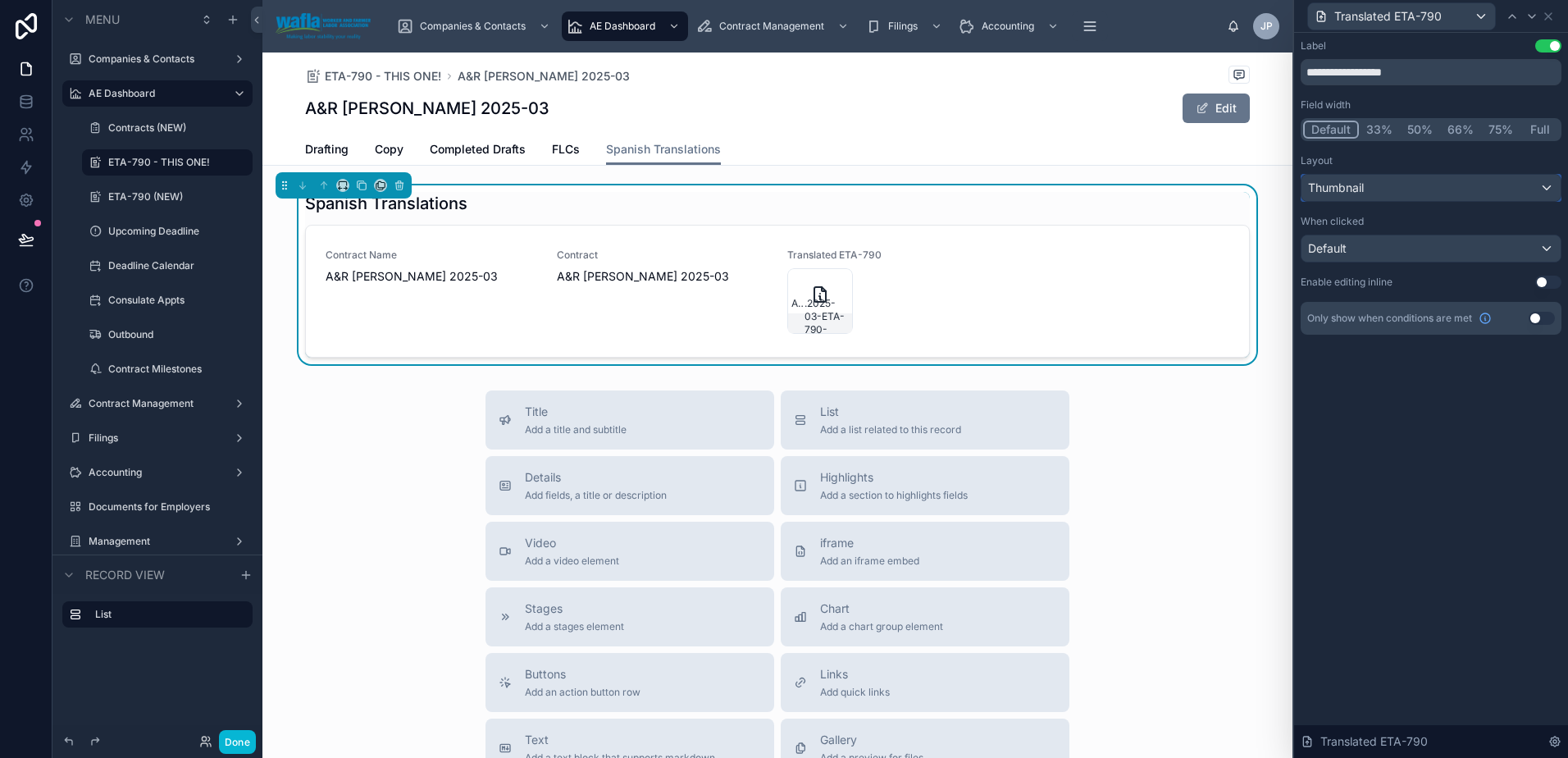
click at [1403, 187] on div "Thumbnail" at bounding box center [1431, 187] width 259 height 26
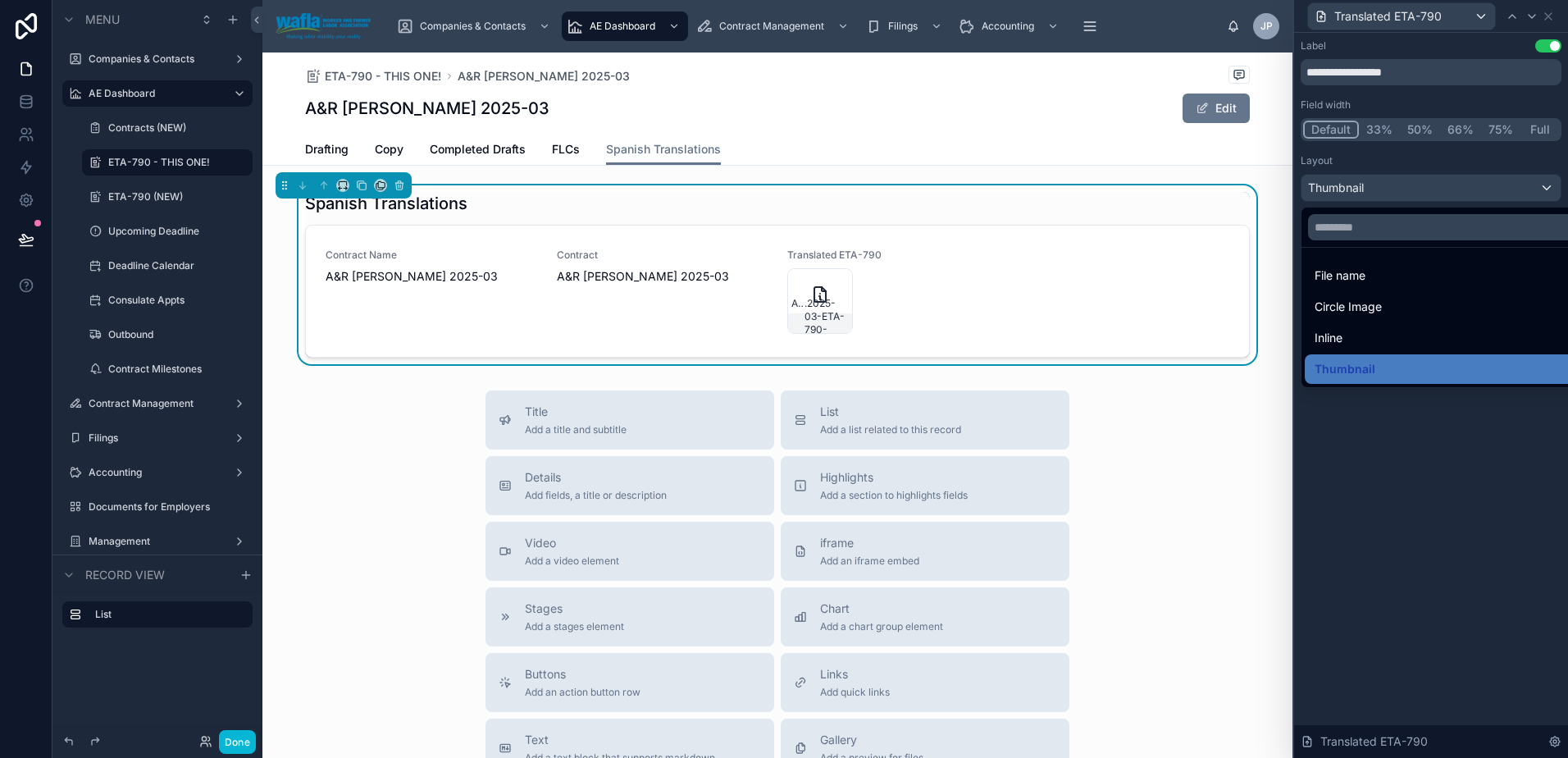
click at [1403, 185] on div at bounding box center [1431, 379] width 274 height 758
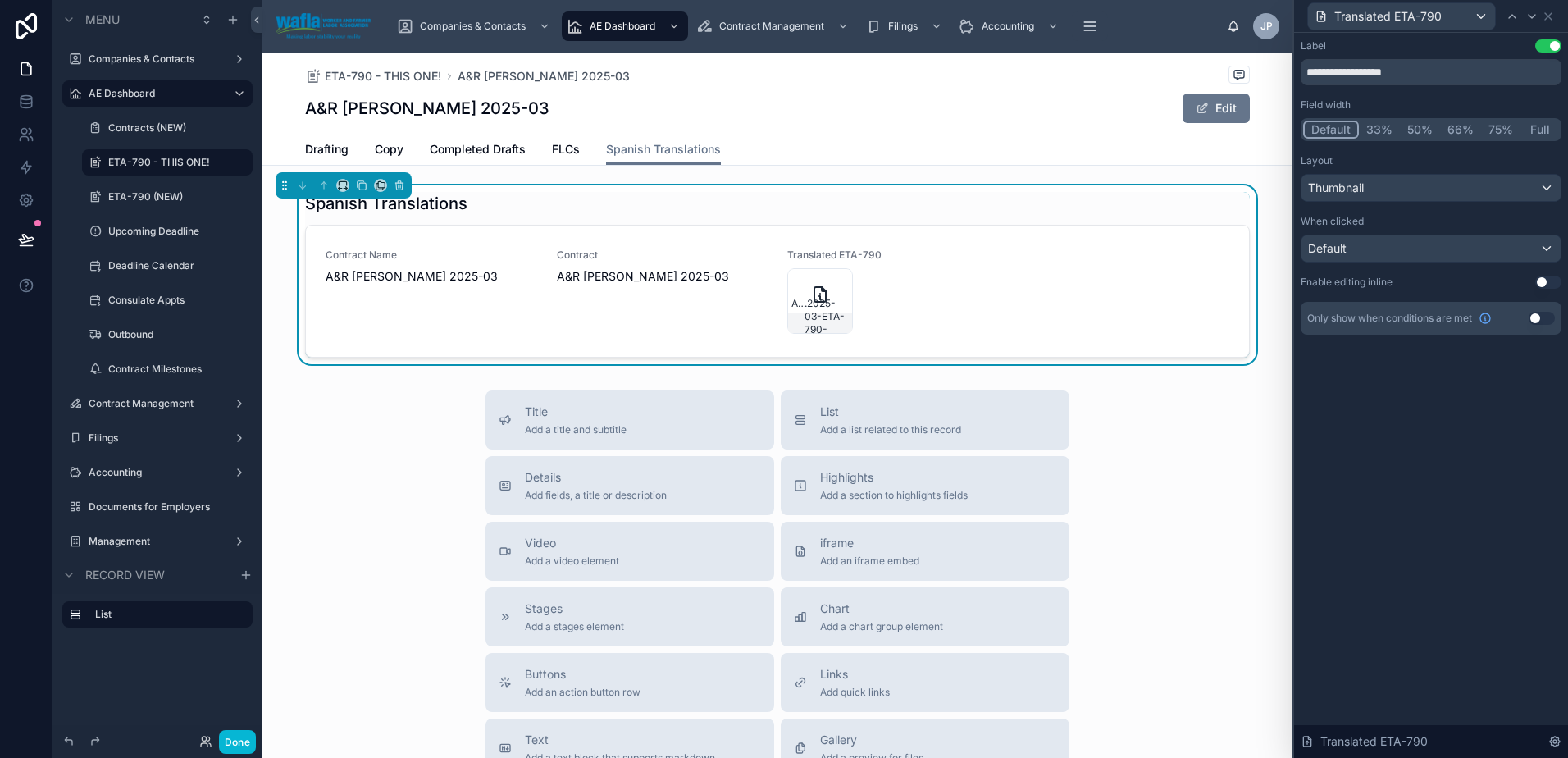
click at [1426, 131] on button "50%" at bounding box center [1419, 129] width 40 height 18
click at [1457, 127] on button "66%" at bounding box center [1460, 129] width 41 height 18
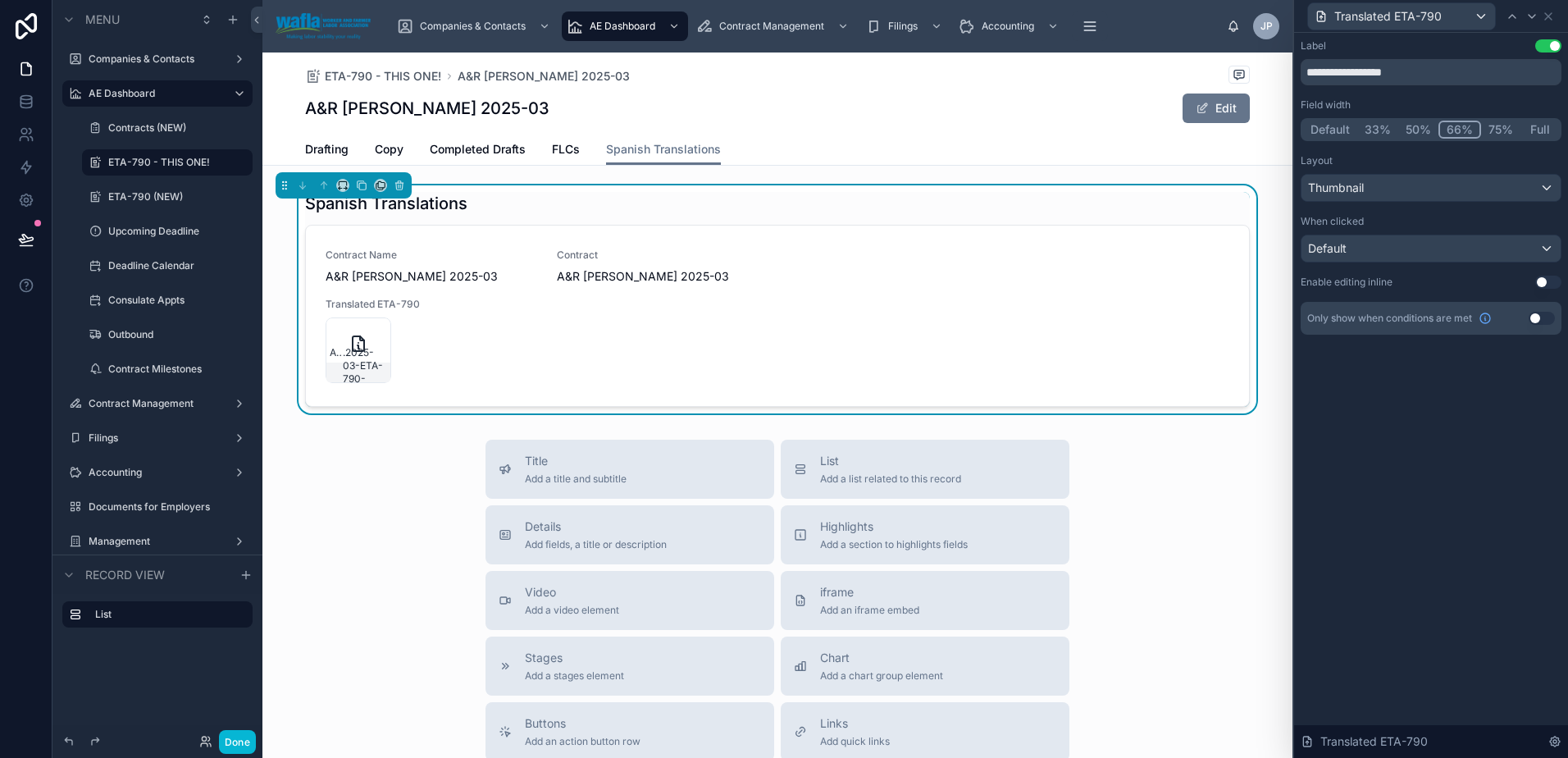
click at [1534, 129] on button "Full" at bounding box center [1539, 129] width 38 height 18
click at [1324, 126] on button "Default" at bounding box center [1330, 129] width 54 height 18
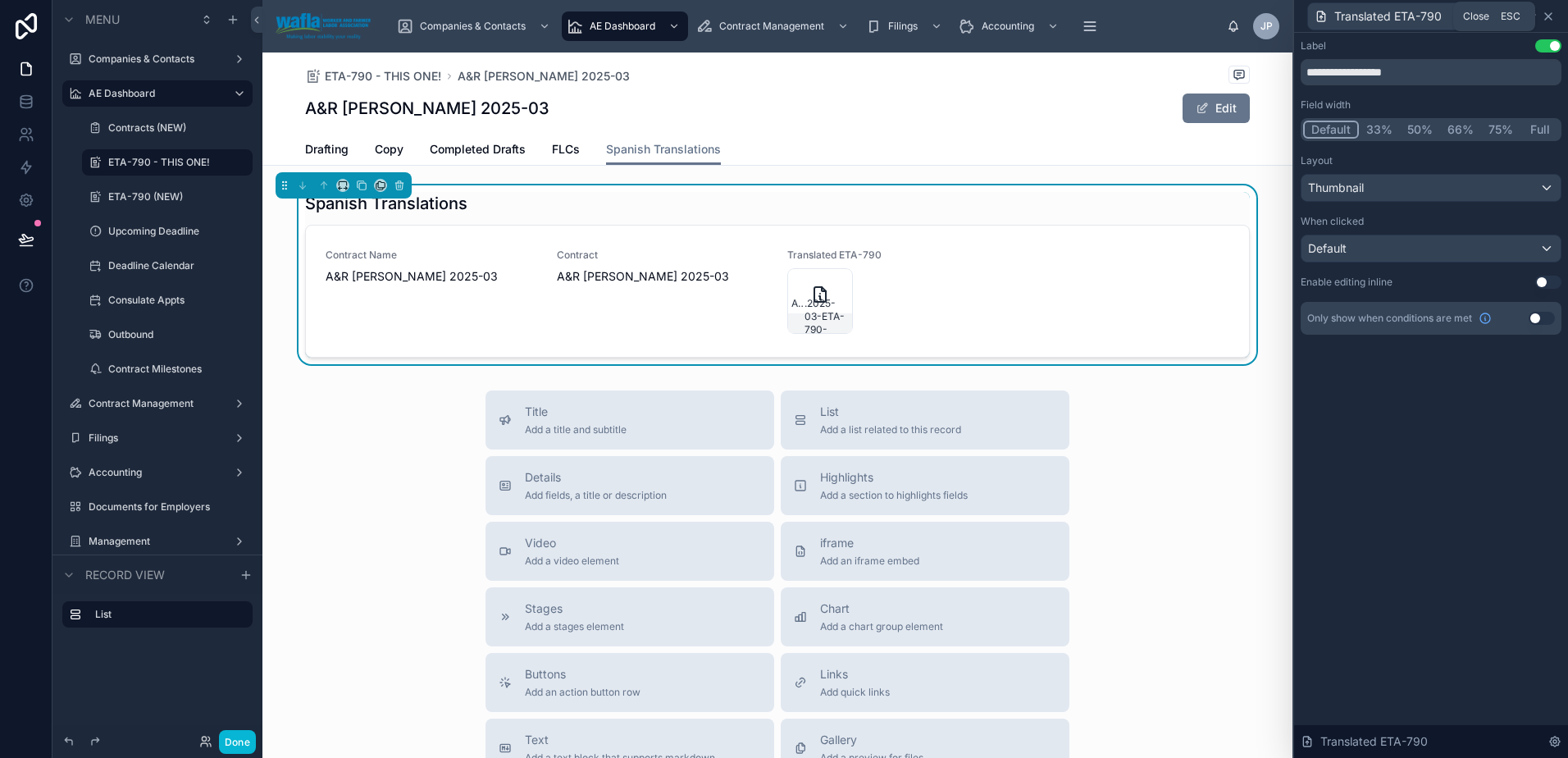
click at [1547, 20] on icon at bounding box center [1549, 16] width 13 height 13
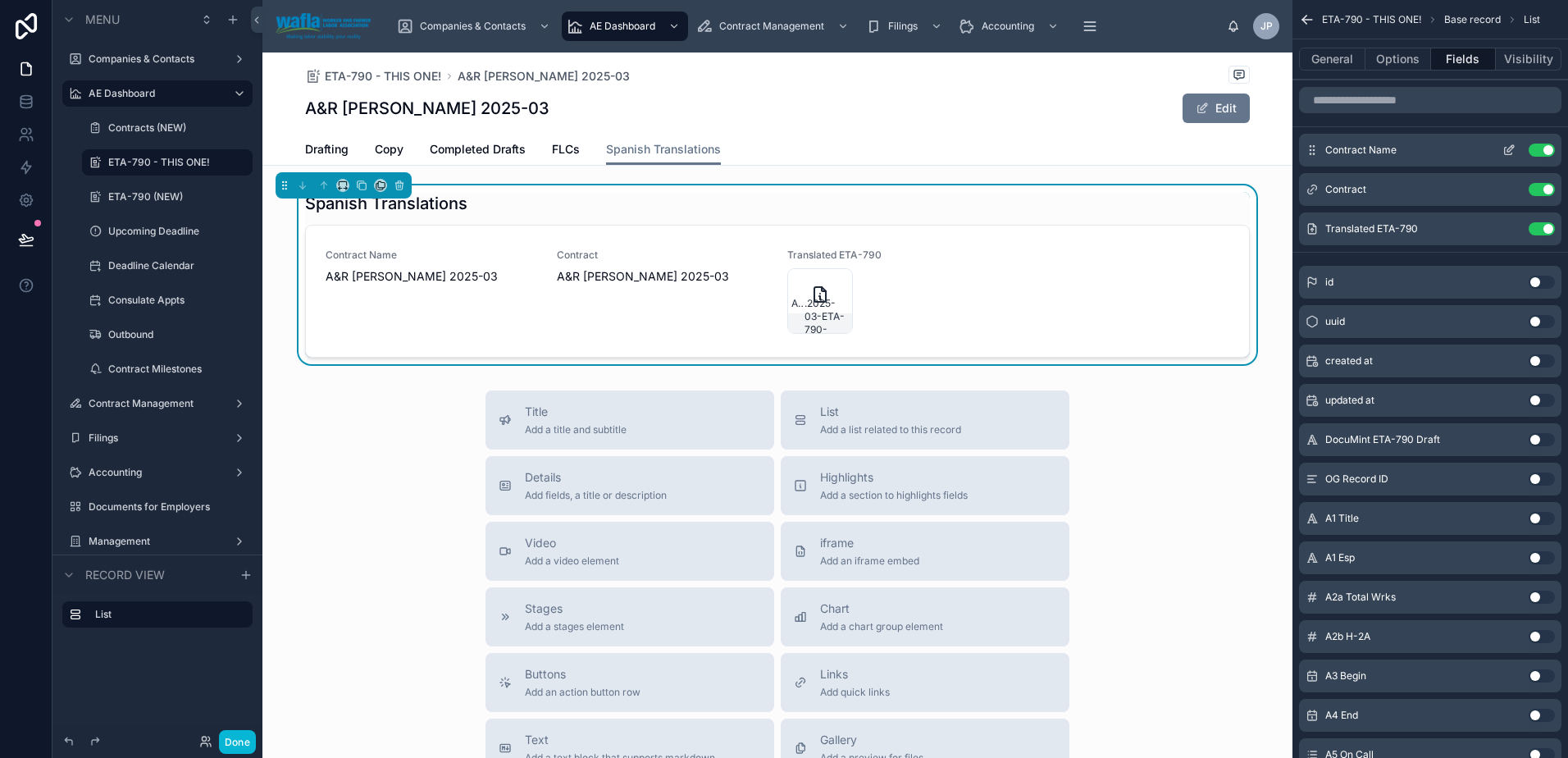
click at [1553, 149] on button "Use setting" at bounding box center [1541, 150] width 26 height 13
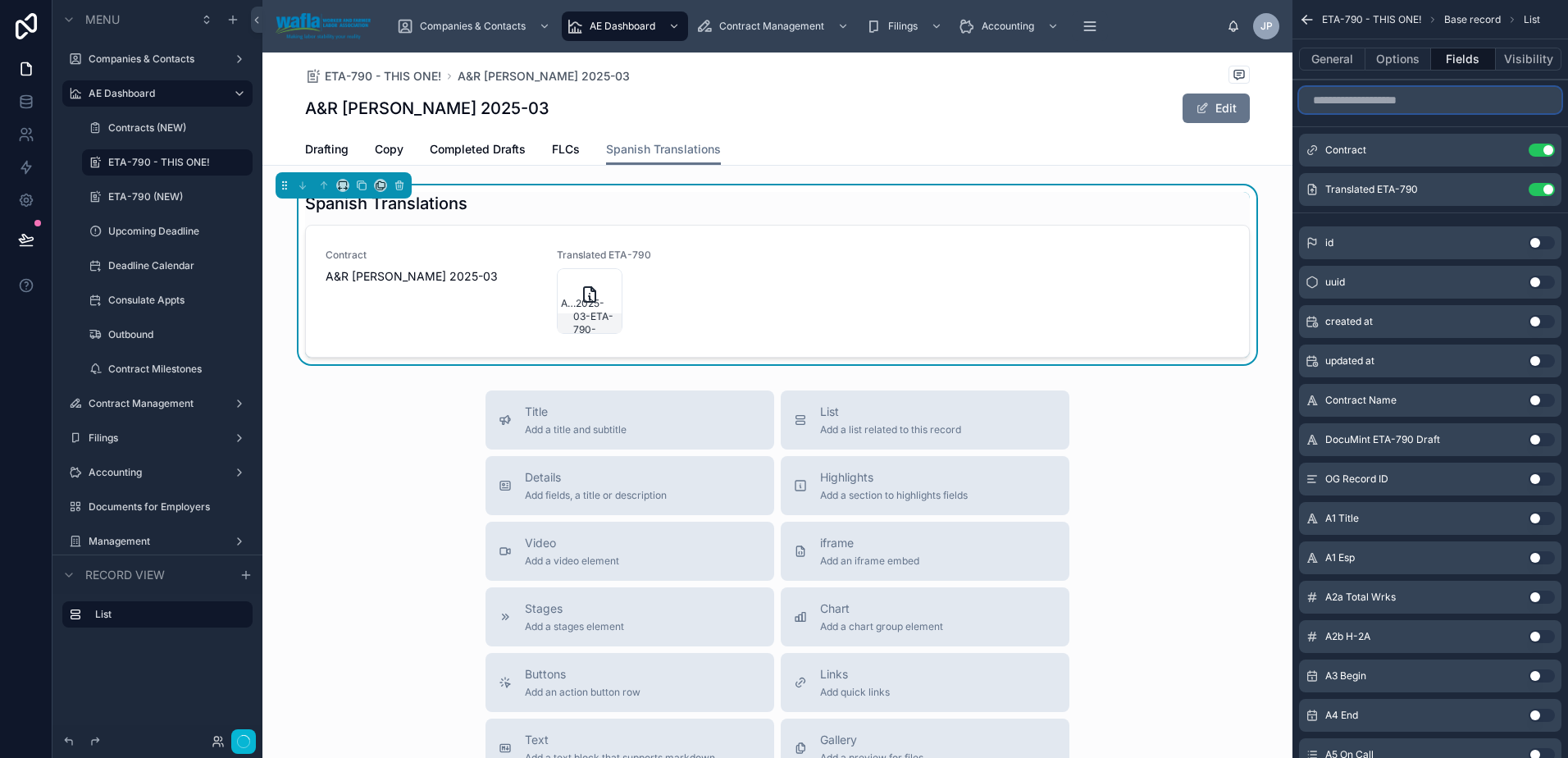
click at [1461, 99] on input "scrollable content" at bounding box center [1430, 100] width 263 height 26
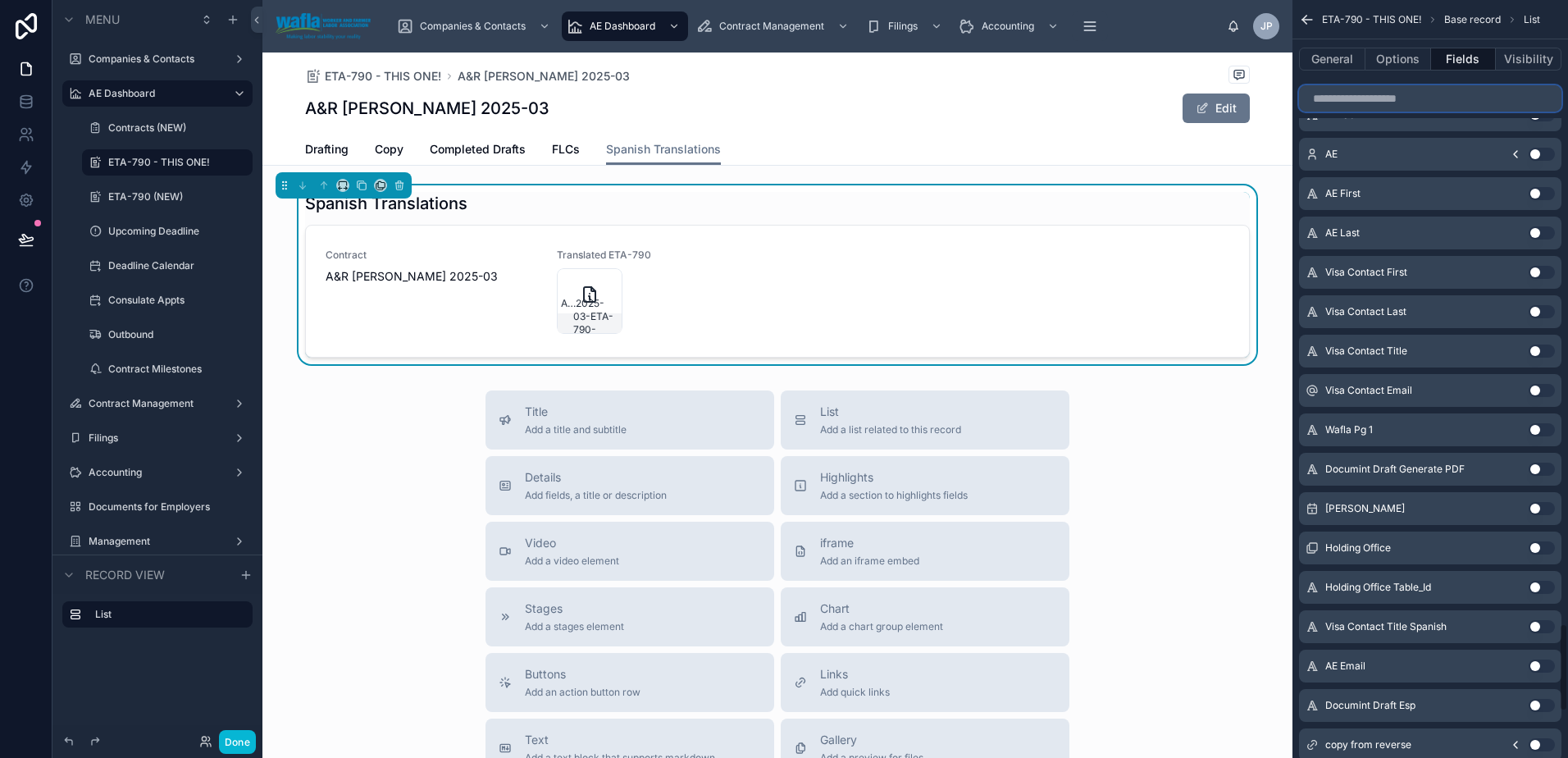
scroll to position [5273, 0]
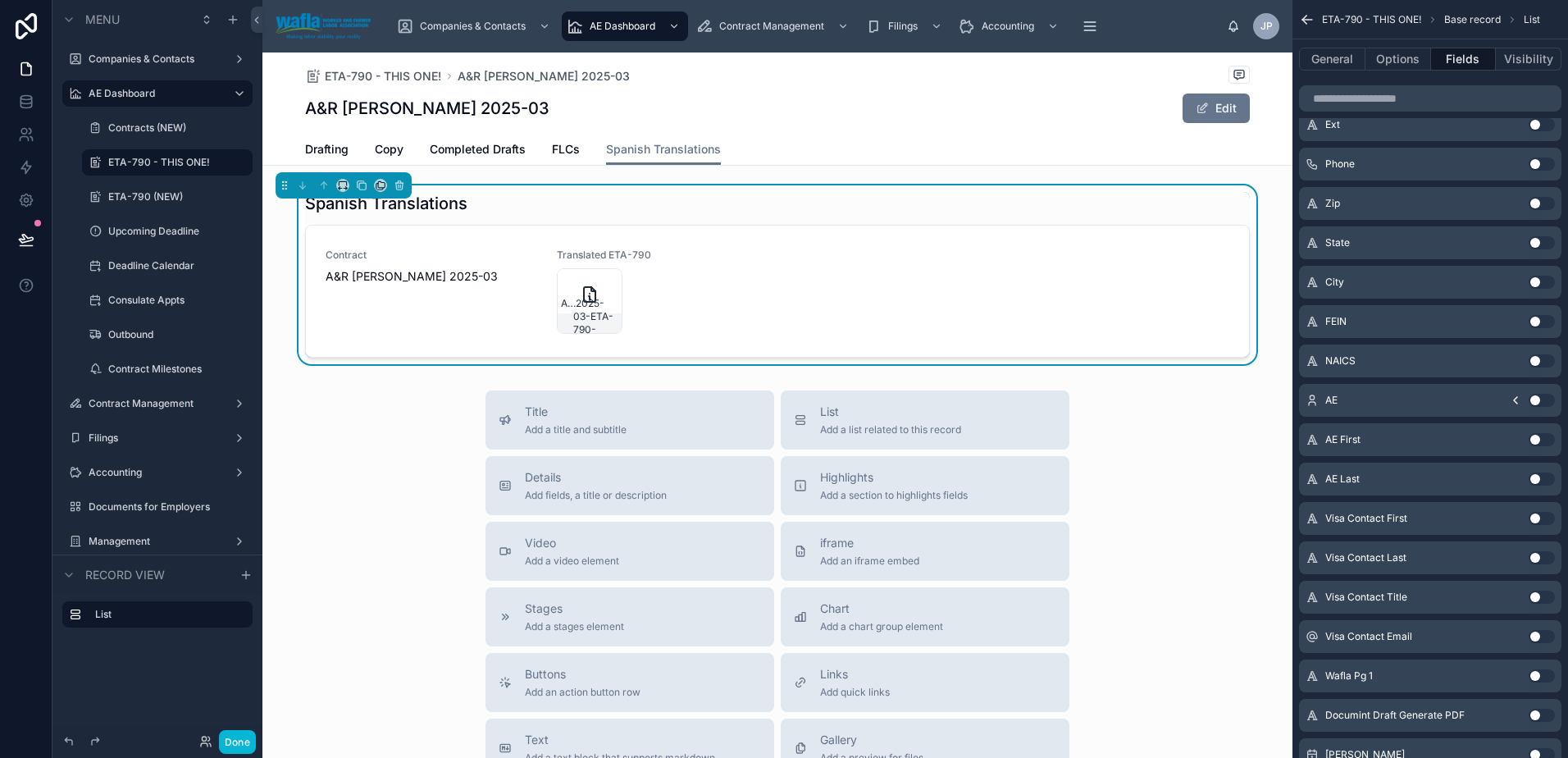
click at [1309, 14] on icon "scrollable content" at bounding box center [1306, 19] width 16 height 16
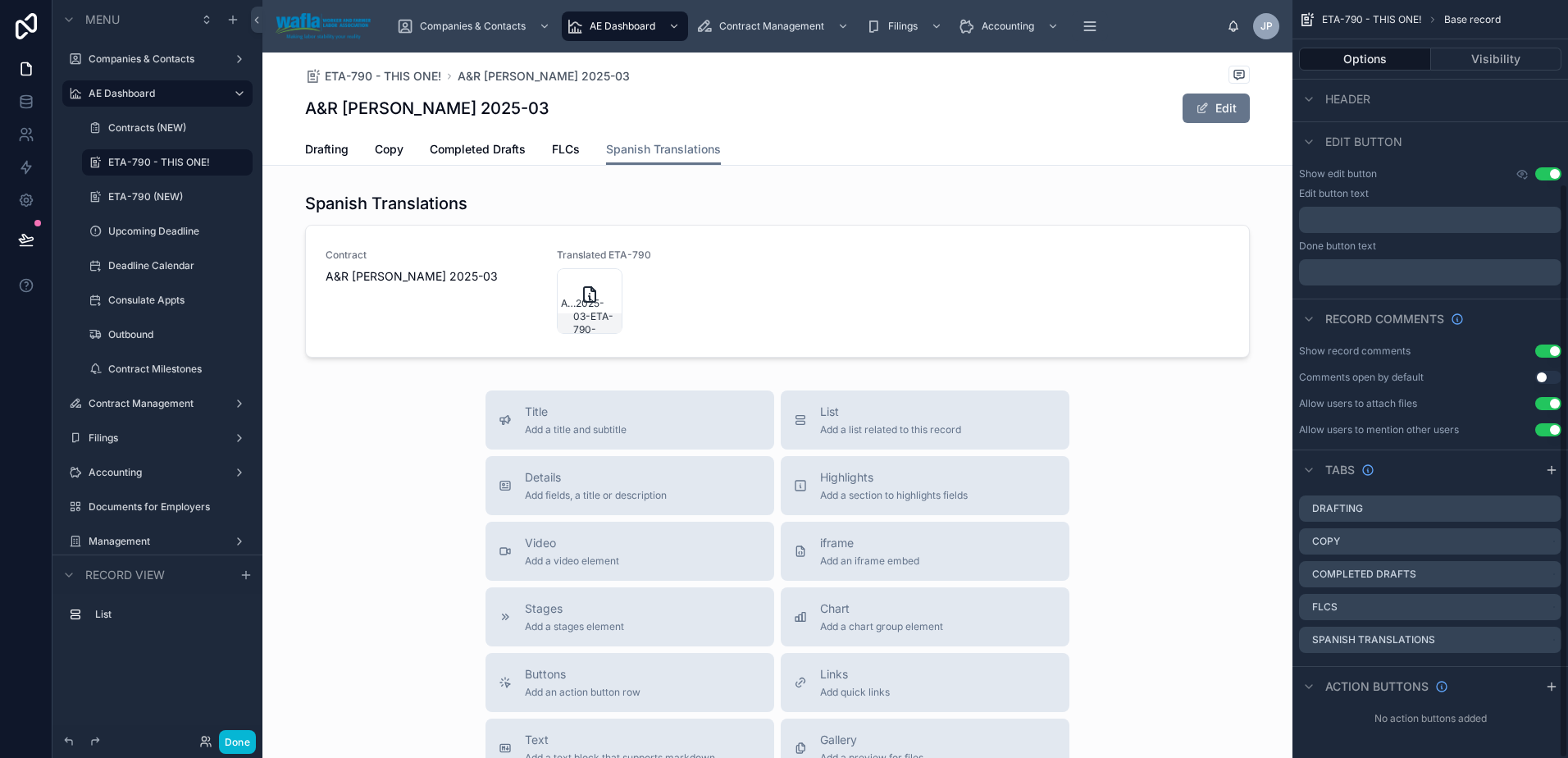
scroll to position [241, 0]
click at [966, 415] on div "List Add a list related to this record" at bounding box center [925, 420] width 263 height 33
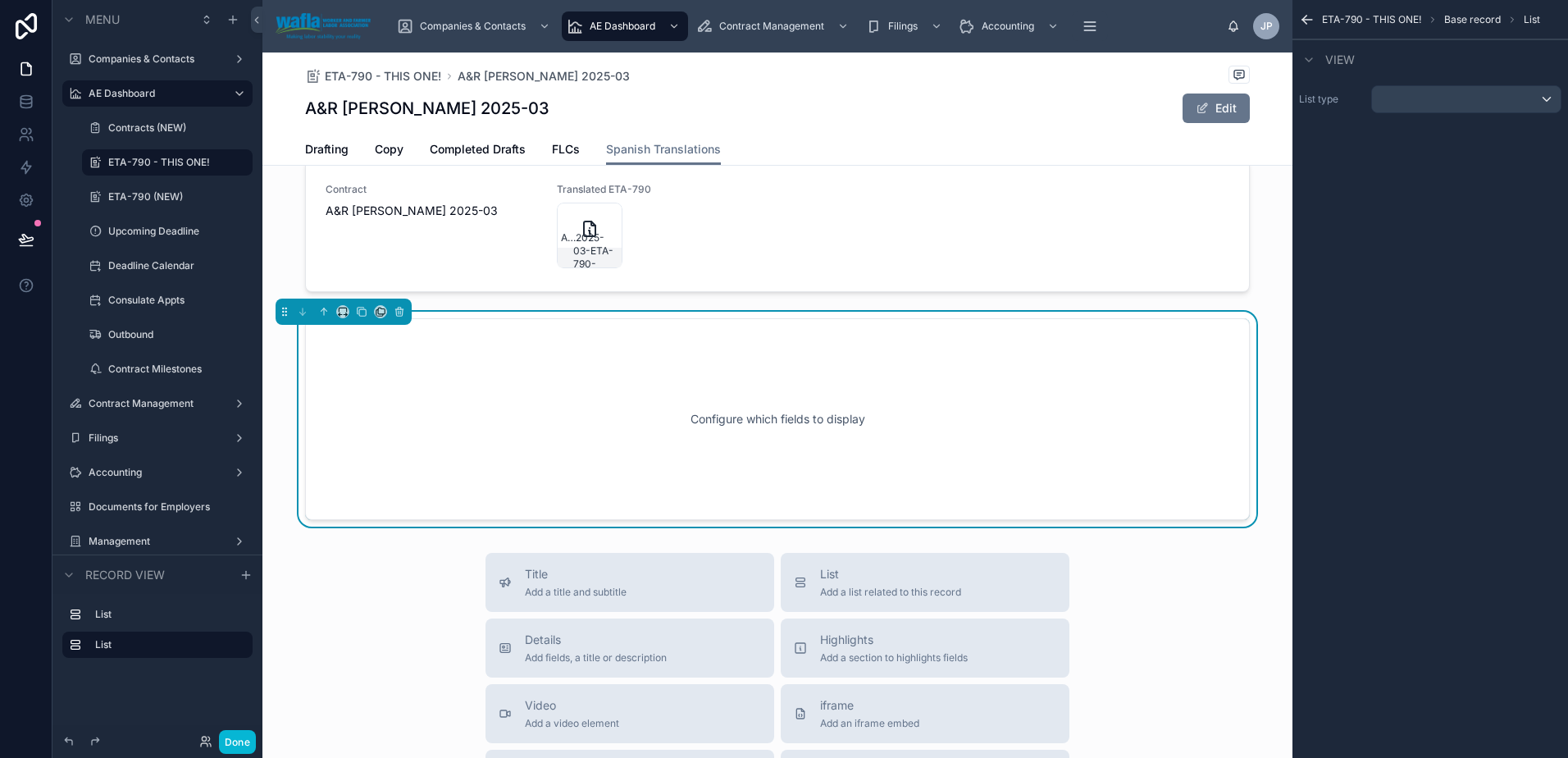
scroll to position [80, 0]
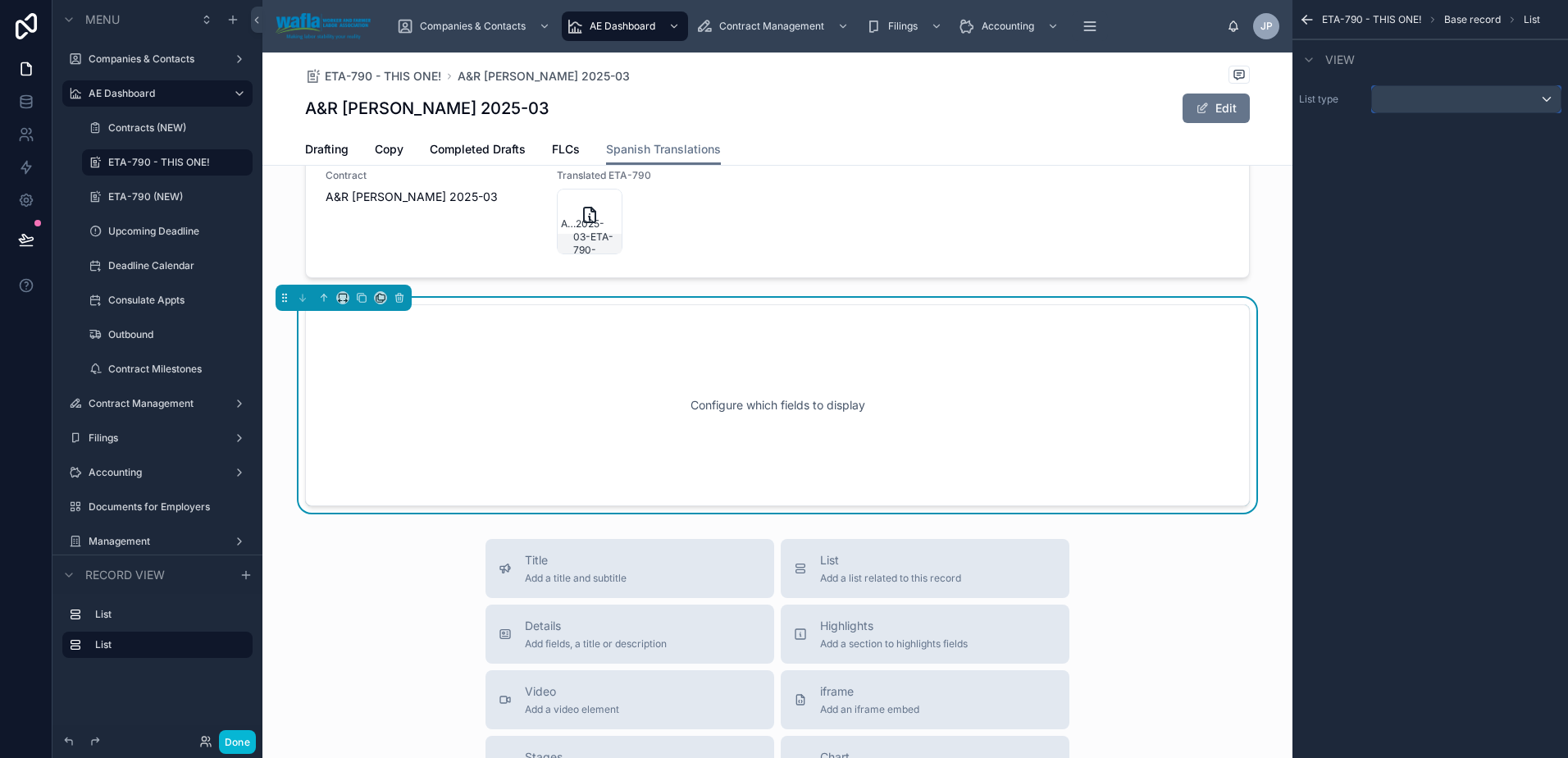
click at [1478, 102] on div "scrollable content" at bounding box center [1465, 99] width 189 height 26
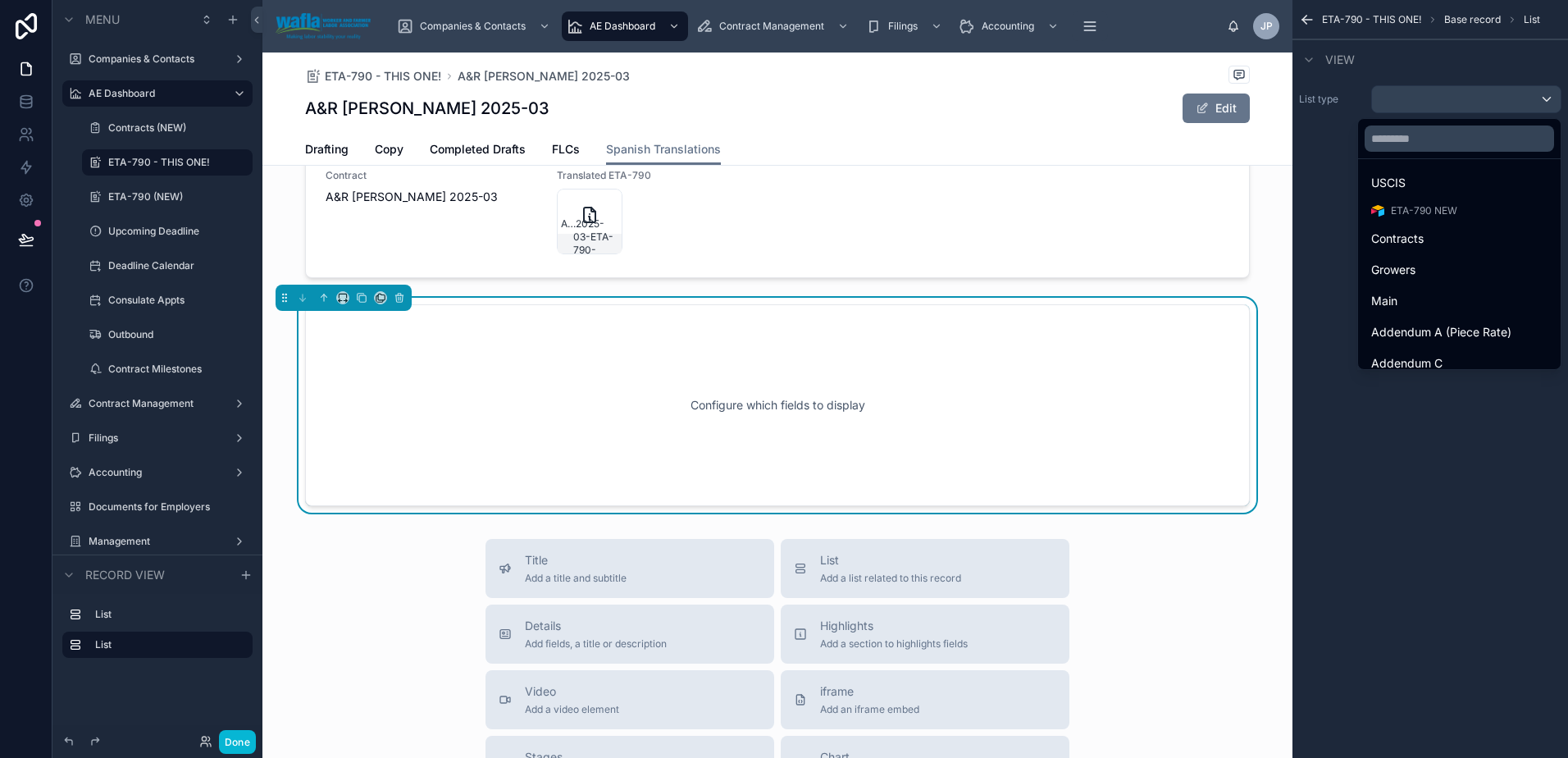
scroll to position [1098, 0]
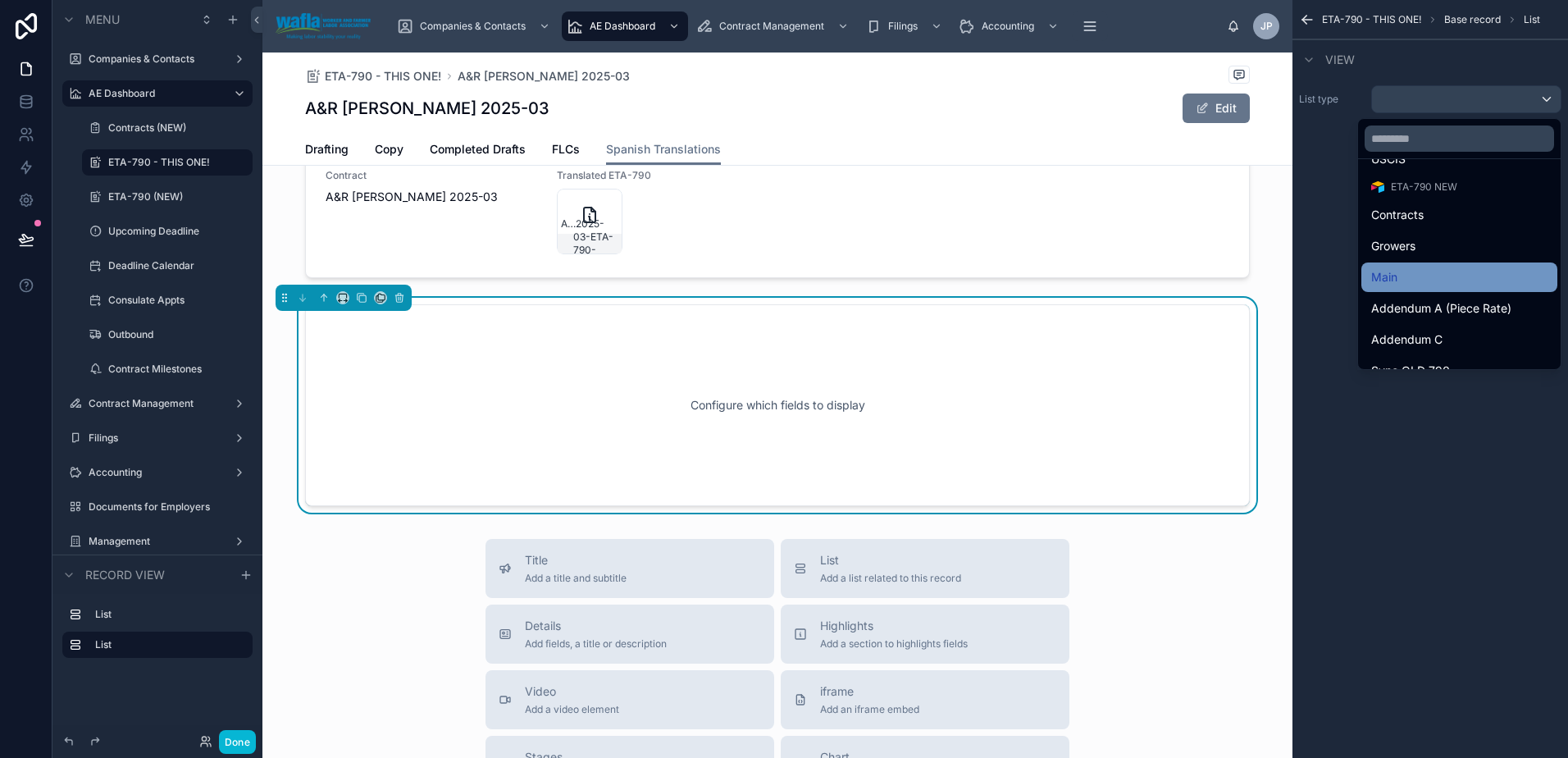
click at [1471, 281] on div "Main" at bounding box center [1460, 277] width 176 height 20
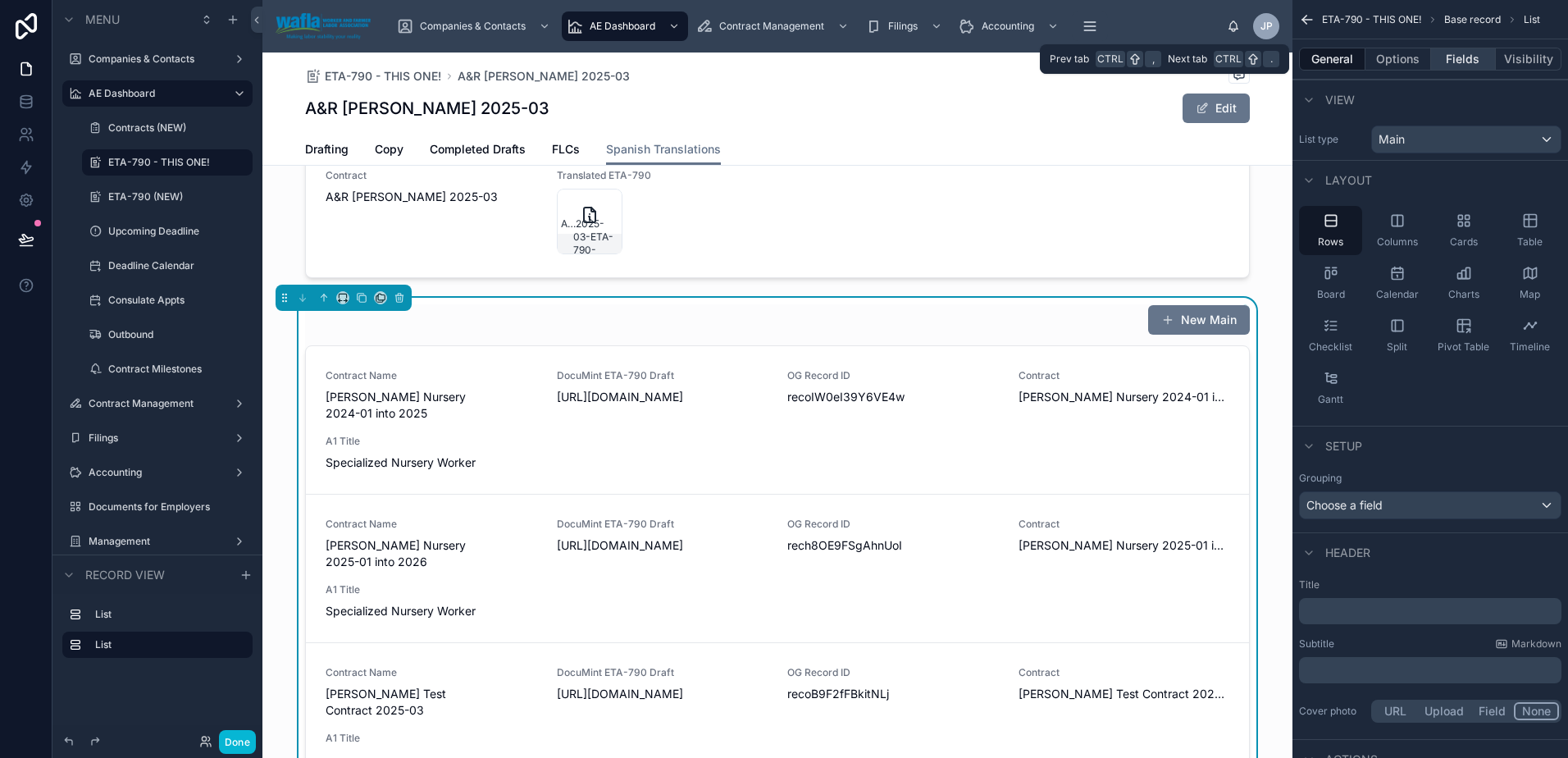
click at [1457, 59] on button "Fields" at bounding box center [1464, 59] width 65 height 23
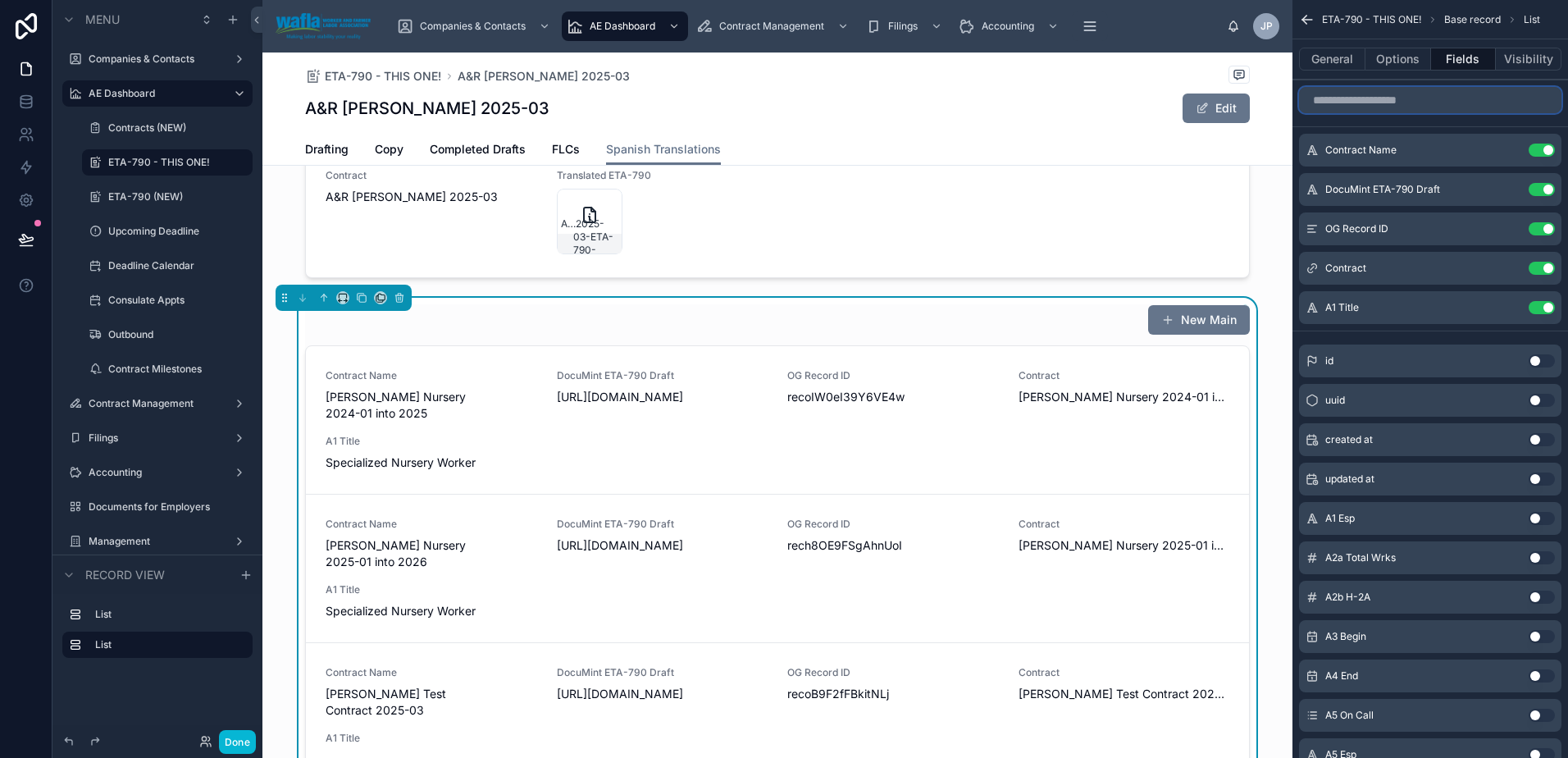
click at [1456, 103] on input "scrollable content" at bounding box center [1430, 100] width 263 height 26
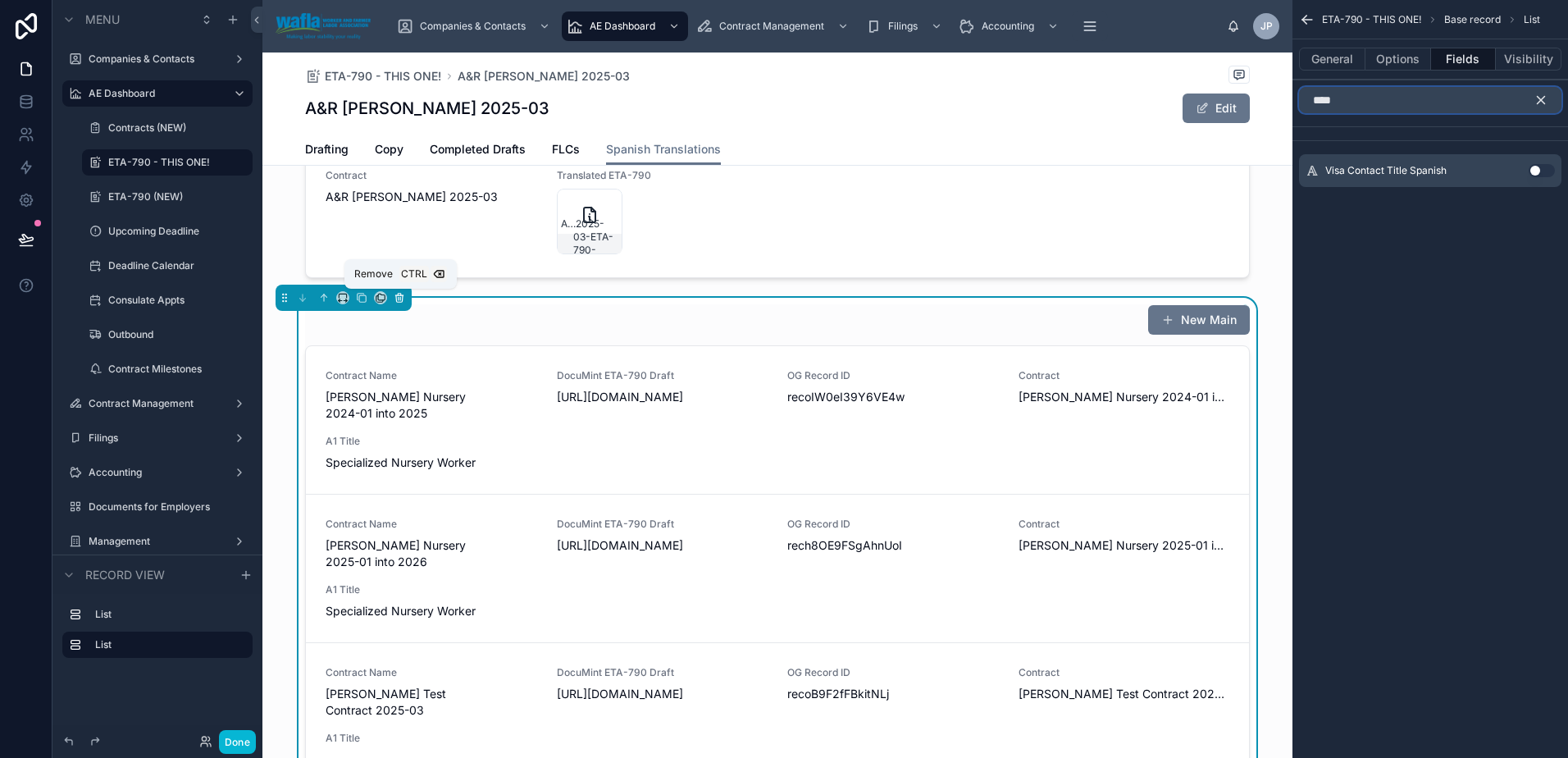
type input "****"
click at [394, 296] on icon at bounding box center [400, 298] width 12 height 11
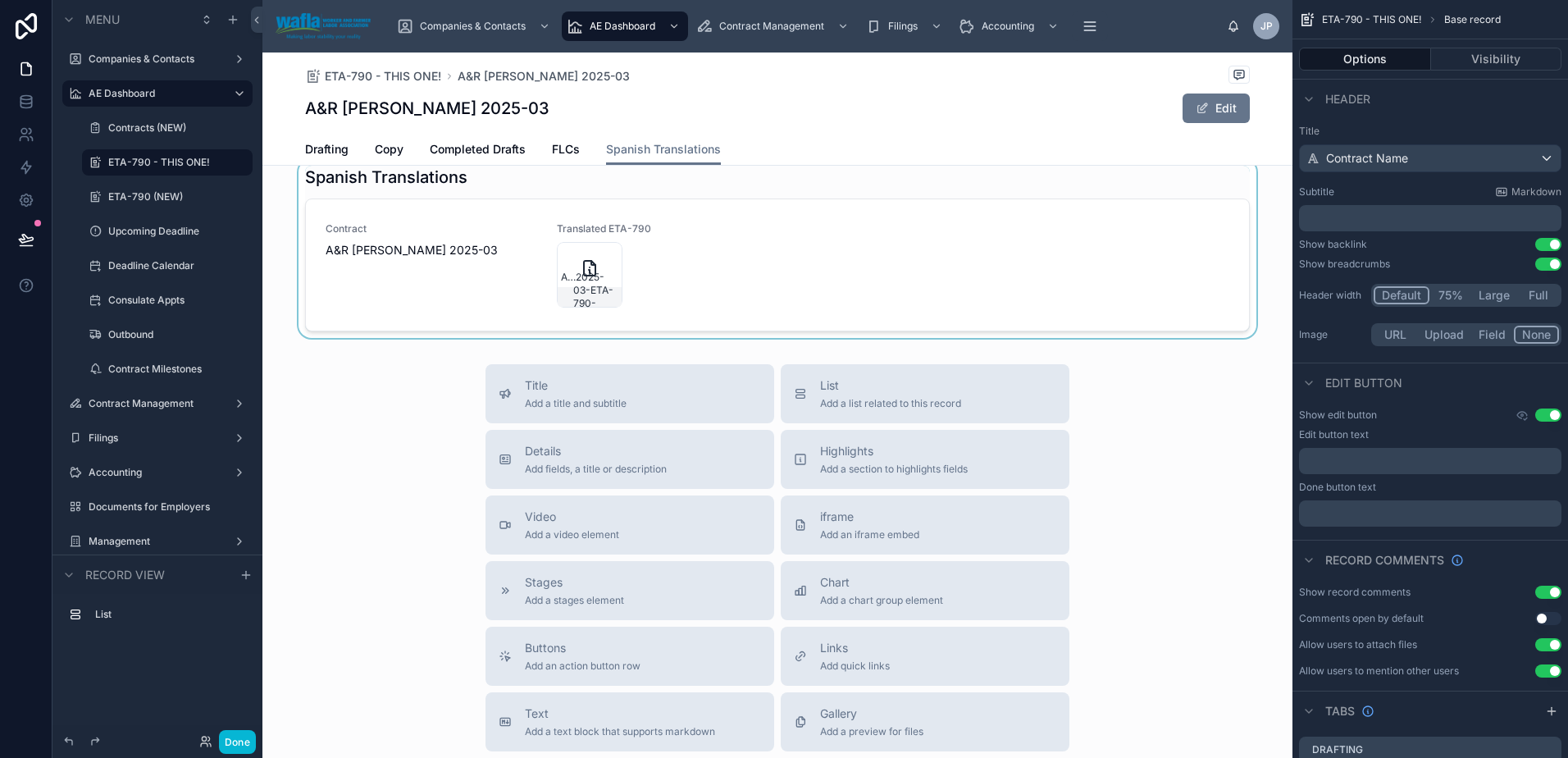
scroll to position [0, 0]
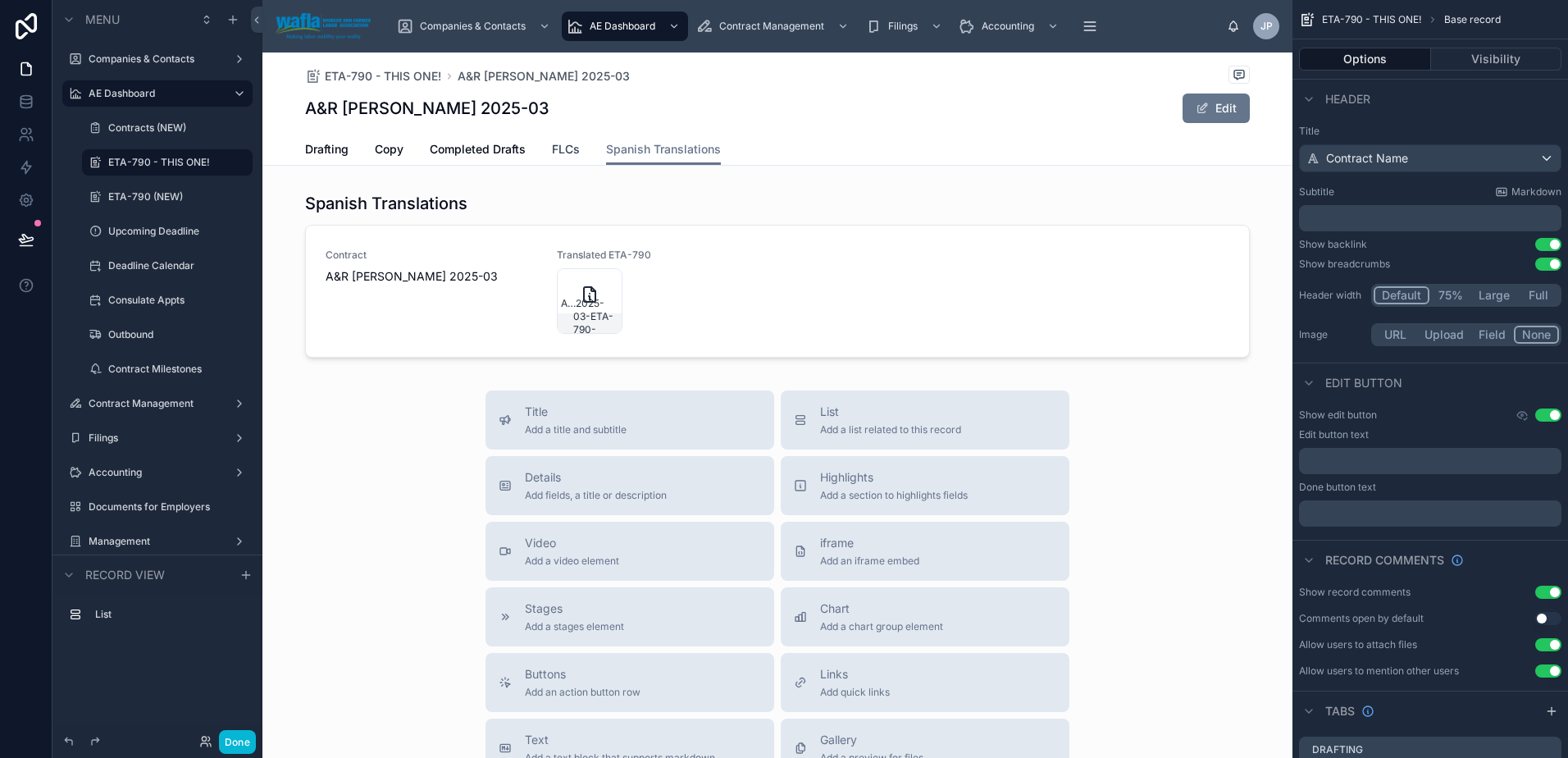
click at [554, 152] on span "FLCs" at bounding box center [565, 149] width 28 height 16
